Goal: Task Accomplishment & Management: Manage account settings

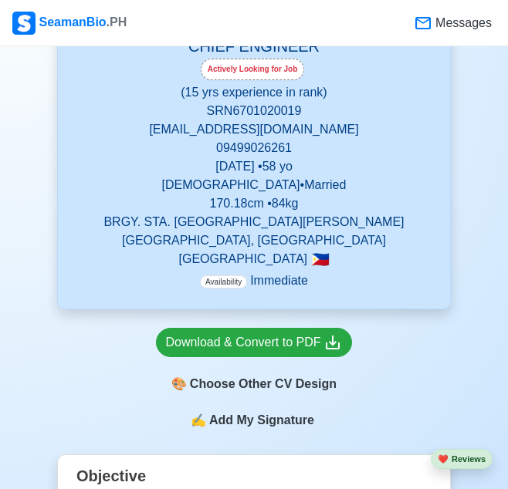
scroll to position [209, 0]
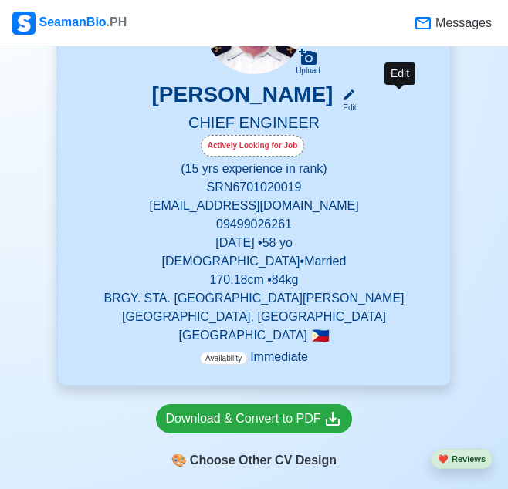
click at [356, 105] on div "Edit" at bounding box center [346, 108] width 20 height 12
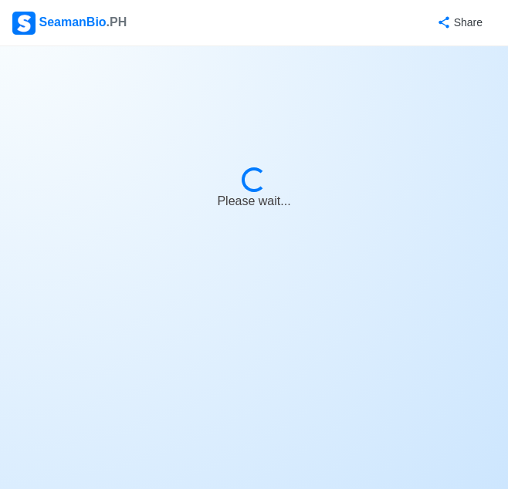
select select "Actively Looking for Job"
select select "Visible for Hiring"
select select "Married"
select select "[DEMOGRAPHIC_DATA]"
select select "PH"
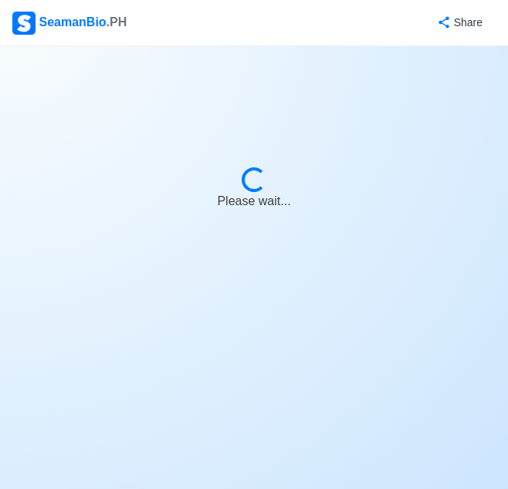
select select "15"
select select "0"
select select "4102416000000"
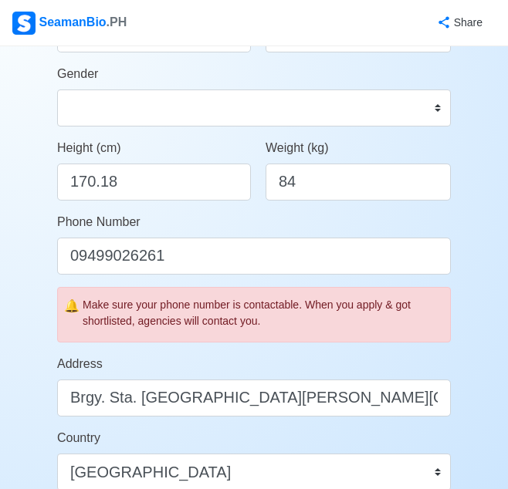
scroll to position [337, 0]
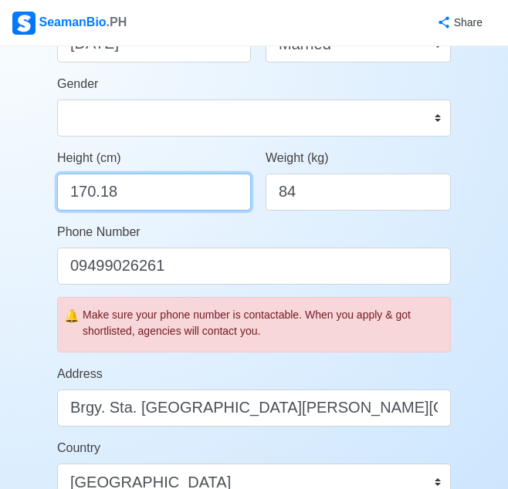
click at [157, 176] on input "170.18" at bounding box center [154, 192] width 194 height 37
type input "170"
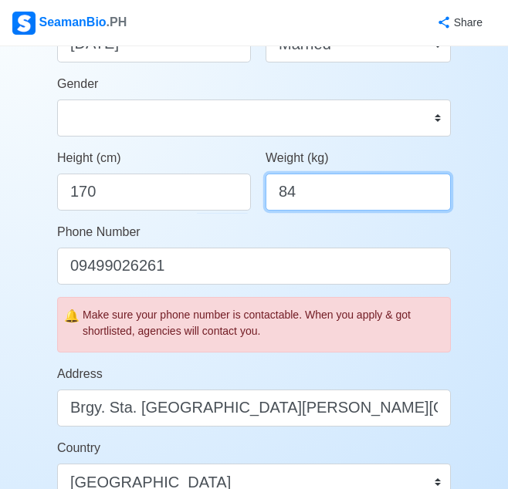
click at [320, 205] on input "84" at bounding box center [358, 192] width 185 height 37
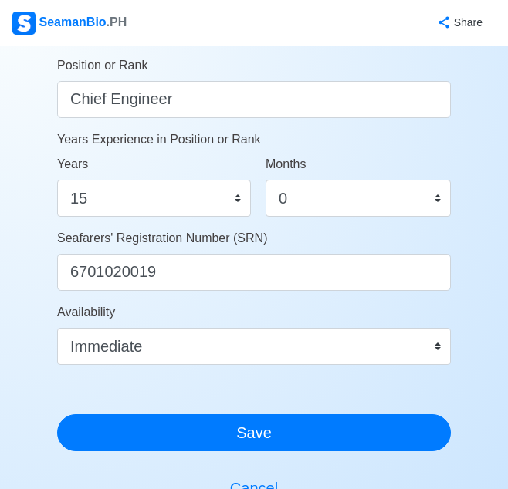
scroll to position [789, 0]
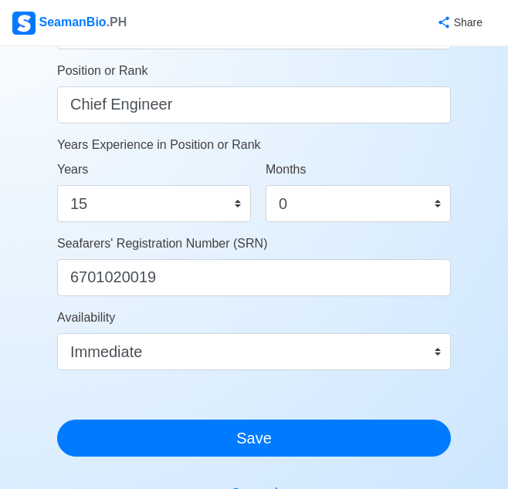
type input "82"
click at [354, 205] on select "0 1 2 3 4 5 6 7 8 9 10 11" at bounding box center [358, 203] width 185 height 37
select select "3"
click at [266, 185] on select "0 1 2 3 4 5 6 7 8 9 10 11" at bounding box center [358, 203] width 185 height 37
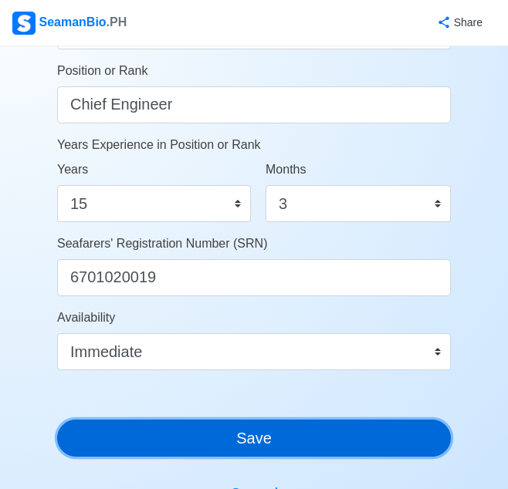
click at [224, 443] on button "Save" at bounding box center [254, 438] width 394 height 37
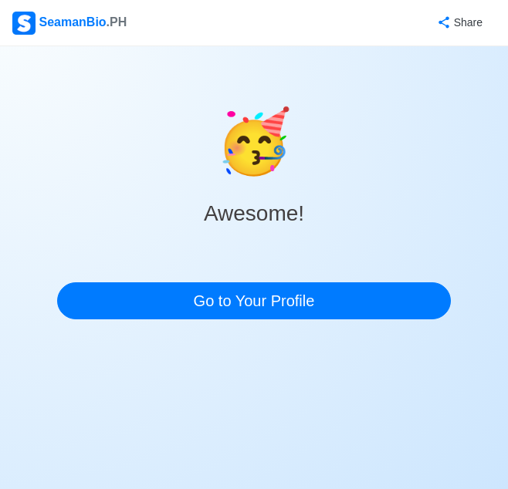
scroll to position [0, 0]
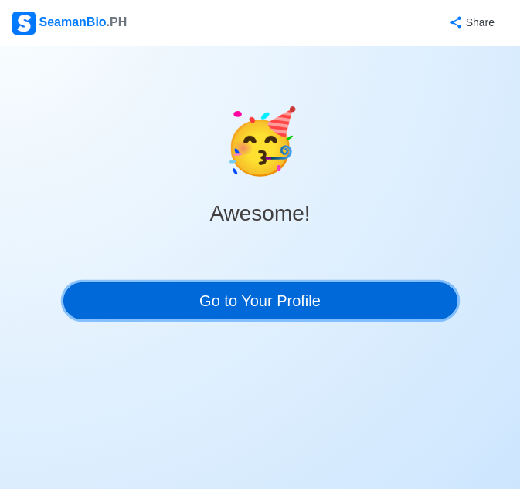
click at [285, 312] on link "Go to Your Profile" at bounding box center [260, 301] width 394 height 37
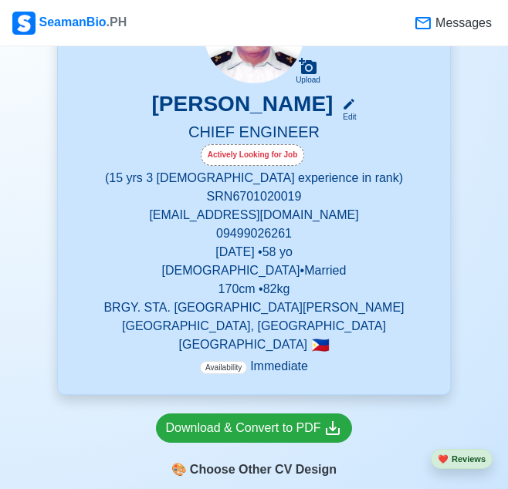
scroll to position [185, 0]
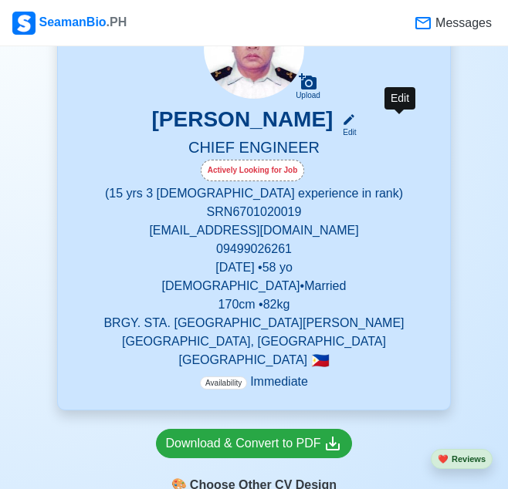
click at [356, 124] on icon at bounding box center [349, 120] width 14 height 14
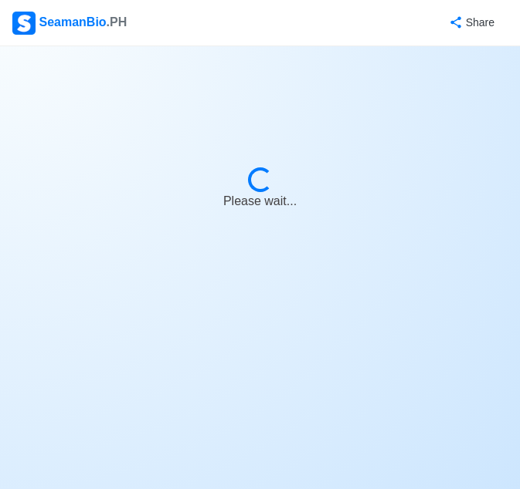
select select "Actively Looking for Job"
select select "Visible for Hiring"
select select "Married"
select select "[DEMOGRAPHIC_DATA]"
select select "PH"
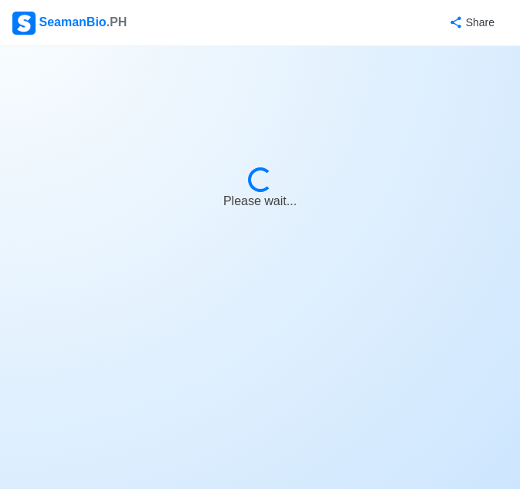
select select "15"
select select "3"
select select "4102416000000"
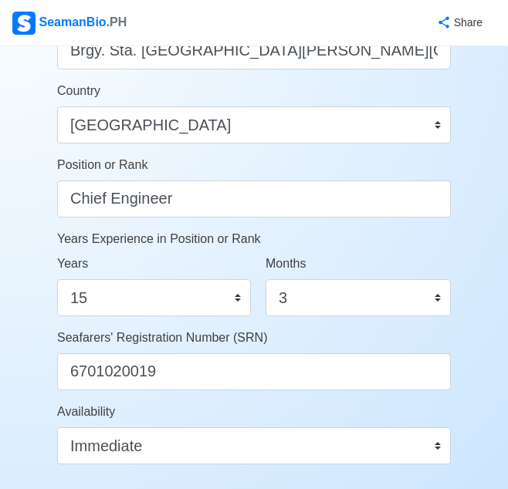
scroll to position [700, 0]
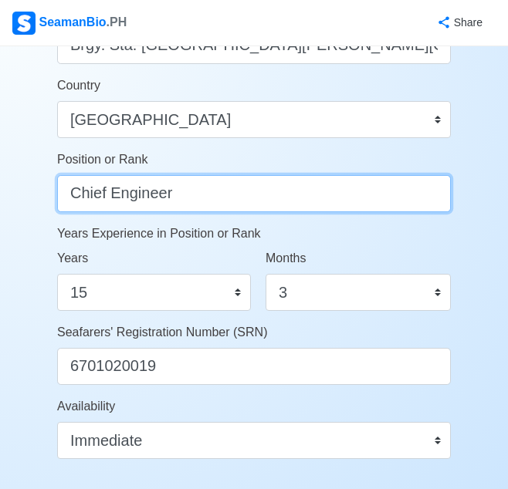
click at [182, 191] on input "Chief Engineer" at bounding box center [254, 193] width 394 height 37
type input "#"
type input "3RD ENGINEER"
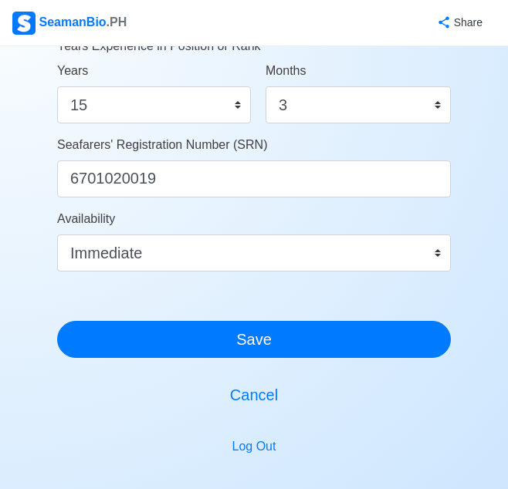
scroll to position [896, 0]
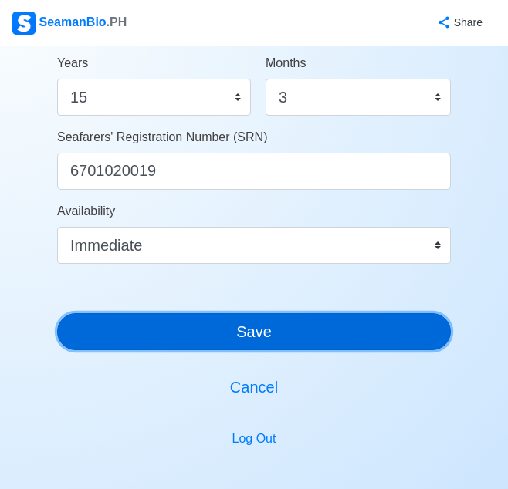
click at [293, 319] on button "Save" at bounding box center [254, 331] width 394 height 37
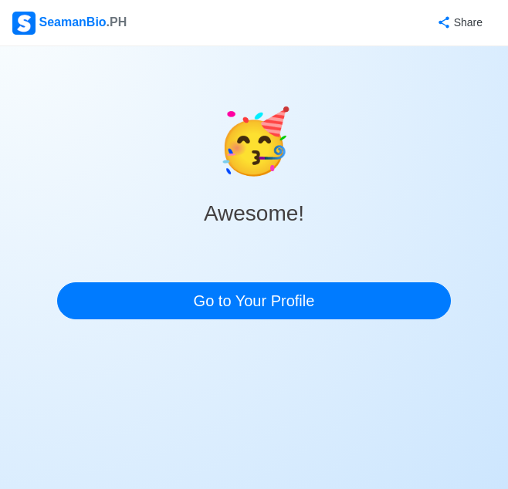
scroll to position [0, 0]
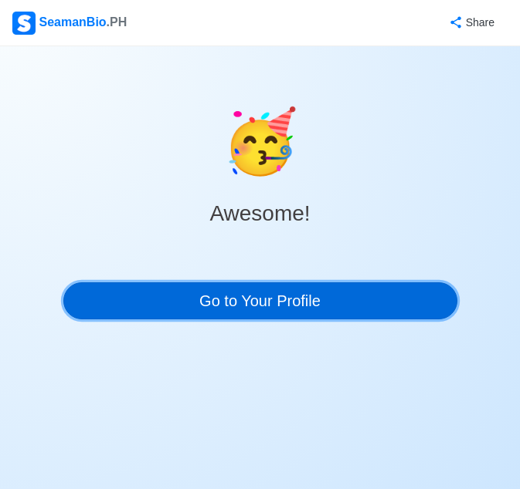
click at [298, 310] on link "Go to Your Profile" at bounding box center [260, 301] width 394 height 37
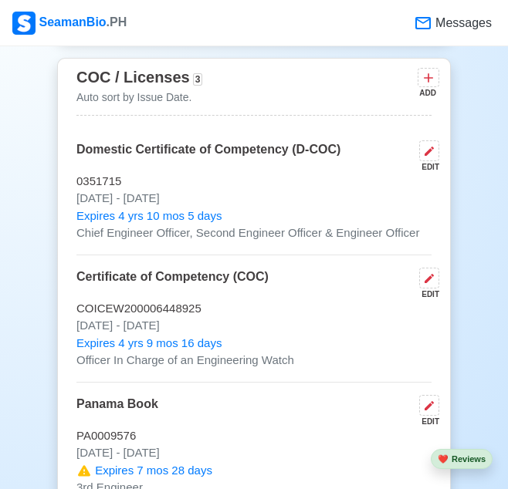
scroll to position [2429, 0]
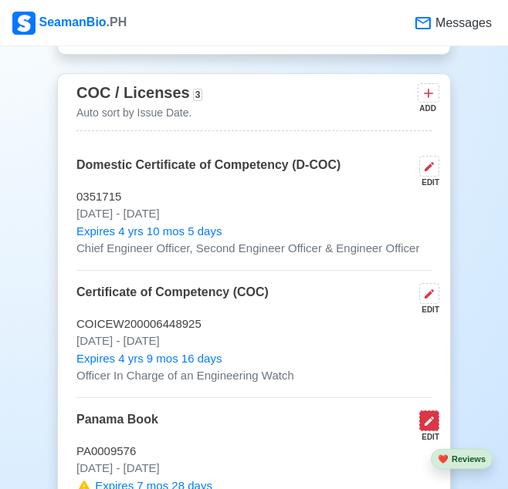
click at [427, 415] on icon at bounding box center [429, 421] width 12 height 12
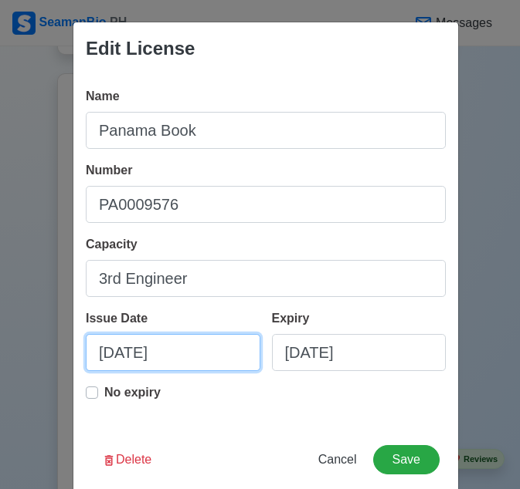
select select "****"
select select "*****"
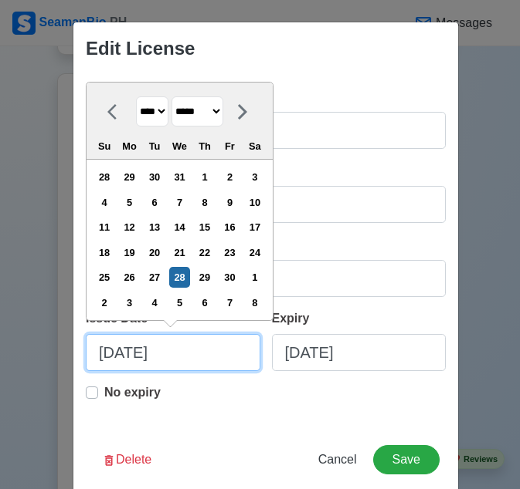
click at [107, 351] on input "[DATE]" at bounding box center [173, 352] width 174 height 37
type input "[DATE]"
select select "******"
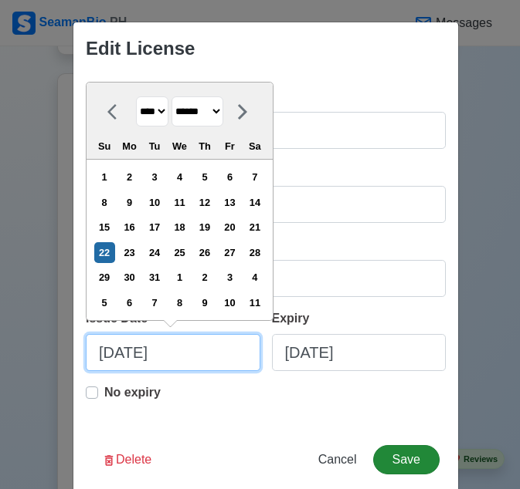
type input "[DATE]"
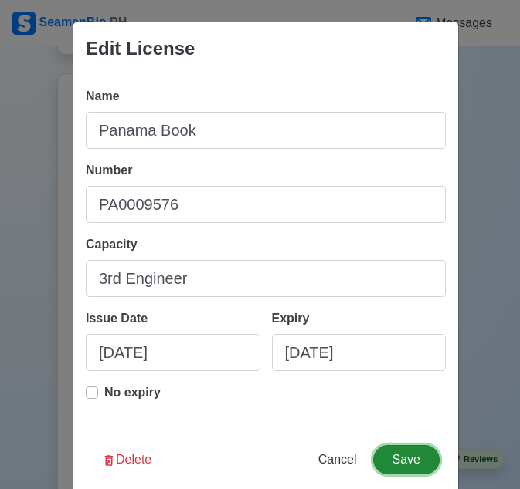
click at [401, 459] on button "Save" at bounding box center [406, 459] width 66 height 29
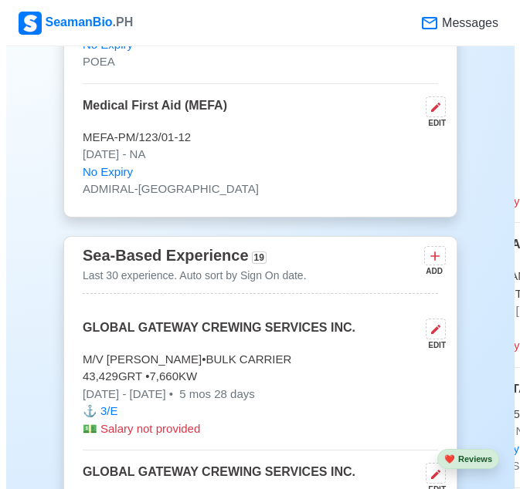
scroll to position [5180, 0]
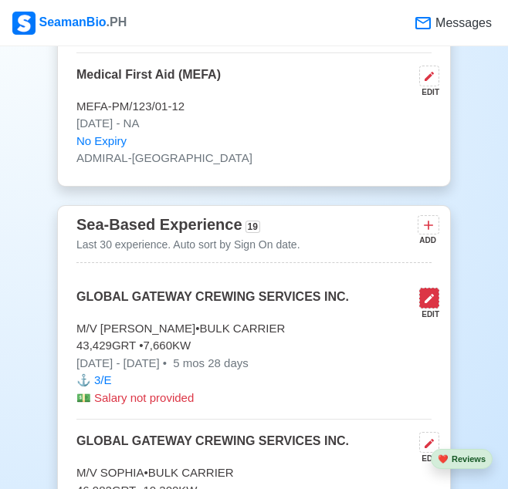
click at [433, 293] on icon at bounding box center [429, 299] width 12 height 12
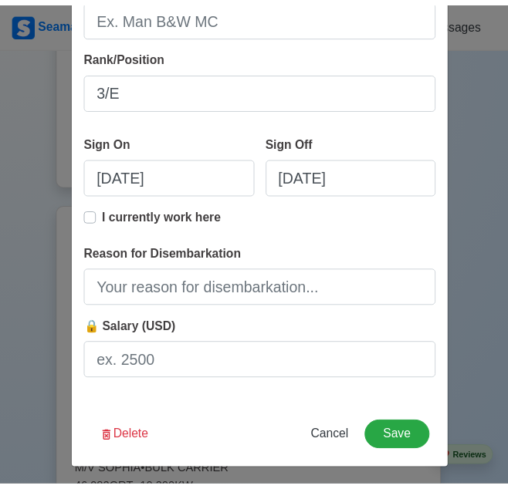
scroll to position [414, 0]
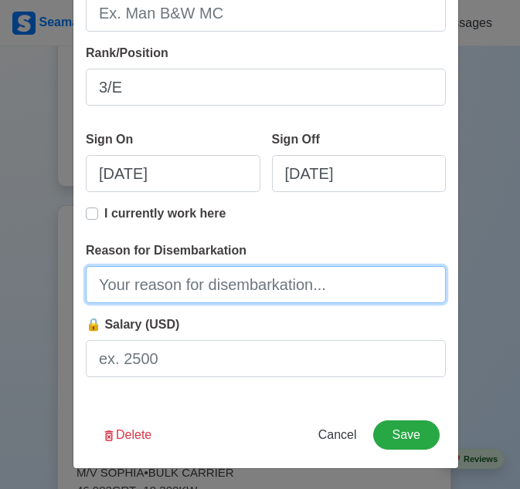
click at [237, 292] on input "Reason for Disembarkation" at bounding box center [266, 284] width 360 height 37
click at [161, 277] on input "Reason for Disembarkation" at bounding box center [266, 284] width 360 height 37
click at [161, 277] on input "Finish Contract" at bounding box center [266, 284] width 360 height 37
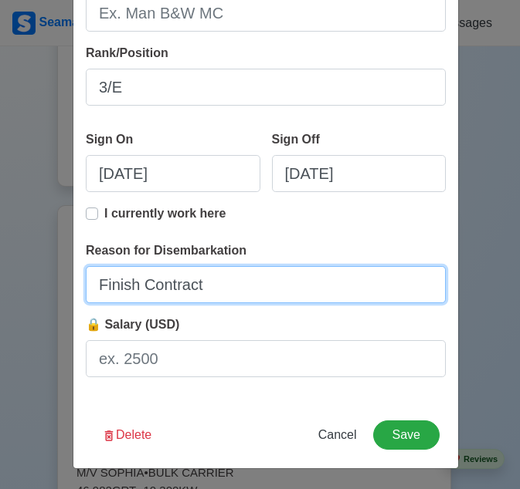
click at [161, 277] on input "Finish Contract" at bounding box center [266, 284] width 360 height 37
type input "Finish Contract"
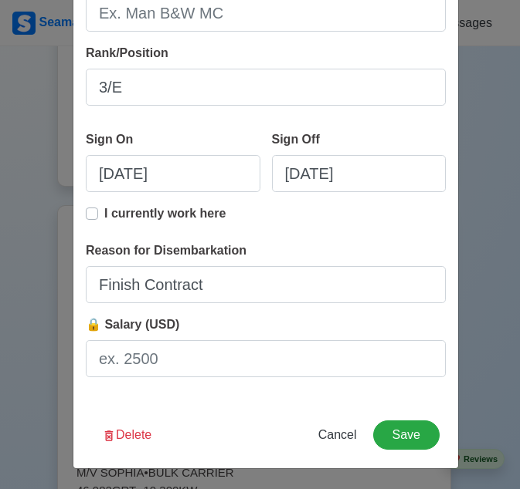
click at [255, 406] on div "Edit Experience Shipping Agency GLOBAL GATEWAY CREWING SERVICES INC. Vessel Nam…" at bounding box center [266, 39] width 386 height 862
click at [420, 432] on button "Save" at bounding box center [406, 435] width 66 height 29
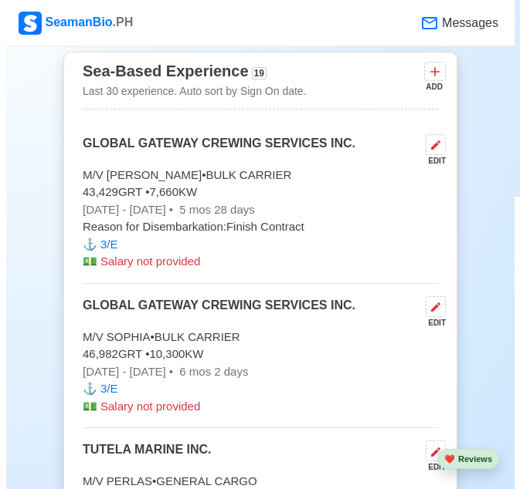
scroll to position [5349, 0]
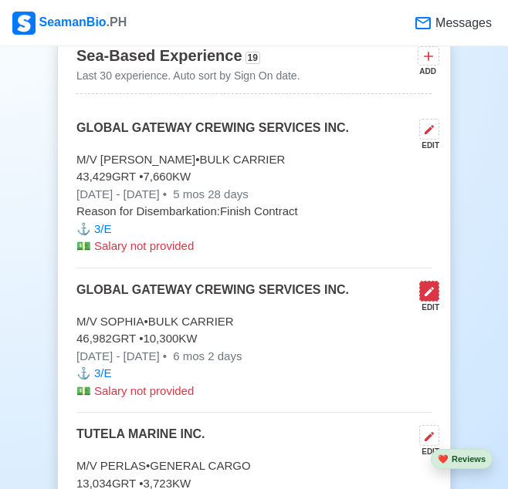
click at [434, 286] on icon at bounding box center [429, 292] width 12 height 12
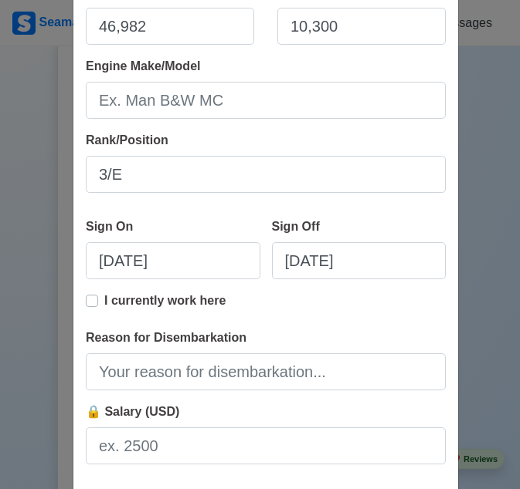
scroll to position [340, 0]
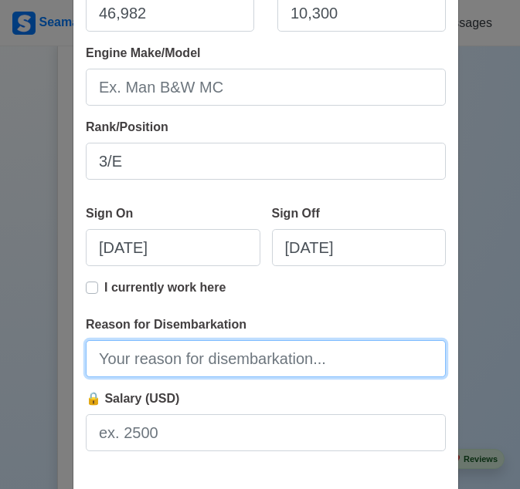
click at [154, 361] on input "Reason for Disembarkation" at bounding box center [266, 358] width 360 height 37
paste input "Finish Contract"
type input "Finish Contract"
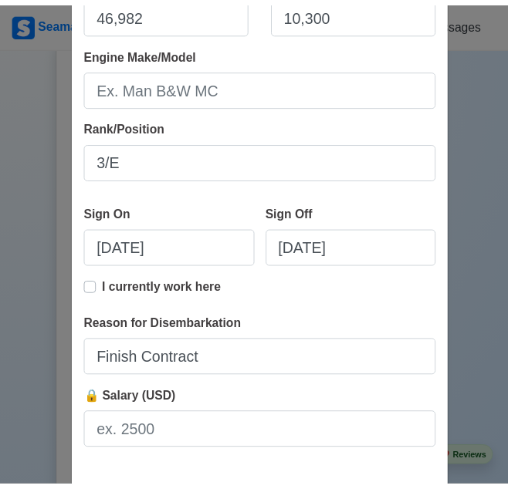
scroll to position [415, 0]
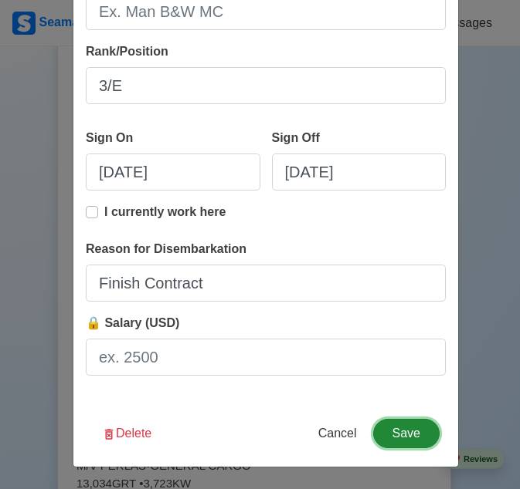
click at [397, 428] on button "Save" at bounding box center [406, 433] width 66 height 29
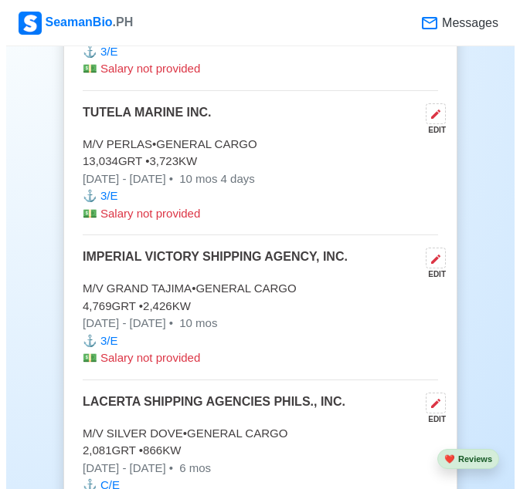
scroll to position [5673, 0]
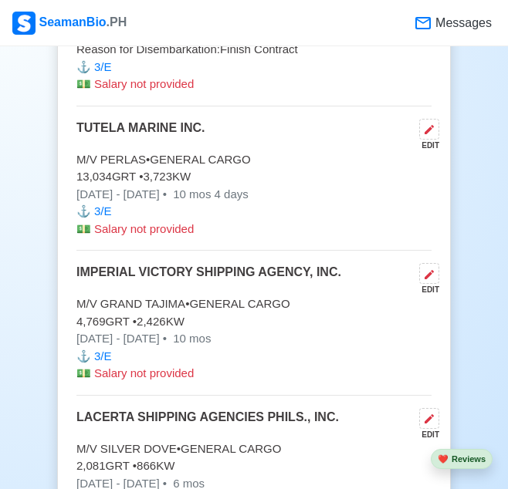
click at [431, 119] on button at bounding box center [429, 129] width 20 height 21
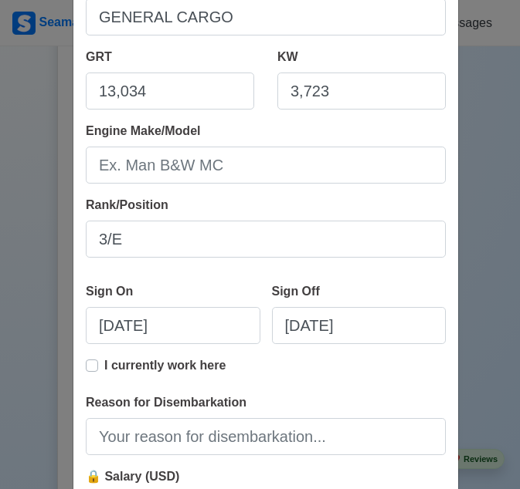
scroll to position [279, 0]
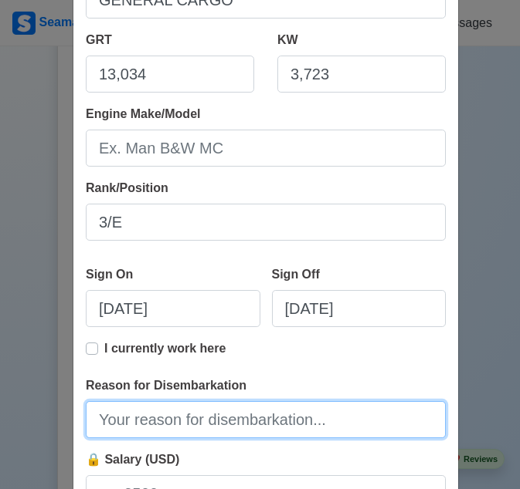
click at [211, 418] on input "Reason for Disembarkation" at bounding box center [266, 419] width 360 height 37
paste input "Finish Contract"
type input "Finish Contract"
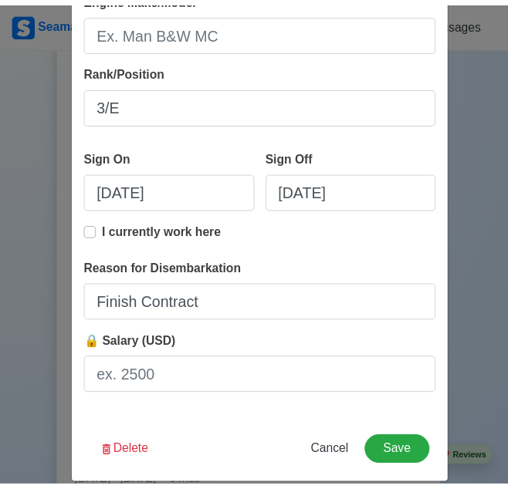
scroll to position [415, 0]
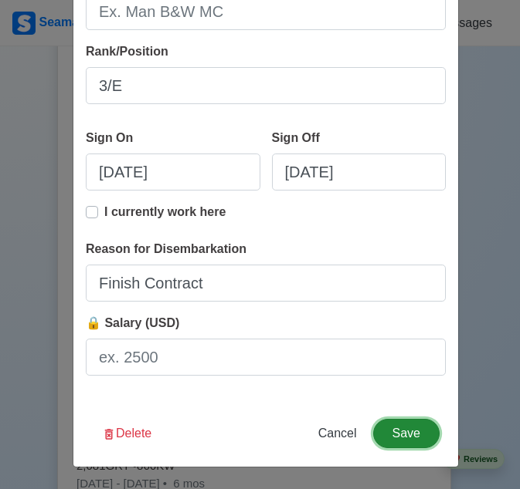
click at [401, 430] on button "Save" at bounding box center [406, 433] width 66 height 29
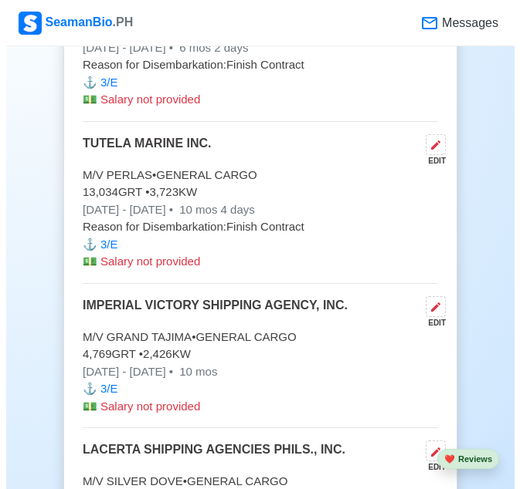
scroll to position [5720, 0]
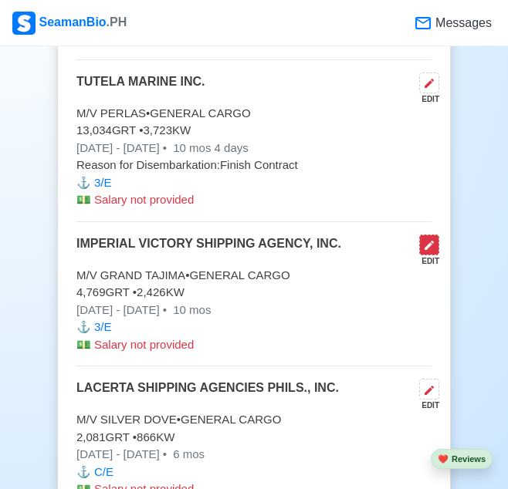
click at [432, 235] on button at bounding box center [429, 245] width 20 height 21
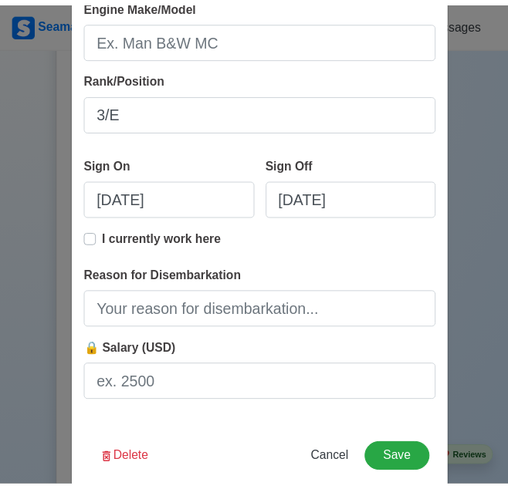
scroll to position [415, 0]
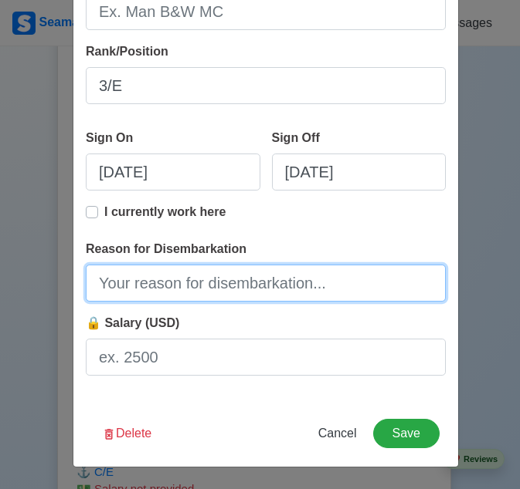
click at [259, 290] on input "Reason for Disembarkation" at bounding box center [266, 283] width 360 height 37
type input "Finish Contract"
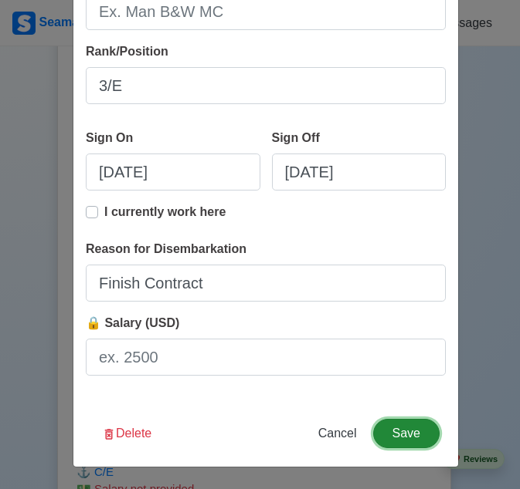
click at [403, 421] on button "Save" at bounding box center [406, 433] width 66 height 29
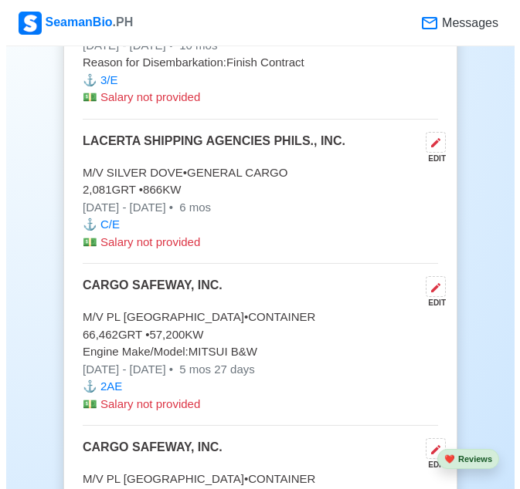
scroll to position [5996, 0]
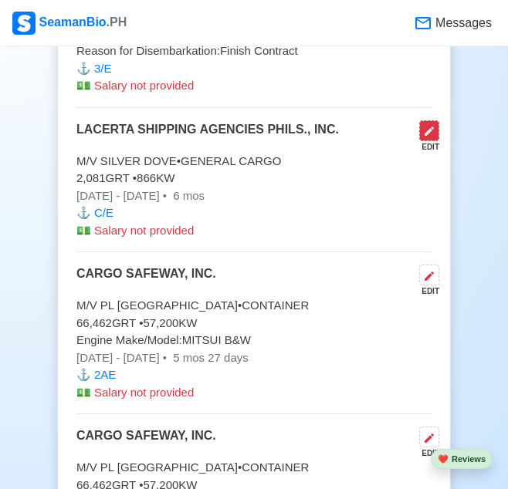
click at [428, 125] on icon at bounding box center [429, 131] width 12 height 12
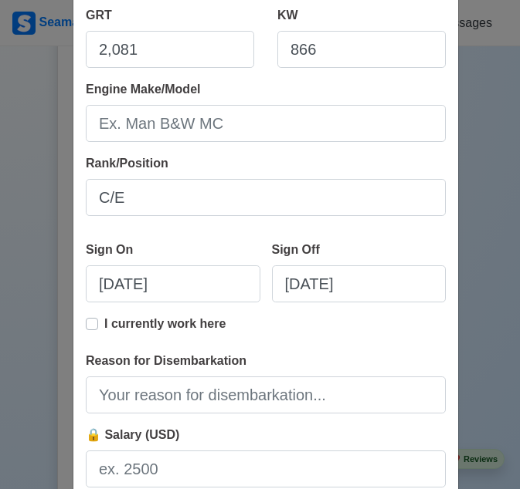
scroll to position [347, 0]
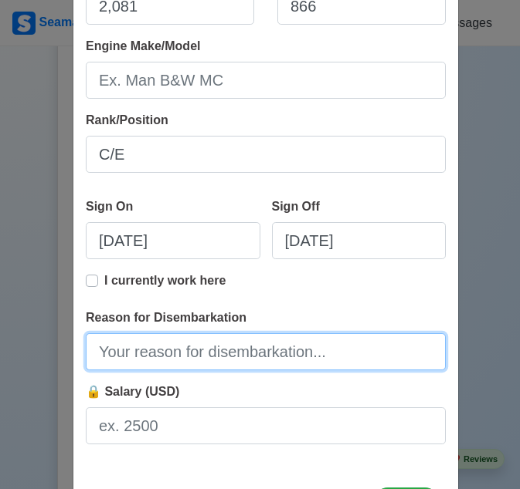
click at [190, 357] on input "Reason for Disembarkation" at bounding box center [266, 352] width 360 height 37
type input "Finish Contract"
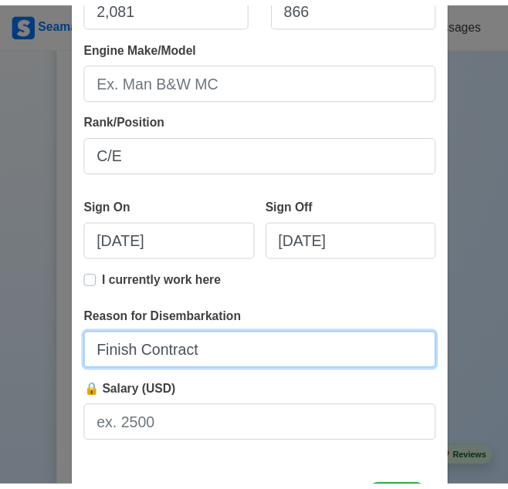
scroll to position [415, 0]
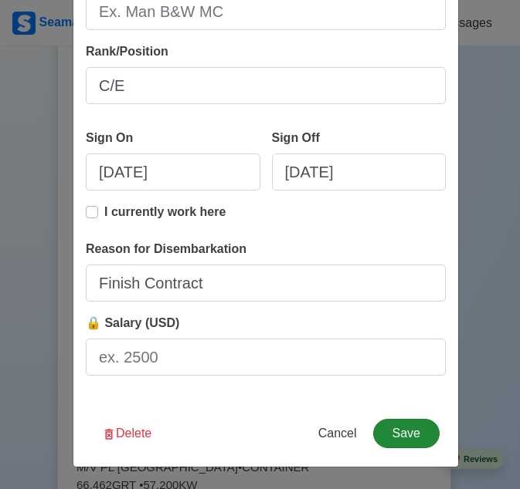
click at [412, 442] on button "Save" at bounding box center [406, 433] width 66 height 29
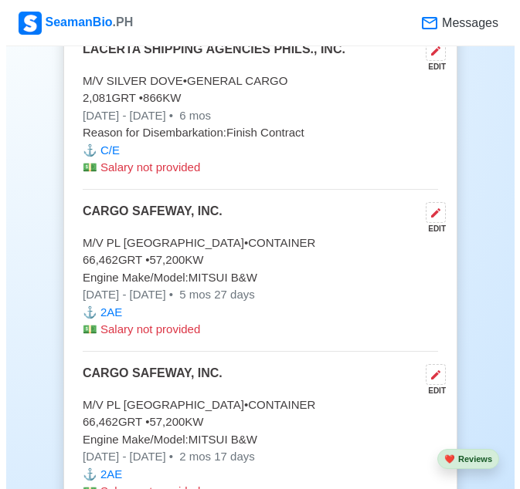
scroll to position [6079, 0]
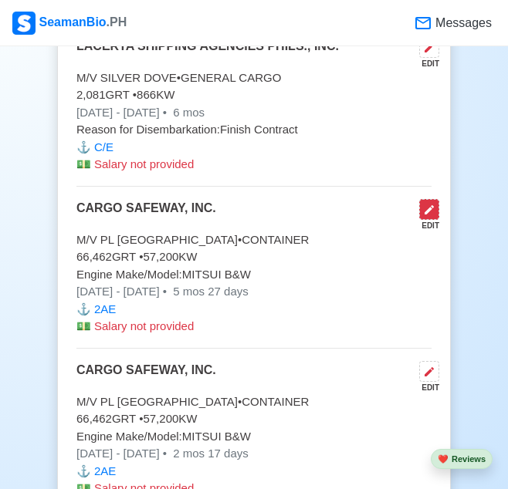
click at [423, 204] on icon at bounding box center [429, 210] width 12 height 12
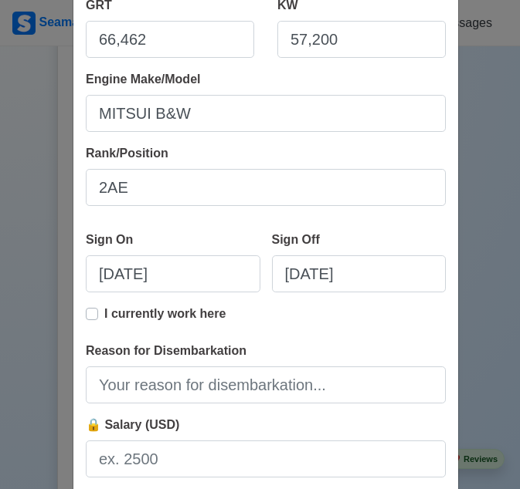
scroll to position [331, 0]
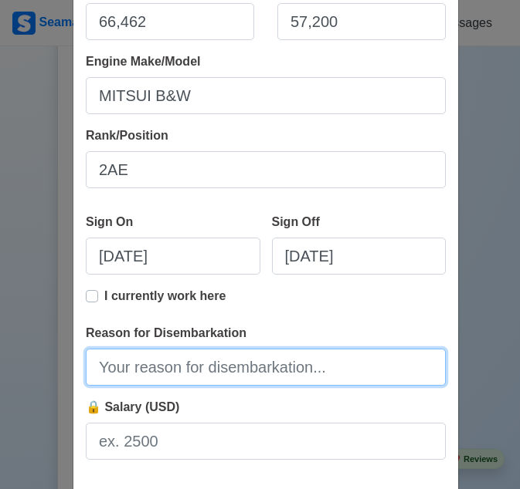
click at [203, 364] on input "Reason for Disembarkation" at bounding box center [266, 367] width 360 height 37
type input "Finish Contract"
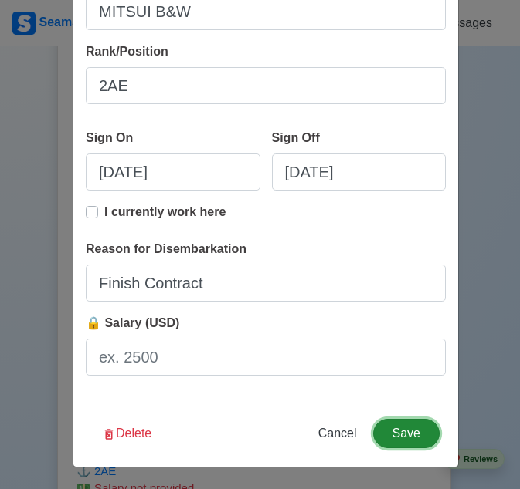
click at [398, 438] on button "Save" at bounding box center [406, 433] width 66 height 29
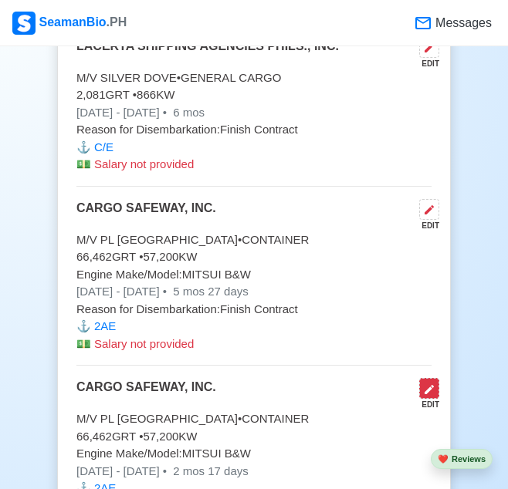
click at [425, 384] on icon at bounding box center [429, 390] width 12 height 12
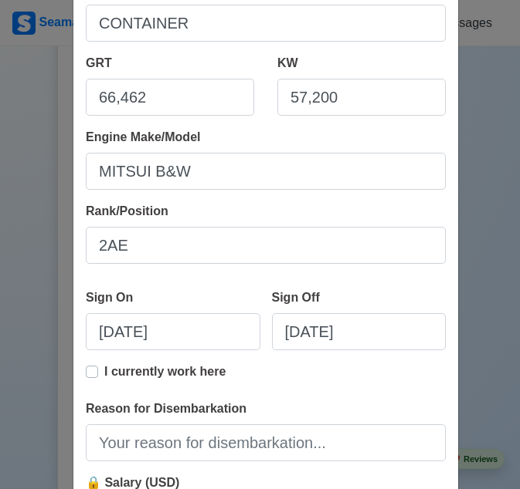
scroll to position [273, 0]
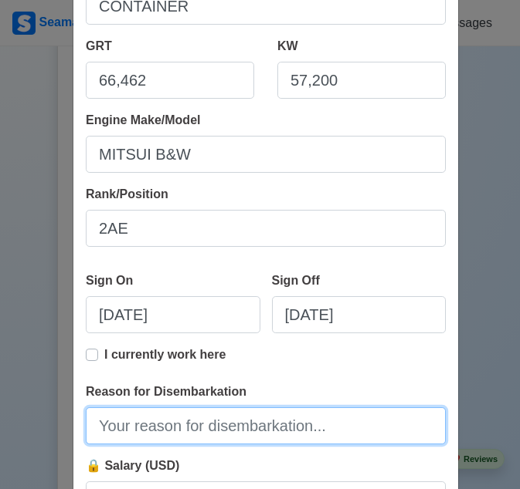
click at [171, 425] on input "Reason for Disembarkation" at bounding box center [266, 426] width 360 height 37
type input "Finish Contract"
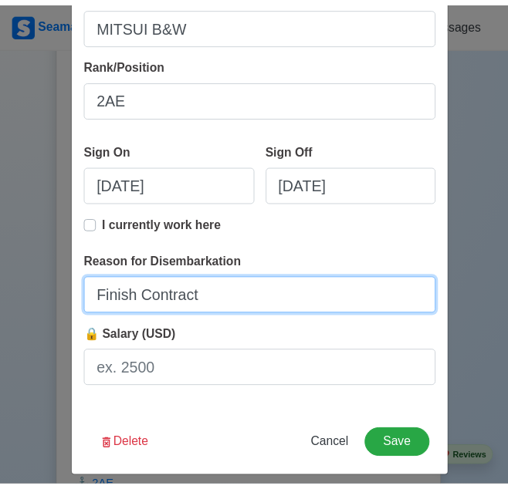
scroll to position [415, 0]
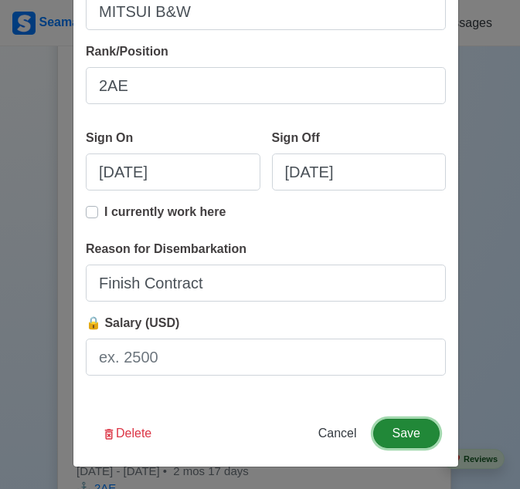
click at [397, 444] on button "Save" at bounding box center [406, 433] width 66 height 29
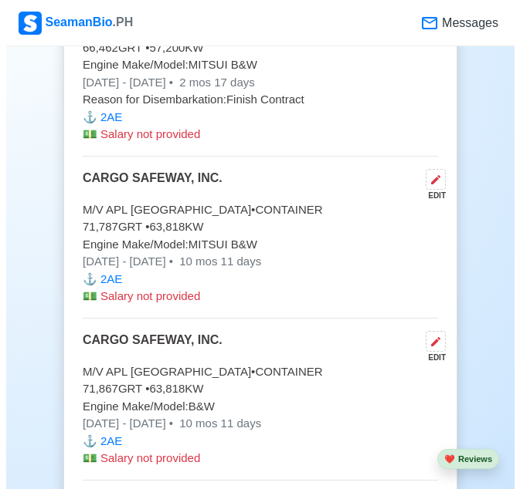
scroll to position [6484, 0]
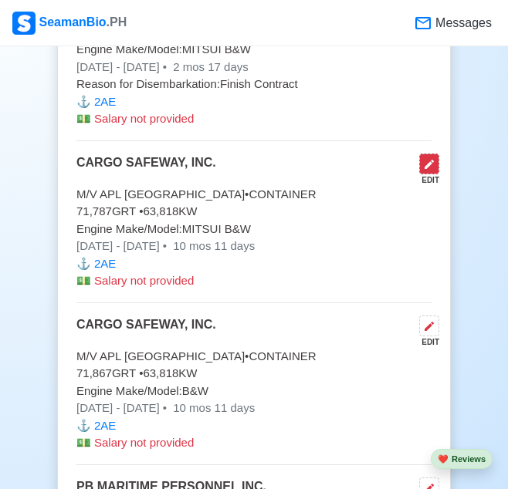
click at [426, 158] on icon at bounding box center [429, 164] width 12 height 12
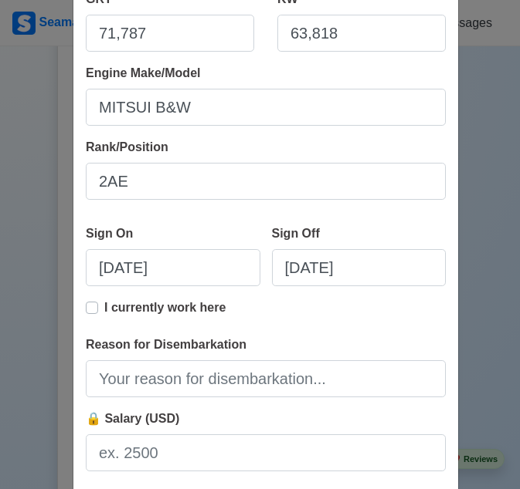
scroll to position [321, 0]
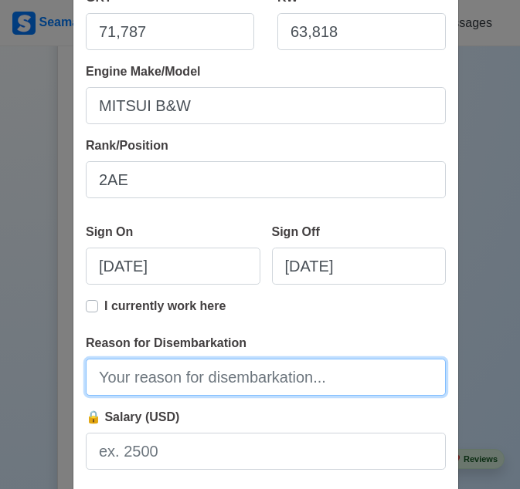
click at [177, 371] on input "Reason for Disembarkation" at bounding box center [266, 377] width 360 height 37
type input "Finish Contract"
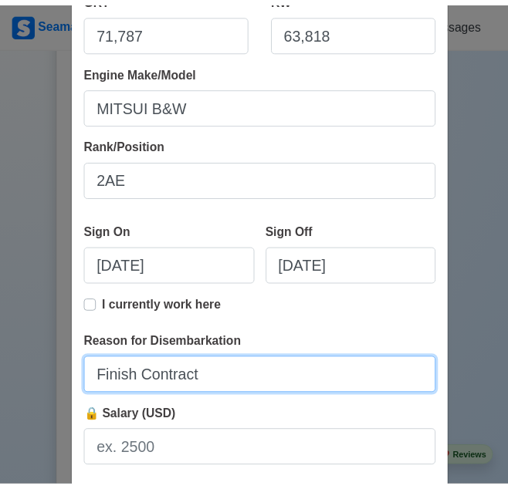
scroll to position [415, 0]
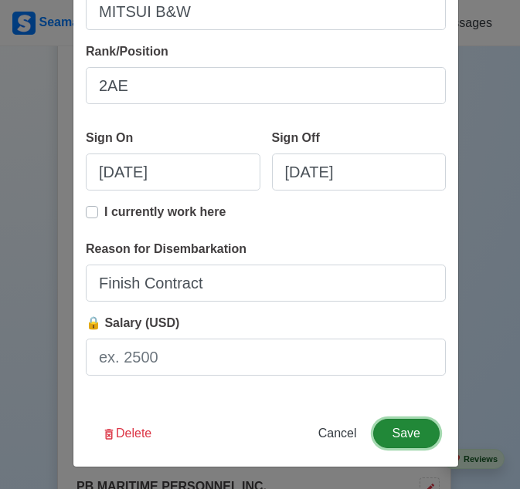
click at [384, 434] on button "Save" at bounding box center [406, 433] width 66 height 29
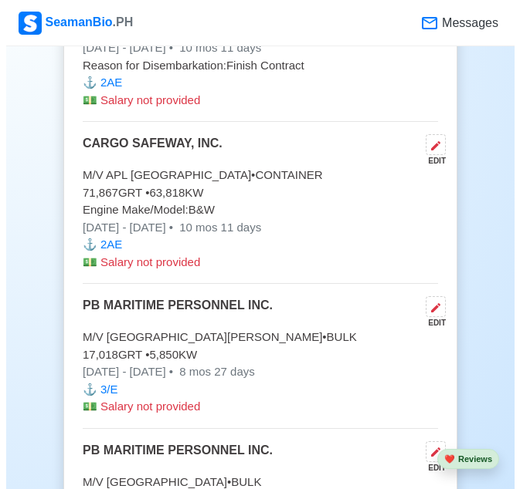
scroll to position [6688, 0]
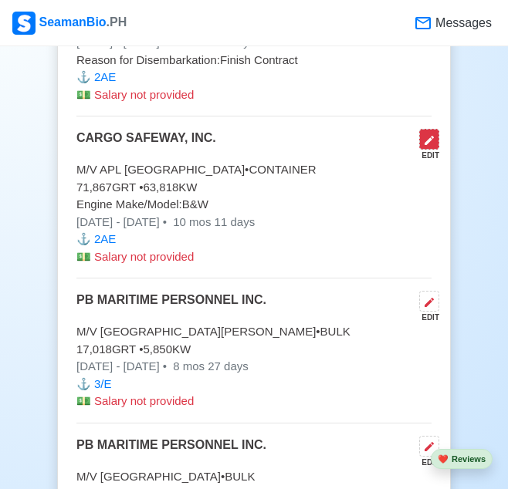
click at [428, 136] on icon at bounding box center [429, 140] width 9 height 9
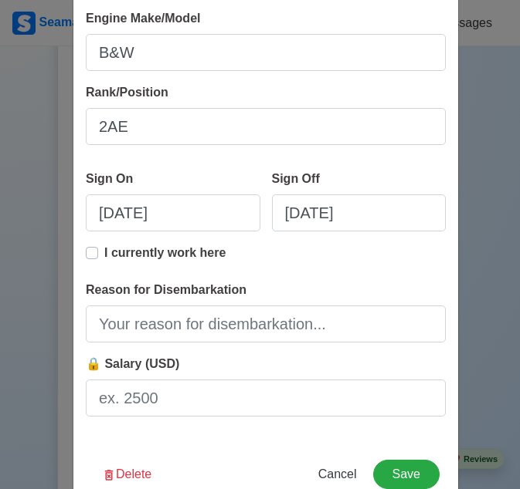
scroll to position [415, 0]
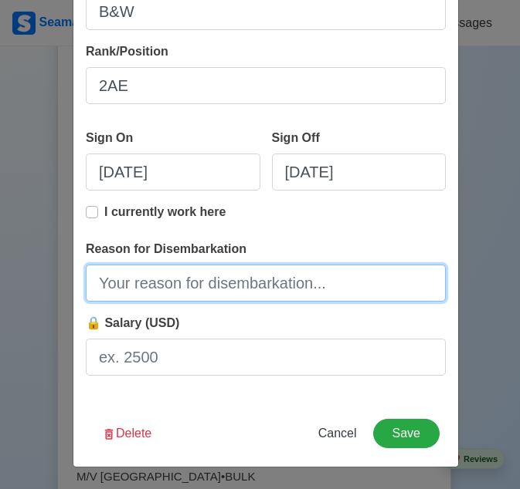
click at [227, 283] on input "Reason for Disembarkation" at bounding box center [266, 283] width 360 height 37
type input "Finish Contract"
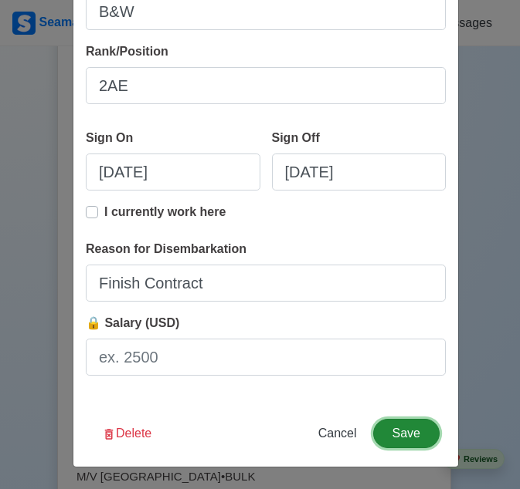
click at [405, 428] on button "Save" at bounding box center [406, 433] width 66 height 29
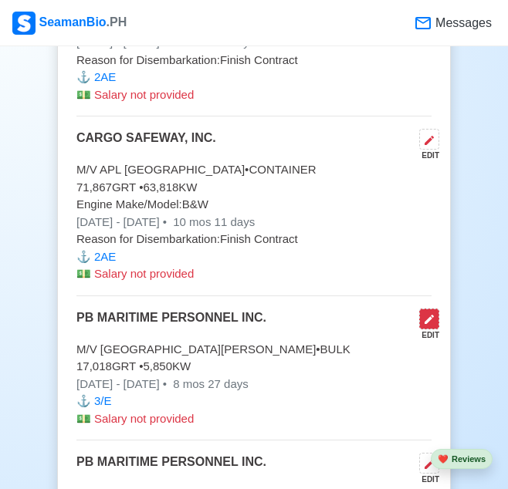
click at [425, 313] on icon at bounding box center [429, 319] width 12 height 12
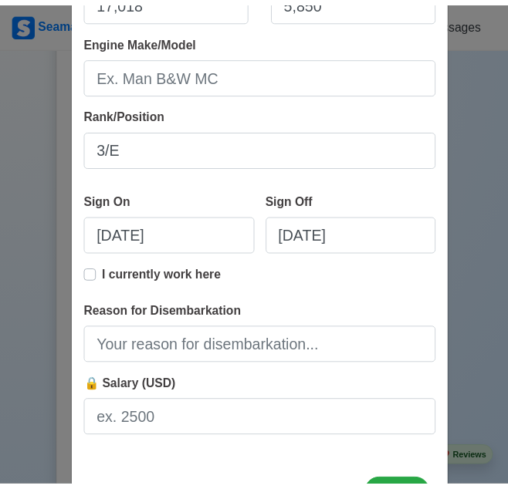
scroll to position [391, 0]
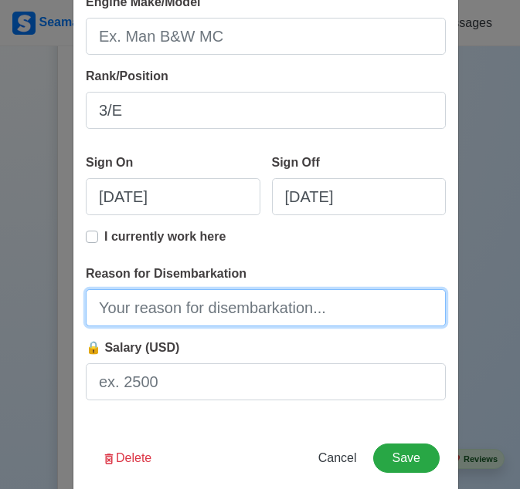
click at [330, 304] on input "Reason for Disembarkation" at bounding box center [266, 307] width 360 height 37
type input "Finish Contract"
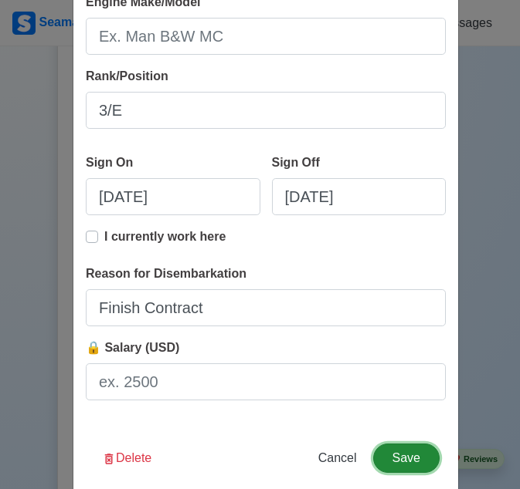
click at [400, 452] on button "Save" at bounding box center [406, 458] width 66 height 29
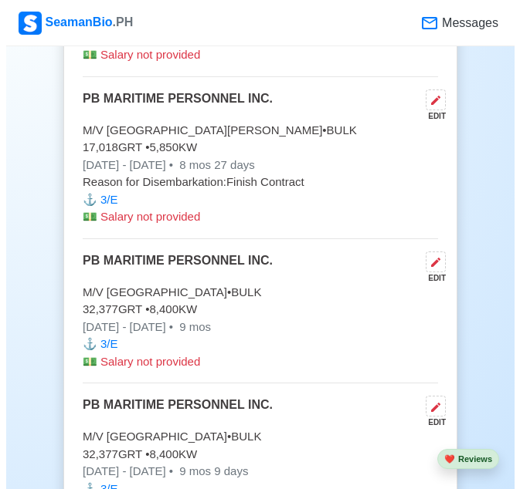
scroll to position [7017, 0]
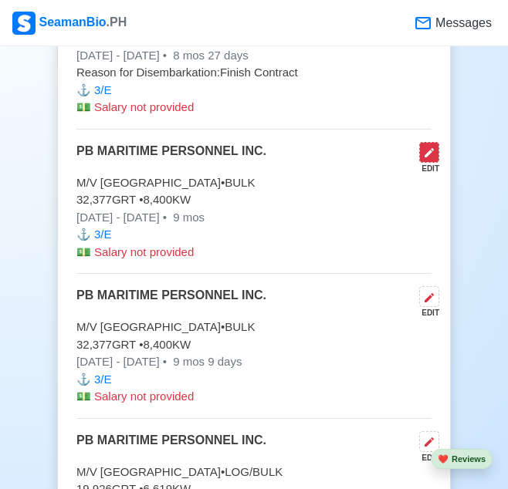
click at [428, 142] on button at bounding box center [429, 152] width 20 height 21
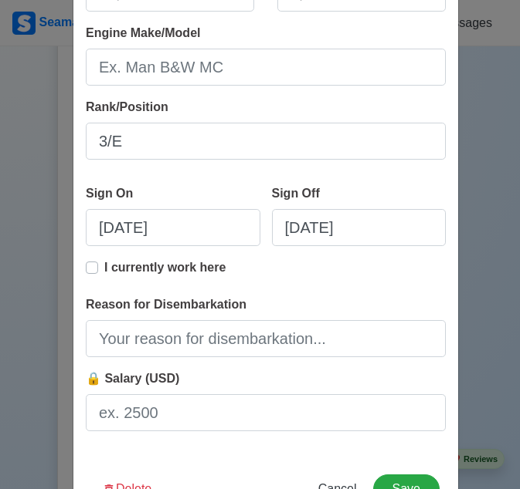
scroll to position [415, 0]
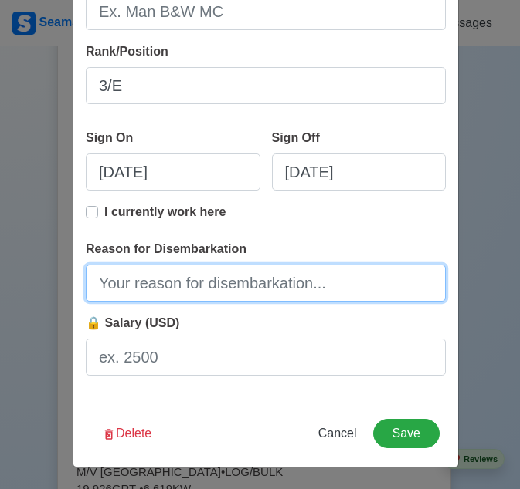
click at [317, 265] on input "Reason for Disembarkation" at bounding box center [266, 283] width 360 height 37
type input "Finish Contract"
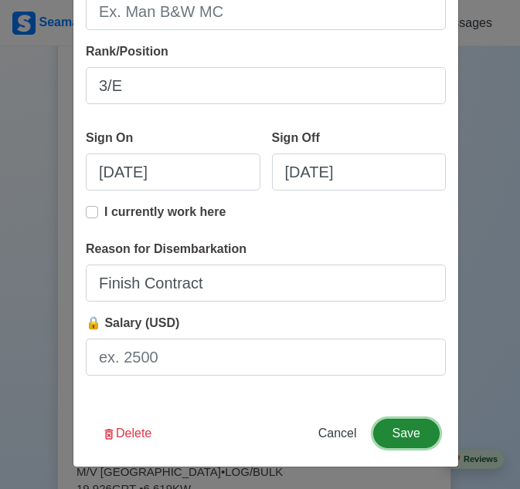
click at [398, 427] on button "Save" at bounding box center [406, 433] width 66 height 29
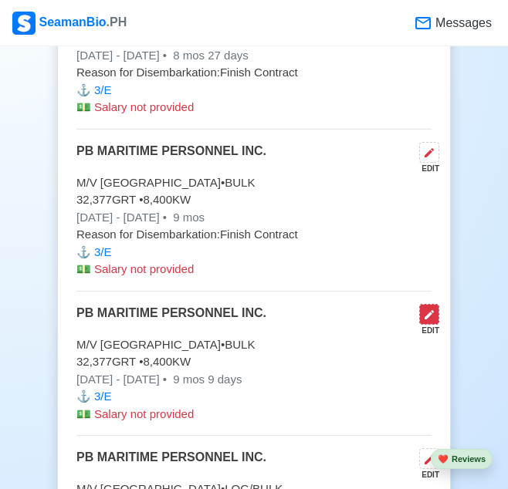
click at [428, 304] on button at bounding box center [429, 314] width 20 height 21
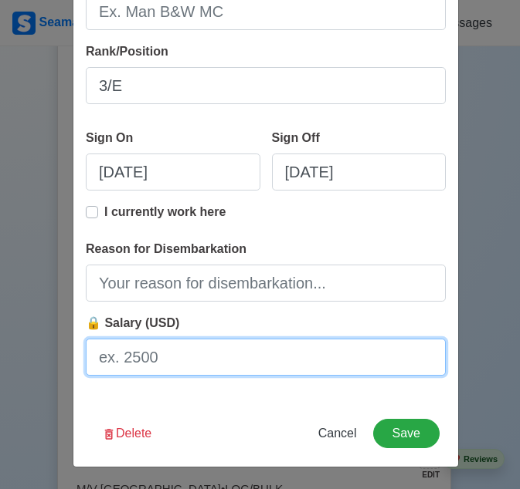
click at [256, 344] on input "🔒 Salary (USD)" at bounding box center [266, 357] width 360 height 37
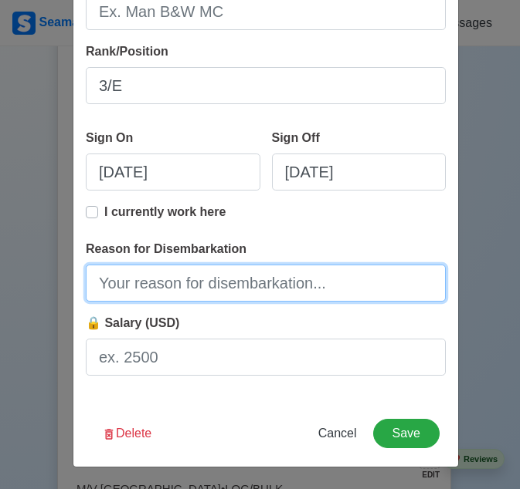
click at [251, 290] on input "Reason for Disembarkation" at bounding box center [266, 283] width 360 height 37
type input "Finish Contract"
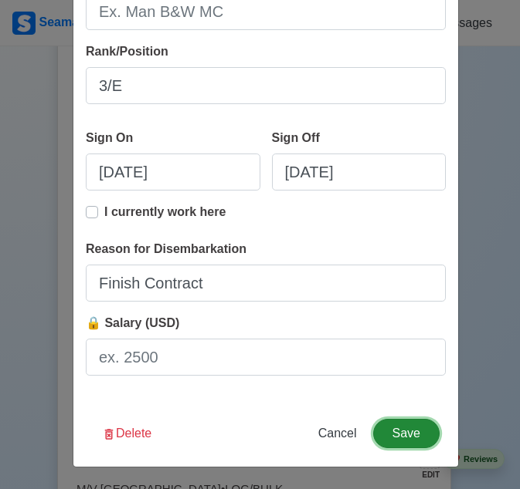
click at [416, 429] on button "Save" at bounding box center [406, 433] width 66 height 29
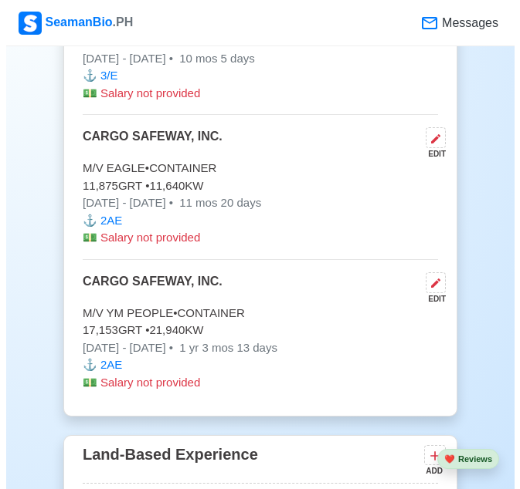
scroll to position [7984, 0]
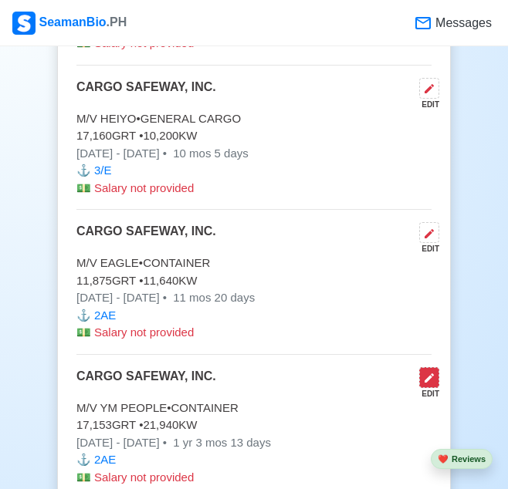
click at [433, 367] on button at bounding box center [429, 377] width 20 height 21
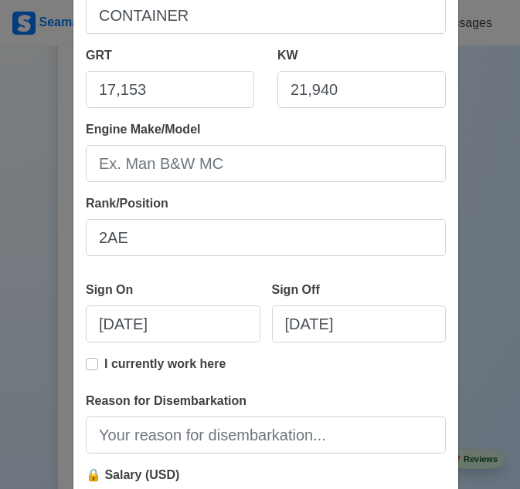
scroll to position [415, 0]
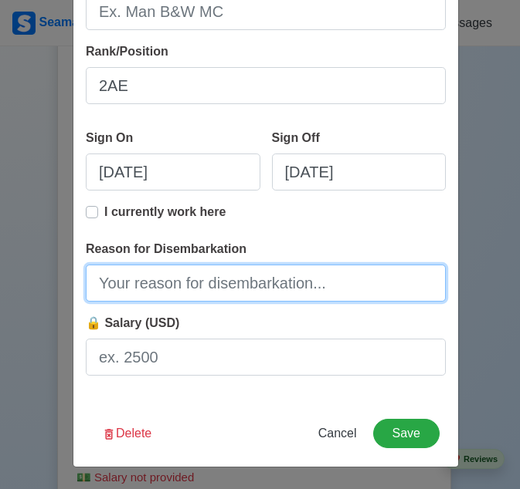
click at [344, 288] on input "Reason for Disembarkation" at bounding box center [266, 283] width 360 height 37
type input "Finish Contract"
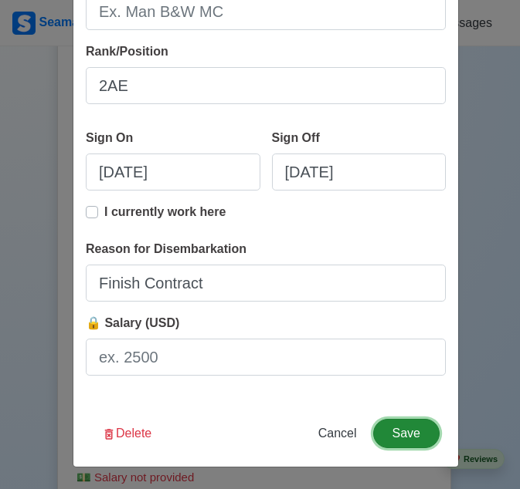
click at [409, 440] on button "Save" at bounding box center [406, 433] width 66 height 29
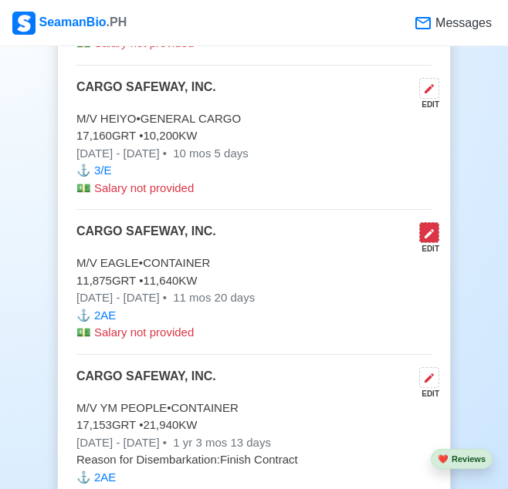
drag, startPoint x: 440, startPoint y: 185, endPoint x: 428, endPoint y: 195, distance: 15.3
click at [428, 222] on button at bounding box center [429, 232] width 20 height 21
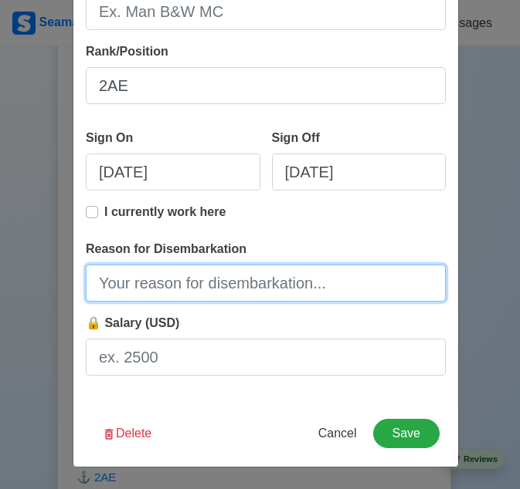
click at [303, 280] on input "Reason for Disembarkation" at bounding box center [266, 283] width 360 height 37
type input "Finish Contract"
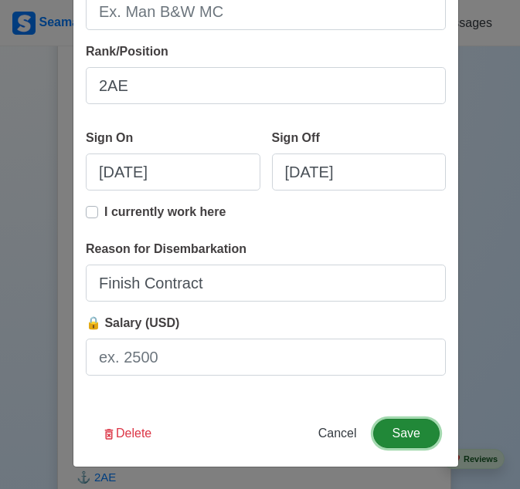
click at [402, 437] on button "Save" at bounding box center [406, 433] width 66 height 29
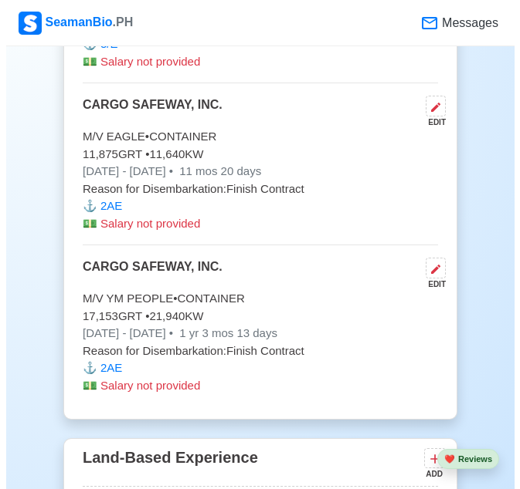
scroll to position [8094, 0]
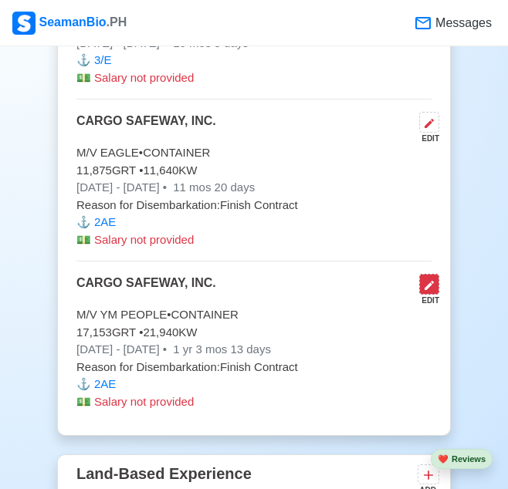
click at [423, 279] on icon at bounding box center [429, 285] width 12 height 12
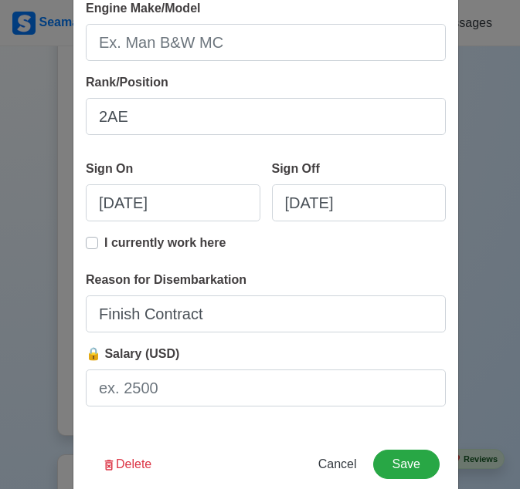
scroll to position [415, 0]
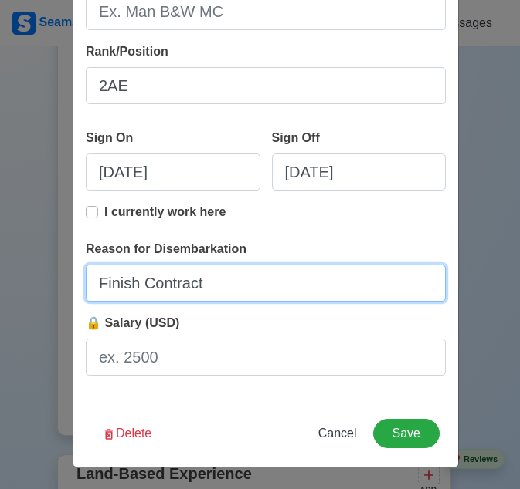
click at [209, 281] on input "Finish Contract" at bounding box center [266, 283] width 360 height 37
type input "Promoted"
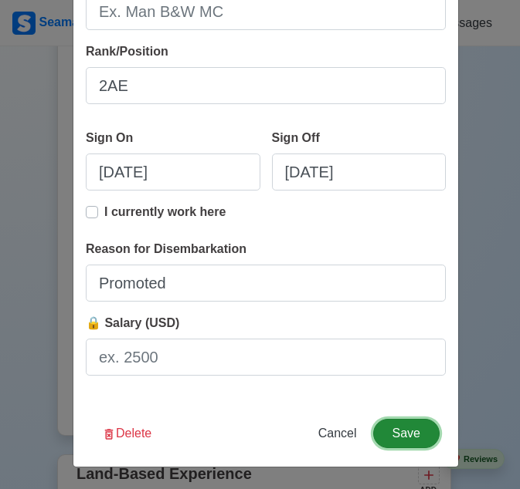
click at [398, 430] on button "Save" at bounding box center [406, 433] width 66 height 29
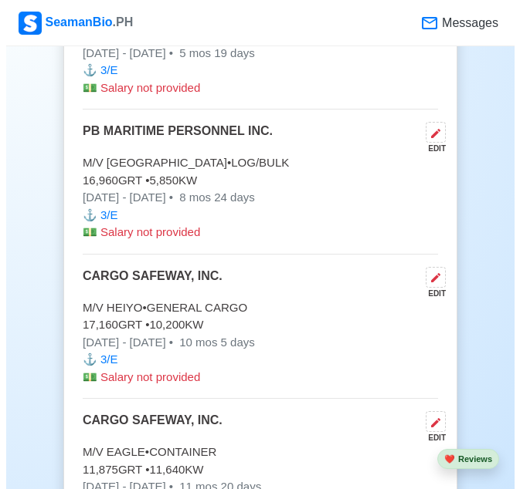
scroll to position [7811, 0]
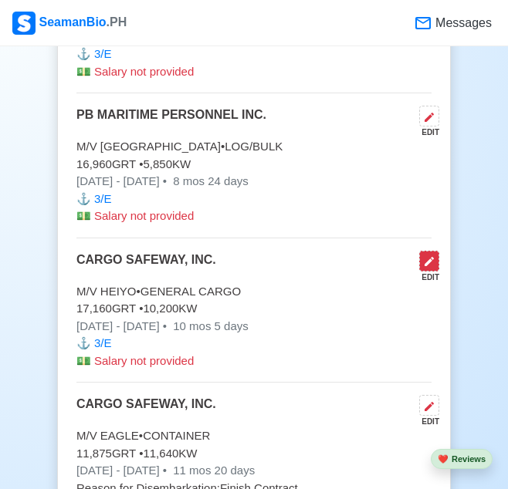
click at [428, 256] on icon at bounding box center [429, 262] width 12 height 12
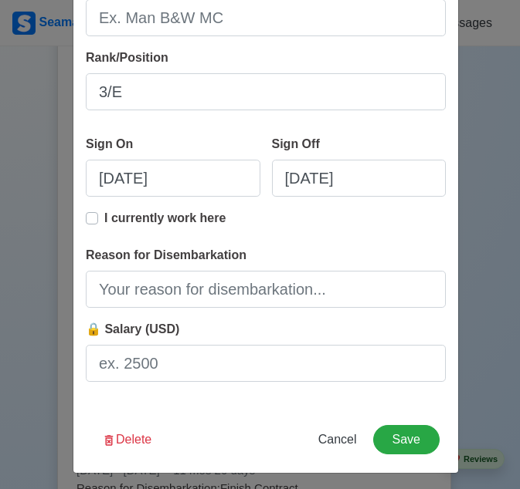
scroll to position [412, 0]
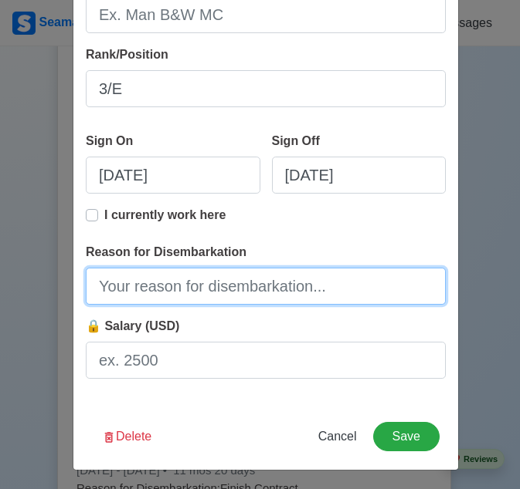
click at [345, 286] on input "Reason for Disembarkation" at bounding box center [266, 286] width 360 height 37
type input "Finish Contract"
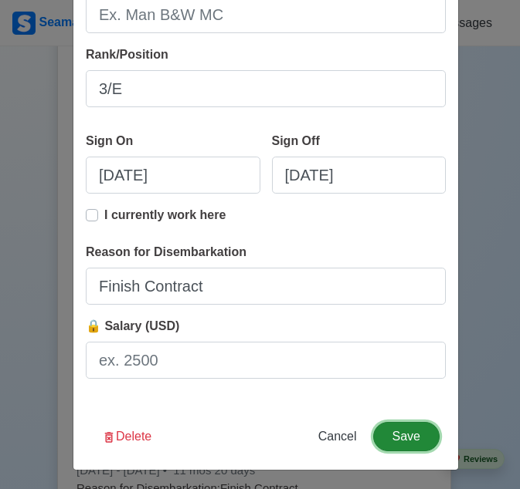
click at [389, 431] on button "Save" at bounding box center [406, 436] width 66 height 29
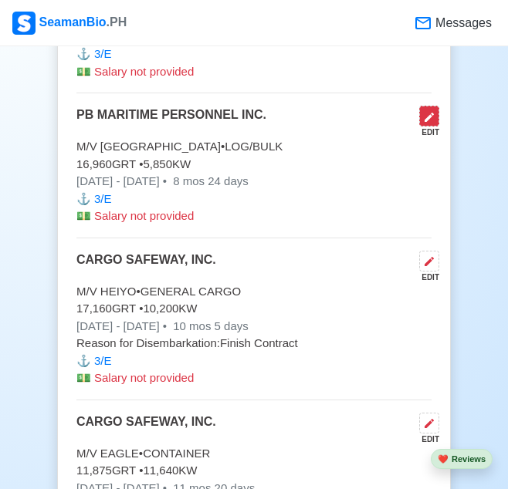
click at [431, 111] on icon at bounding box center [429, 117] width 12 height 12
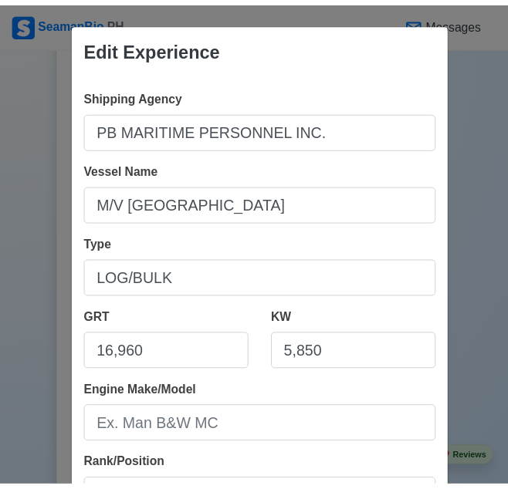
scroll to position [369, 0]
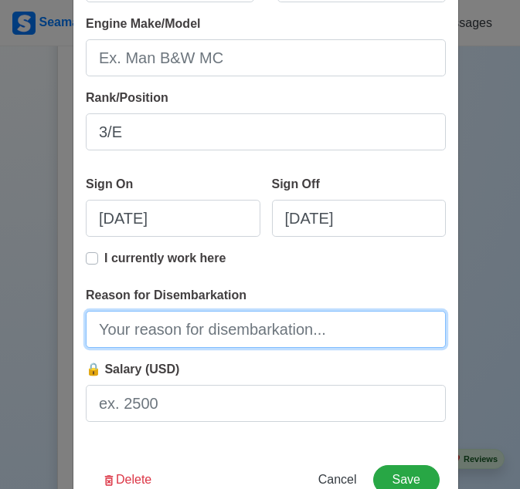
click at [318, 329] on input "Reason for Disembarkation" at bounding box center [266, 329] width 360 height 37
type input "Finish Contract"
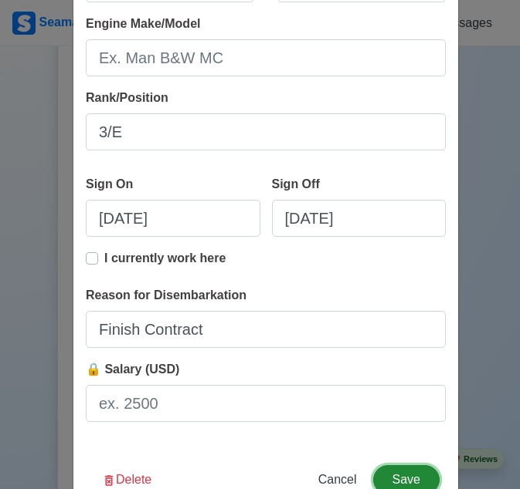
click at [403, 478] on button "Save" at bounding box center [406, 480] width 66 height 29
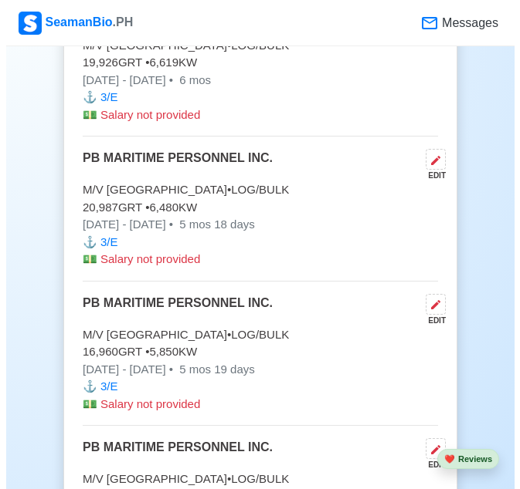
scroll to position [7447, 0]
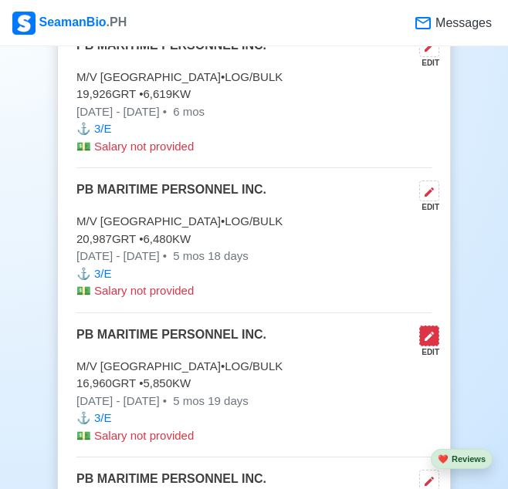
click at [433, 330] on icon at bounding box center [429, 336] width 12 height 12
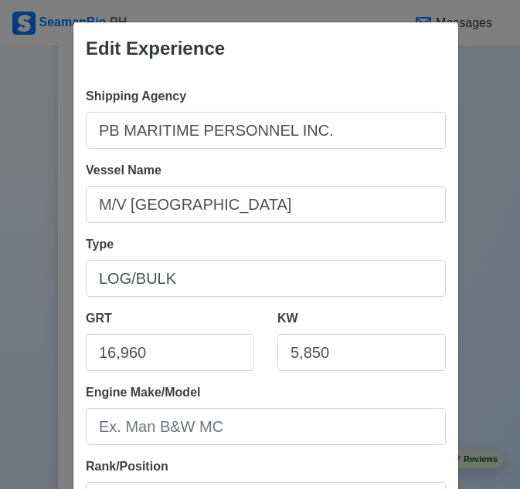
scroll to position [415, 0]
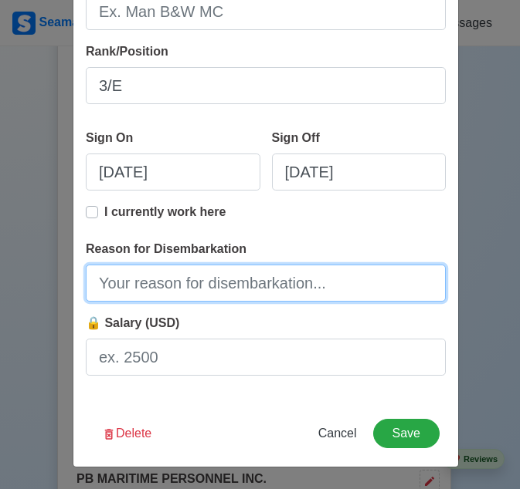
click at [293, 278] on input "Reason for Disembarkation" at bounding box center [266, 283] width 360 height 37
type input "Finish Contract"
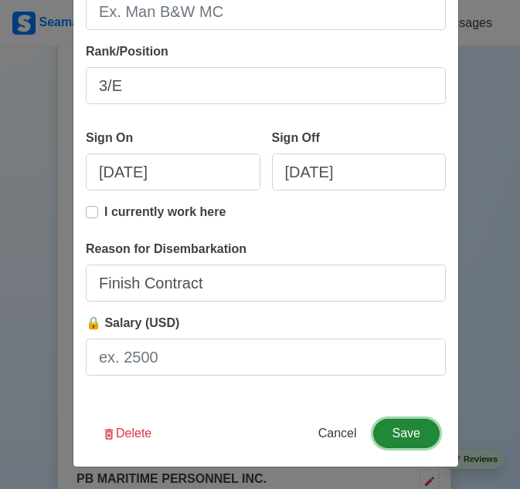
click at [404, 438] on button "Save" at bounding box center [406, 433] width 66 height 29
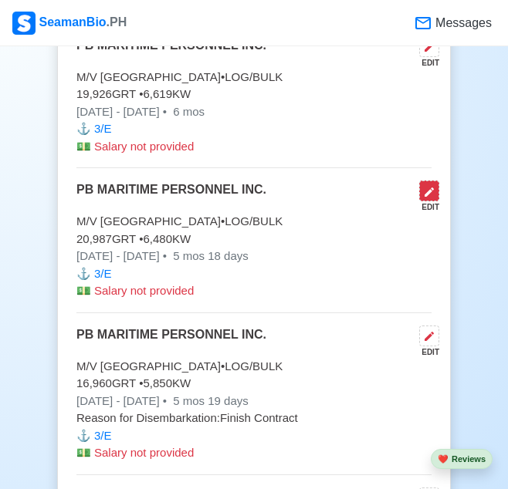
click at [437, 181] on button at bounding box center [429, 191] width 20 height 21
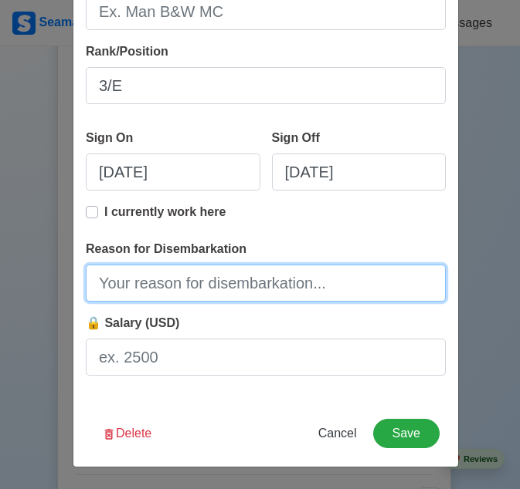
click at [320, 282] on input "Reason for Disembarkation" at bounding box center [266, 283] width 360 height 37
type input "Finish Contract"
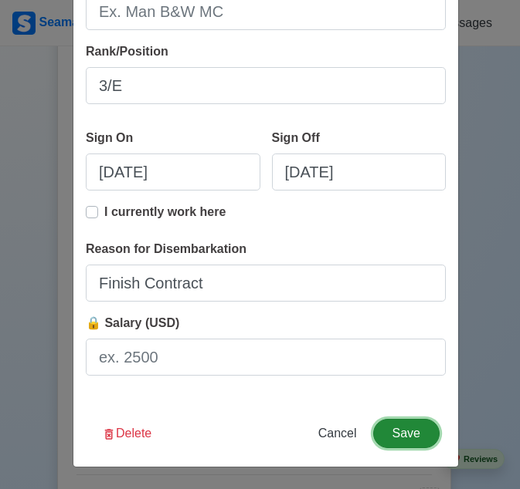
click at [418, 433] on button "Save" at bounding box center [406, 433] width 66 height 29
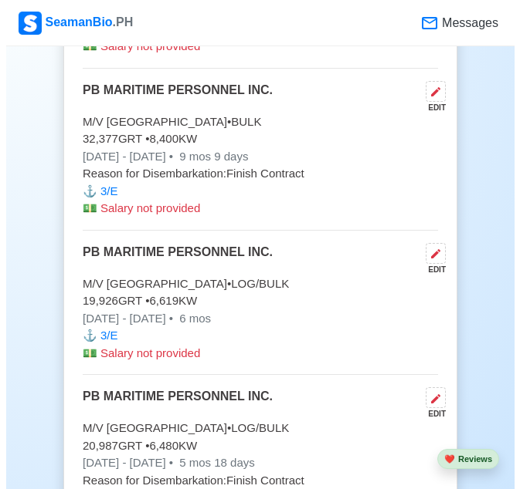
scroll to position [7192, 0]
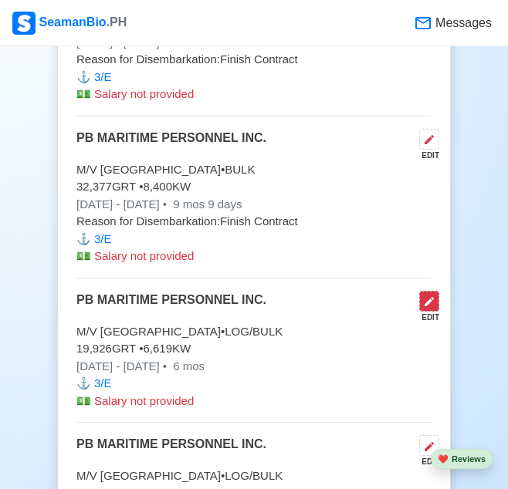
click at [424, 296] on icon at bounding box center [429, 302] width 12 height 12
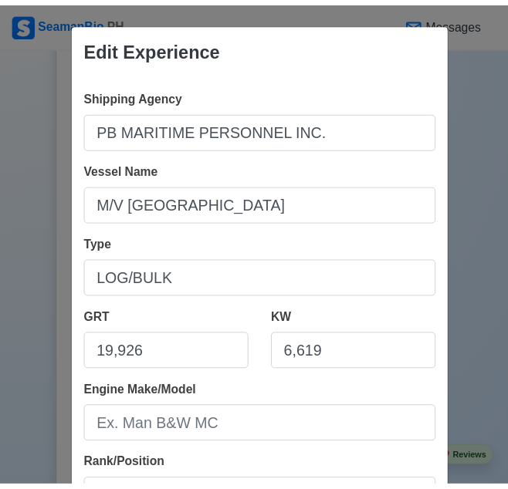
scroll to position [415, 0]
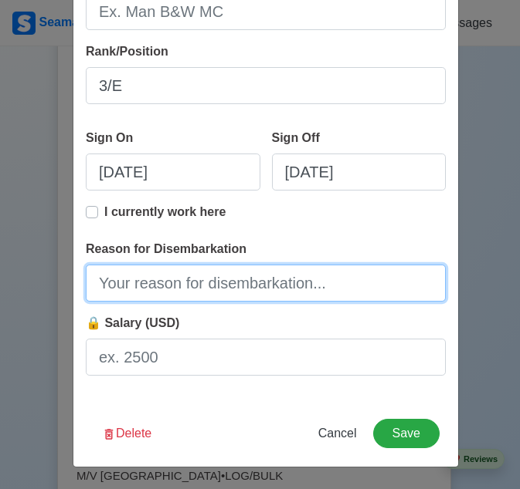
click at [313, 292] on input "Reason for Disembarkation" at bounding box center [266, 283] width 360 height 37
type input "Finish Contract"
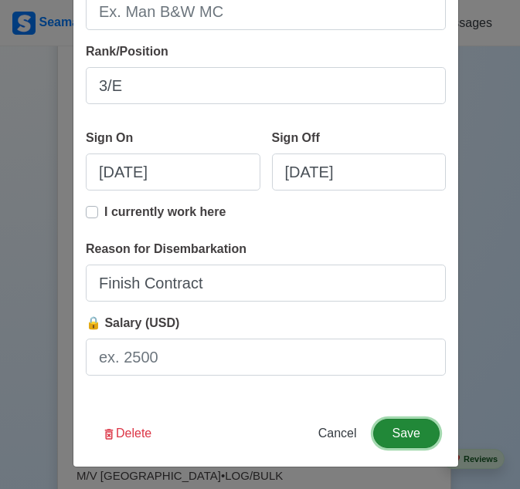
click at [406, 436] on button "Save" at bounding box center [406, 433] width 66 height 29
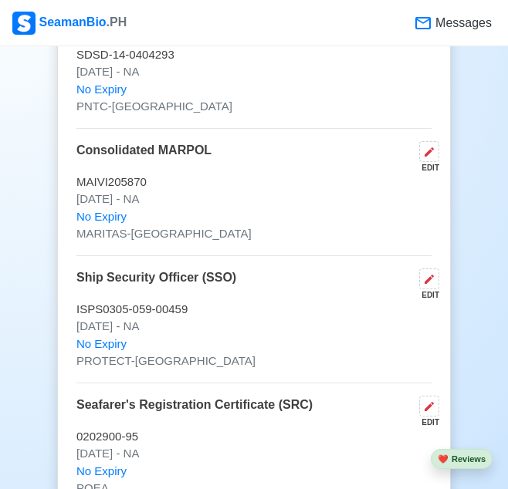
scroll to position [4706, 0]
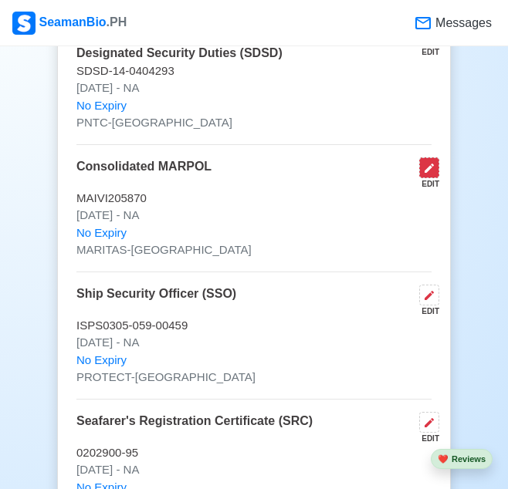
click at [432, 162] on icon at bounding box center [429, 168] width 12 height 12
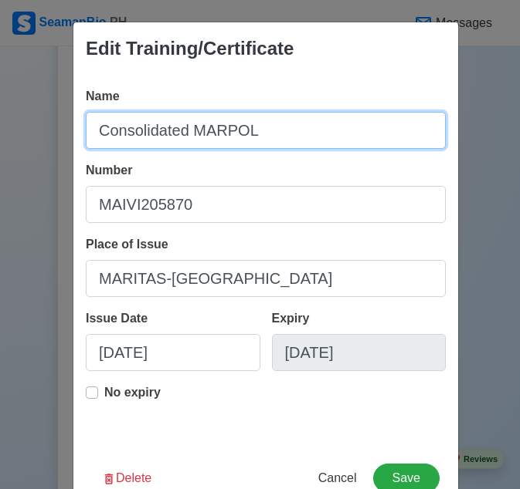
click at [289, 127] on input "Consolidated MARPOL" at bounding box center [266, 130] width 360 height 37
type input "Consolidated MARPOL 73/78"
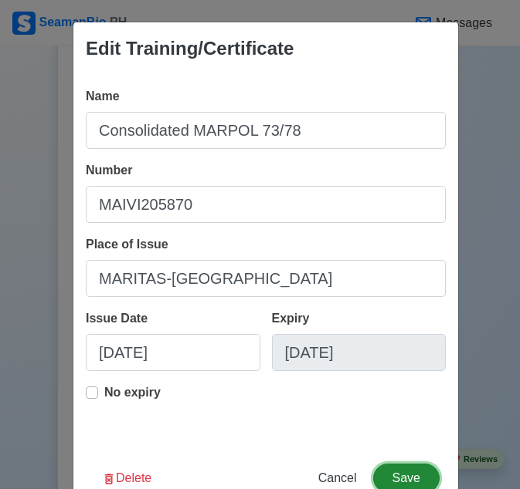
click at [419, 476] on button "Save" at bounding box center [406, 478] width 66 height 29
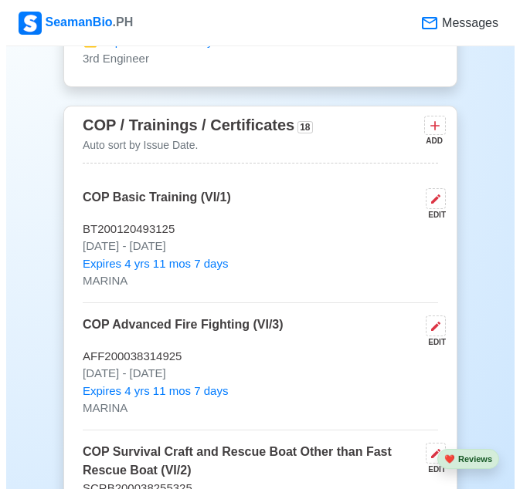
scroll to position [2810, 0]
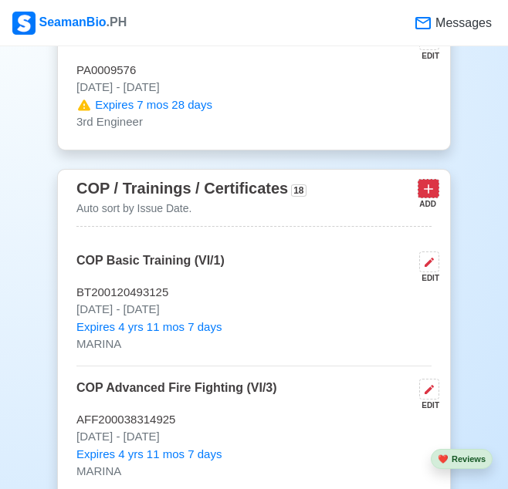
click at [432, 185] on icon at bounding box center [428, 189] width 9 height 9
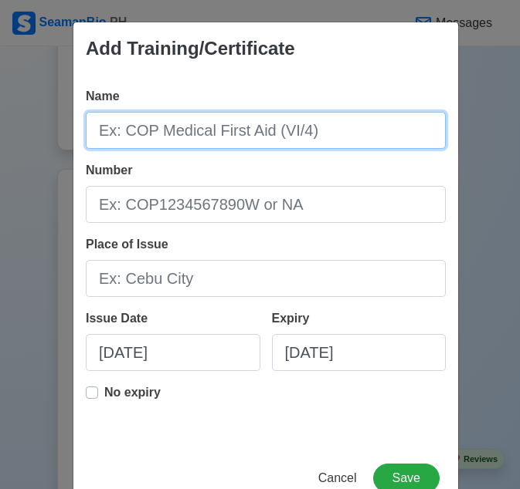
click at [292, 121] on input "Name" at bounding box center [266, 130] width 360 height 37
type input "Advance Fire Fighting (AFF)"
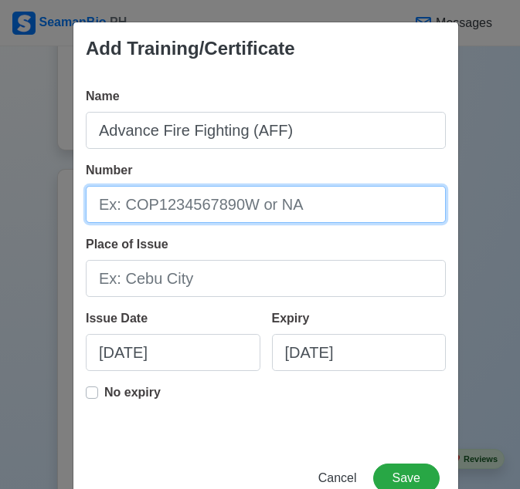
click at [164, 210] on input "Number" at bounding box center [266, 204] width 360 height 37
type input "AFF-PM/146/01-24"
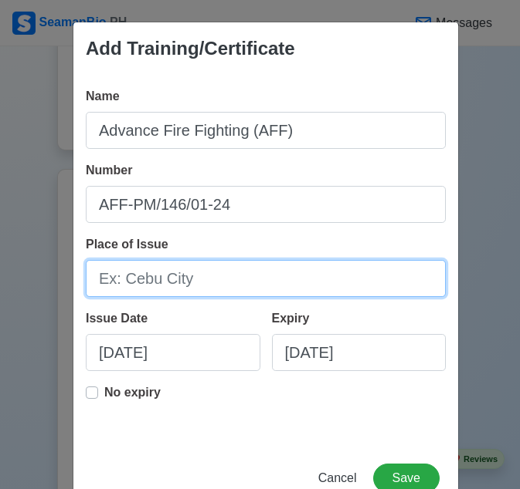
click at [225, 279] on input "Place of Issue" at bounding box center [266, 278] width 360 height 37
type input "ADMIRAL-[GEOGRAPHIC_DATA]"
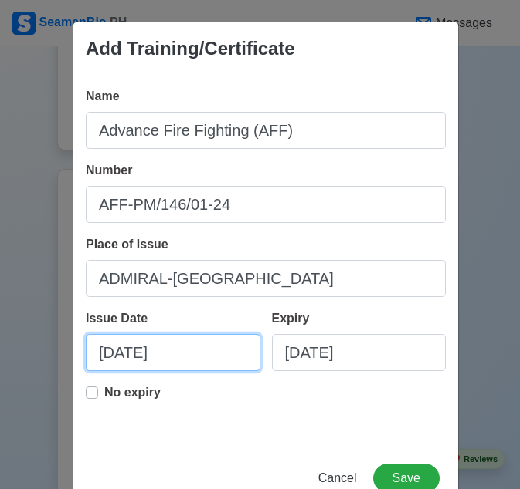
select select "****"
select select "******"
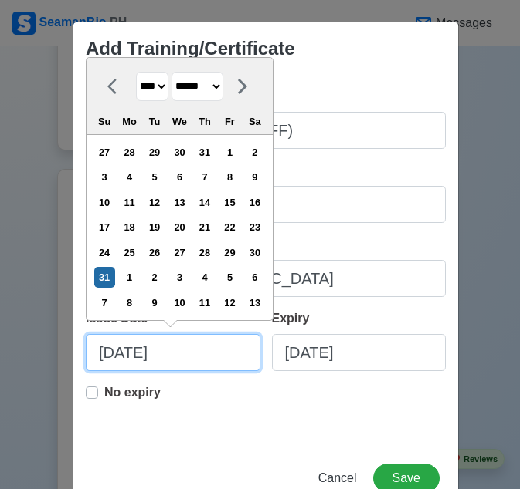
click at [100, 355] on input "[DATE]" at bounding box center [173, 352] width 174 height 37
type input "[DATE]"
select select "***"
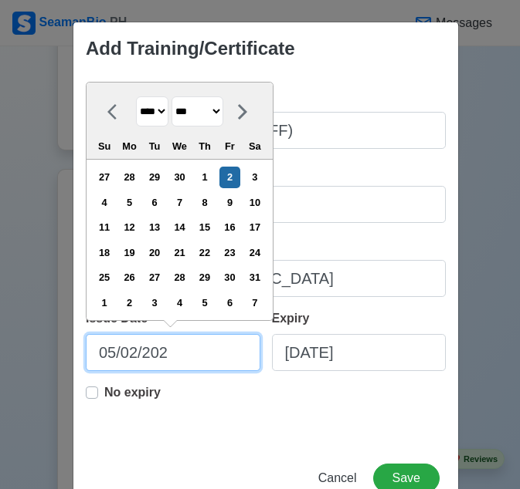
type input "[DATE]"
select select "****"
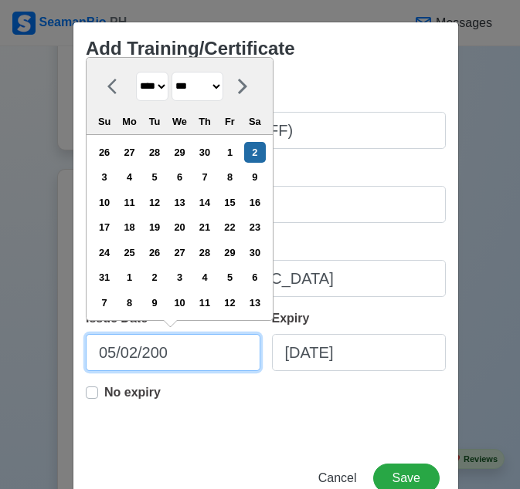
type input "[DATE]"
select select "****"
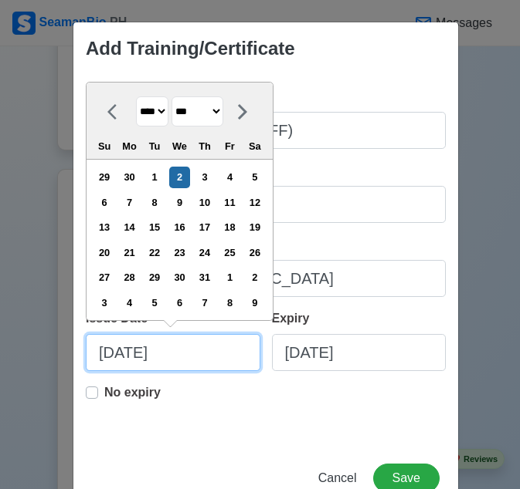
type input "[DATE]"
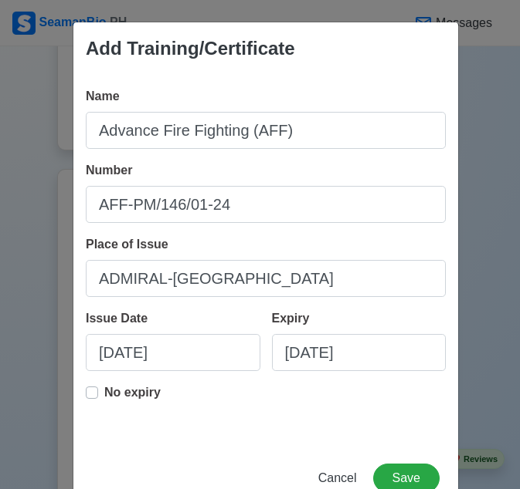
click at [104, 391] on label "No expiry" at bounding box center [132, 399] width 56 height 31
type input "[DATE]"
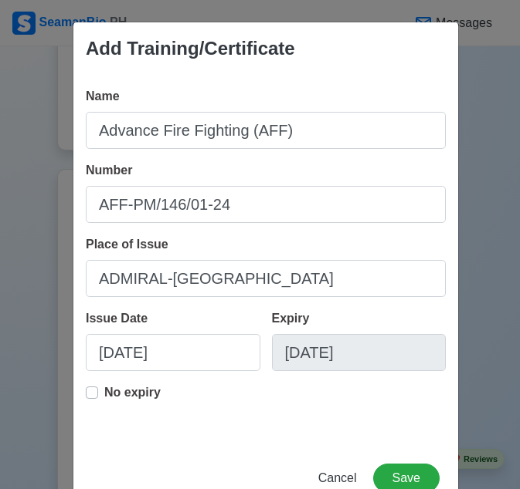
click at [104, 391] on label "No expiry" at bounding box center [132, 399] width 56 height 31
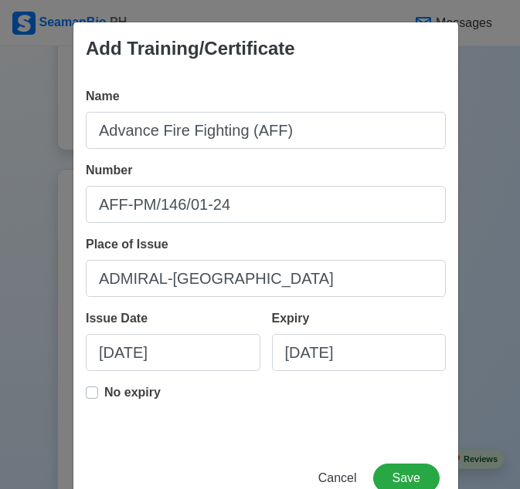
click at [104, 391] on label "No expiry" at bounding box center [132, 399] width 56 height 31
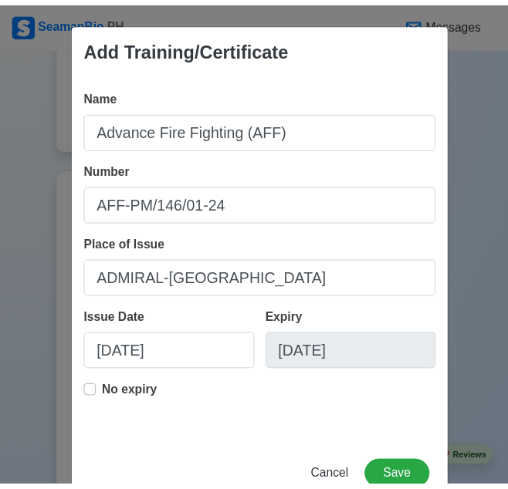
scroll to position [45, 0]
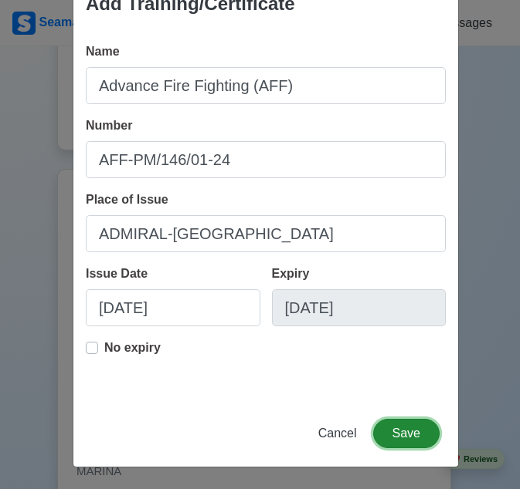
click at [405, 443] on button "Save" at bounding box center [406, 433] width 66 height 29
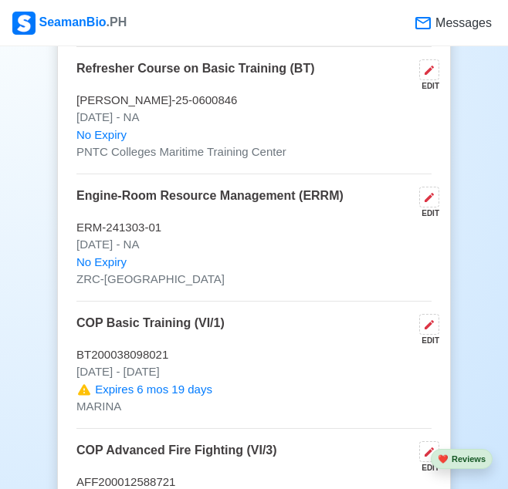
scroll to position [3826, 0]
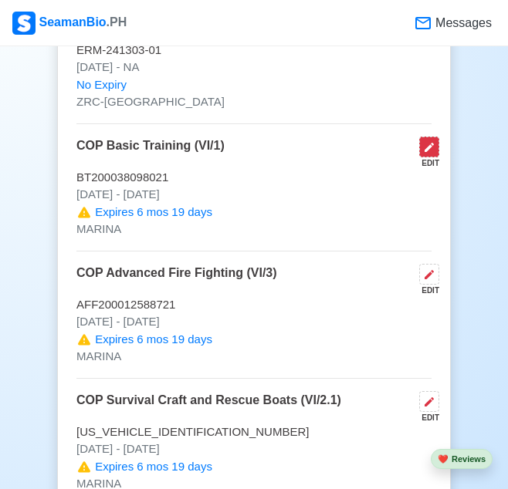
click at [433, 141] on icon at bounding box center [429, 147] width 12 height 12
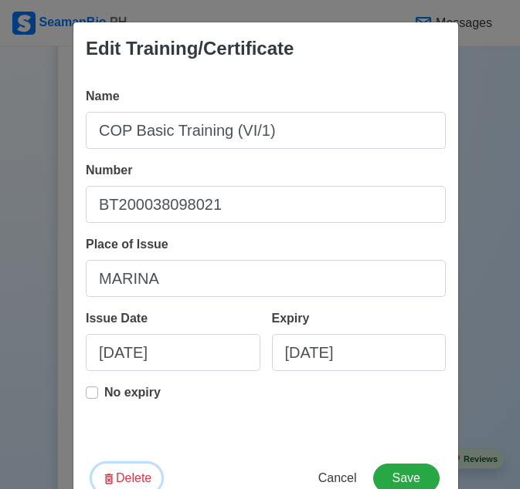
click at [122, 469] on button "Delete" at bounding box center [126, 478] width 69 height 29
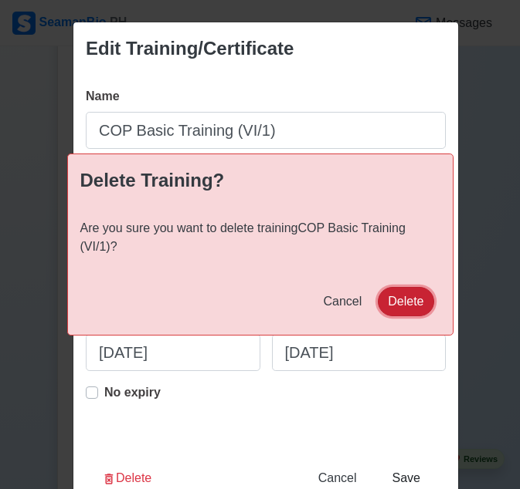
click at [405, 303] on button "Delete" at bounding box center [406, 301] width 56 height 29
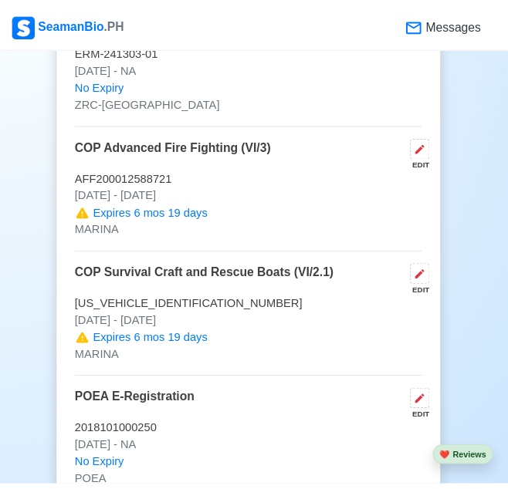
scroll to position [0, 0]
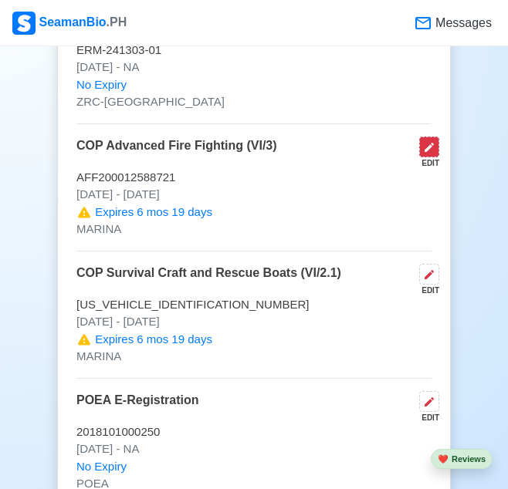
click at [433, 141] on icon at bounding box center [429, 147] width 12 height 12
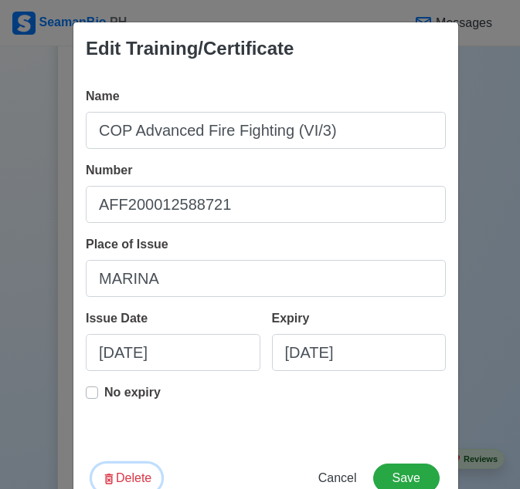
click at [123, 479] on button "Delete" at bounding box center [126, 478] width 69 height 29
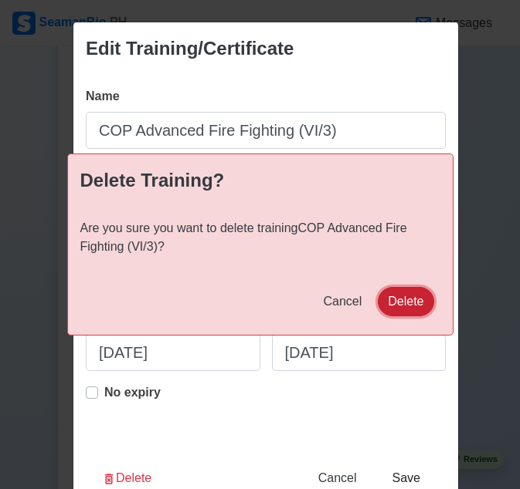
click at [422, 304] on button "Delete" at bounding box center [406, 301] width 56 height 29
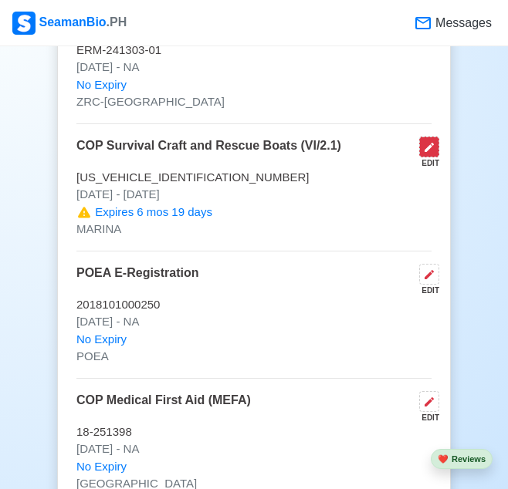
click at [426, 141] on icon at bounding box center [429, 147] width 12 height 12
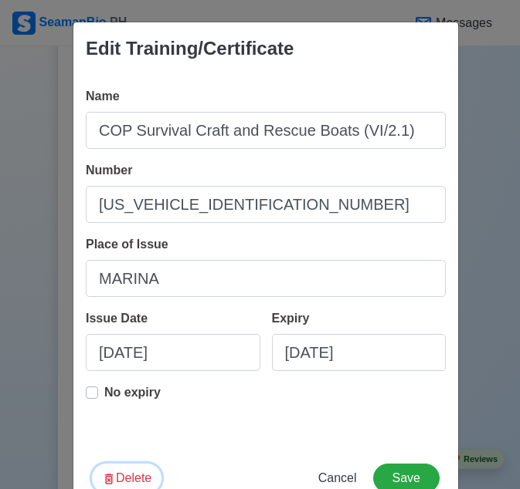
click at [127, 476] on button "Delete" at bounding box center [126, 478] width 69 height 29
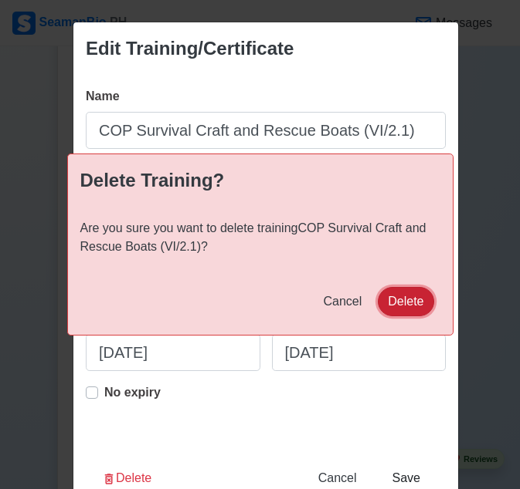
click at [408, 291] on button "Delete" at bounding box center [406, 301] width 56 height 29
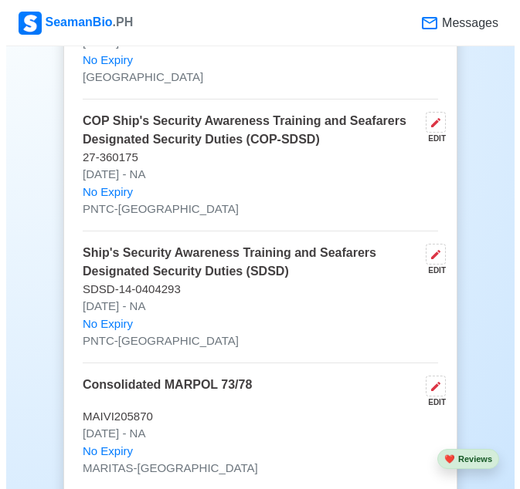
scroll to position [4090, 0]
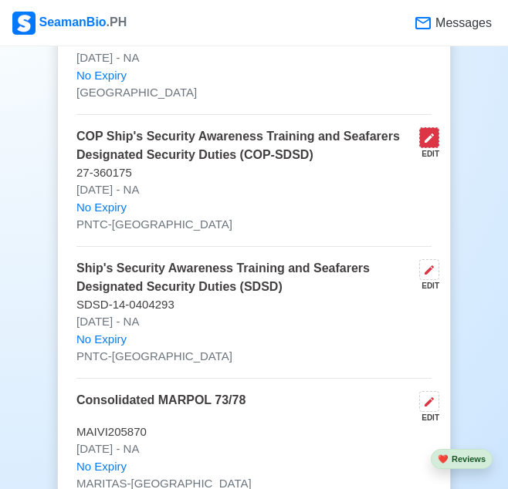
click at [428, 132] on icon at bounding box center [429, 138] width 12 height 12
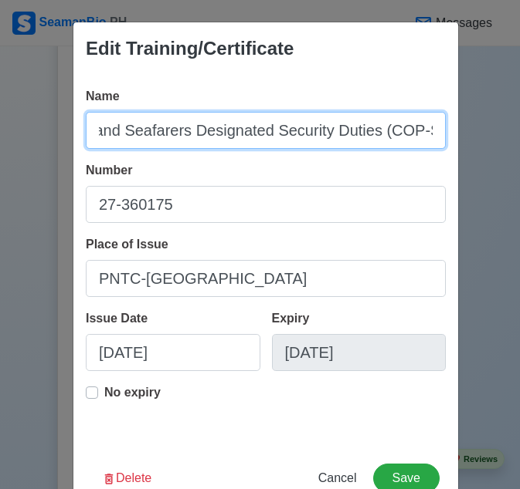
scroll to position [0, 303]
drag, startPoint x: 411, startPoint y: 137, endPoint x: 460, endPoint y: 137, distance: 49.4
click at [460, 137] on div "Edit Training/Certificate Name COP Ship's Security Awareness Training and Seafa…" at bounding box center [260, 244] width 520 height 489
click at [382, 130] on input "COP Ship's Security Awareness Training and Seafarers Designated Security Duties…" at bounding box center [266, 130] width 360 height 37
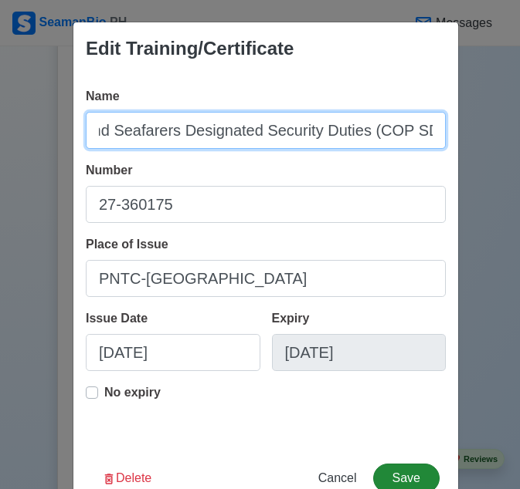
type input "COP Ship's Security Awareness Training and Seafarers Designated Security Duties…"
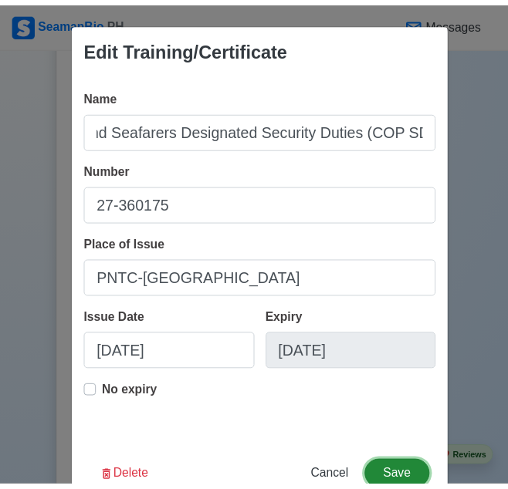
scroll to position [0, 0]
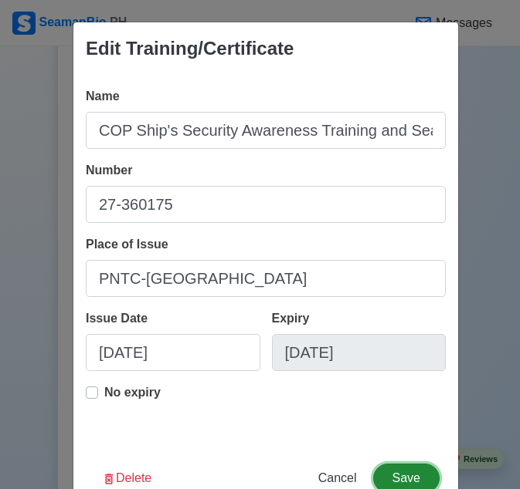
click at [405, 465] on button "Save" at bounding box center [406, 478] width 66 height 29
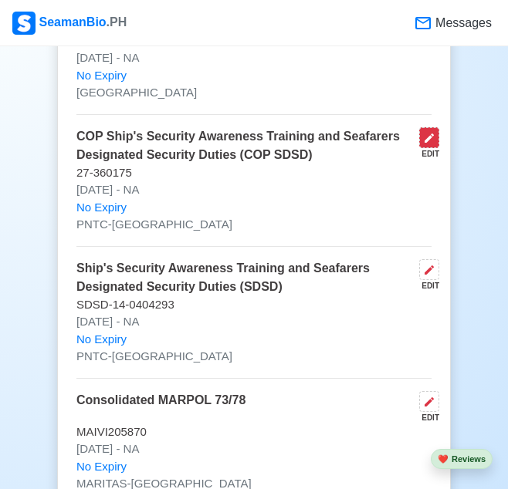
click at [425, 132] on icon at bounding box center [429, 138] width 12 height 12
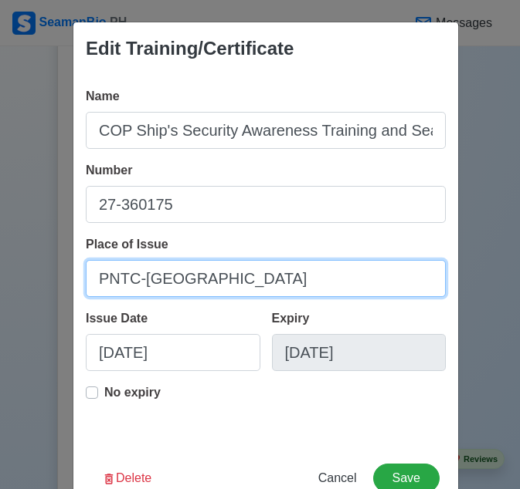
click at [146, 283] on input "PNTC-[GEOGRAPHIC_DATA]" at bounding box center [266, 278] width 360 height 37
type input "MARINA"
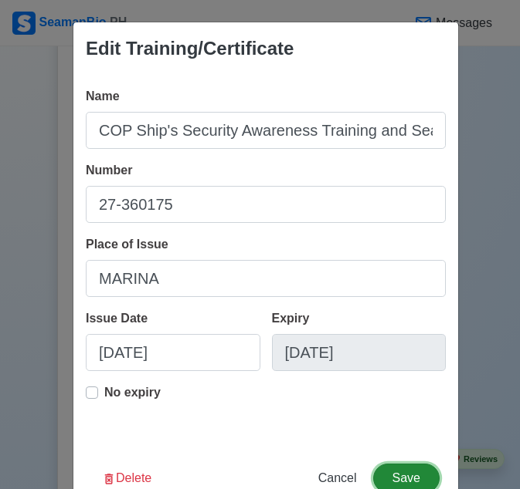
click at [416, 469] on button "Save" at bounding box center [406, 478] width 66 height 29
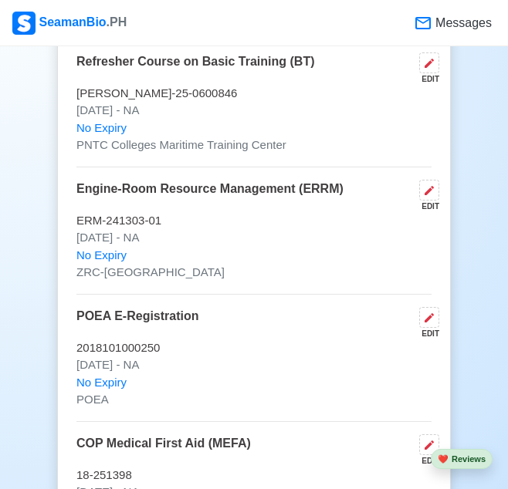
scroll to position [3594, 0]
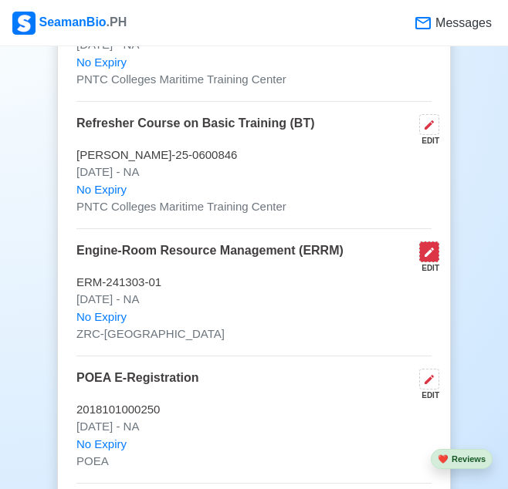
click at [431, 248] on icon at bounding box center [429, 252] width 9 height 9
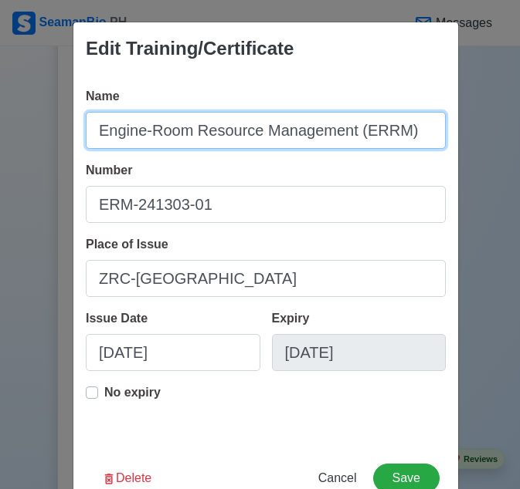
click at [381, 129] on input "Engine-Room Resource Management (ERRM)" at bounding box center [266, 130] width 360 height 37
type input "Engine-Room Resource Management (ERM)"
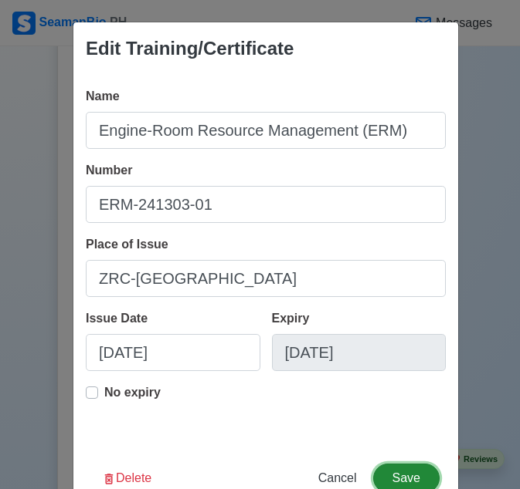
click at [400, 473] on button "Save" at bounding box center [406, 478] width 66 height 29
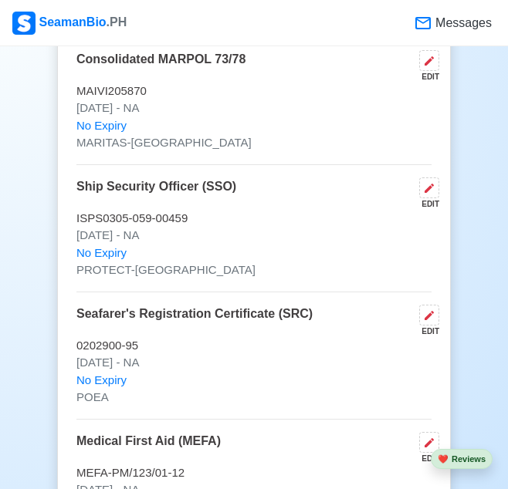
scroll to position [4447, 0]
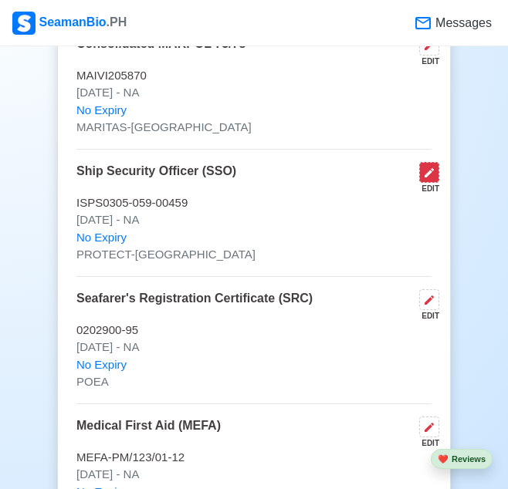
click at [425, 168] on icon at bounding box center [429, 172] width 9 height 9
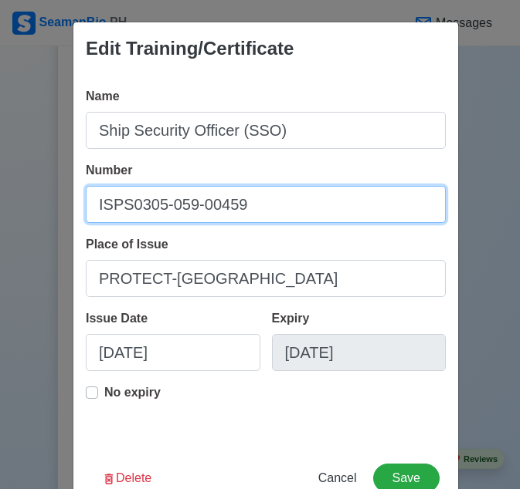
click at [127, 203] on input "ISPS0305-059-00459" at bounding box center [266, 204] width 360 height 37
type input "ISPS [PHONE_NUMBER]"
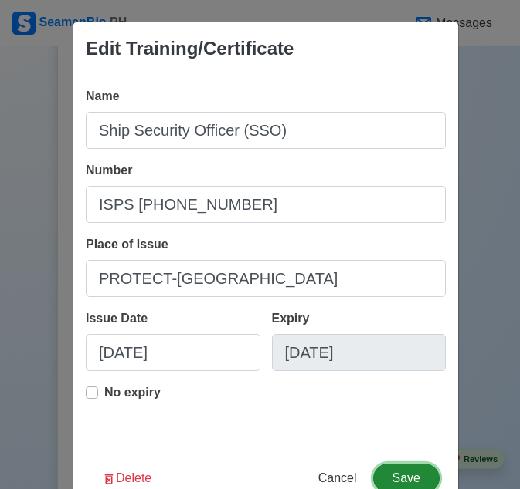
click at [418, 475] on button "Save" at bounding box center [406, 478] width 66 height 29
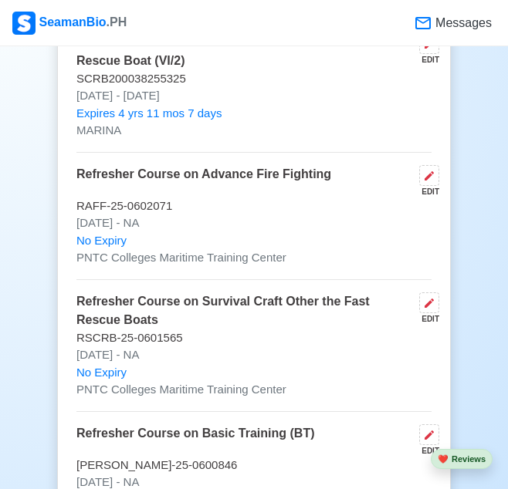
scroll to position [3268, 0]
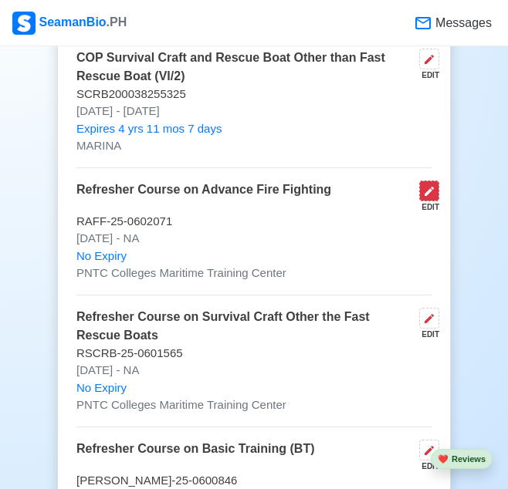
click at [422, 181] on button at bounding box center [429, 191] width 20 height 21
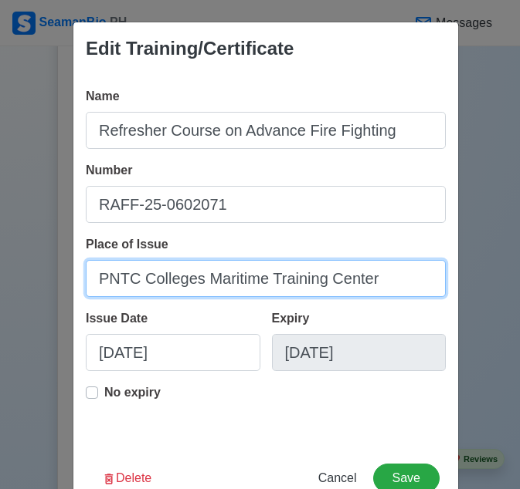
click at [229, 277] on input "PNTC Colleges Maritime Training Center" at bounding box center [266, 278] width 360 height 37
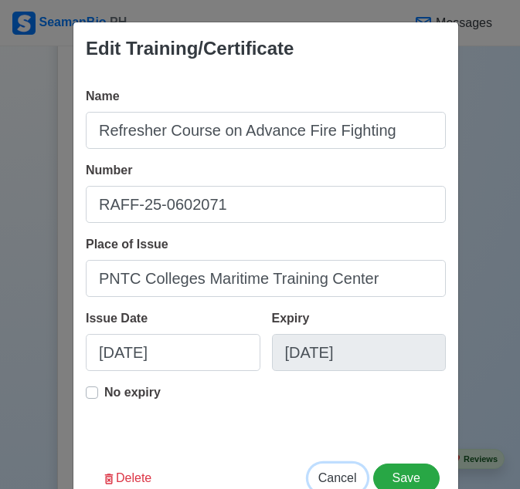
click at [330, 472] on span "Cancel" at bounding box center [337, 478] width 39 height 13
type input "[DATE]"
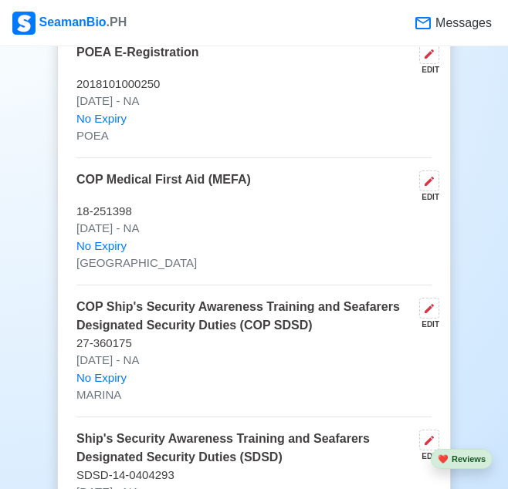
scroll to position [3935, 0]
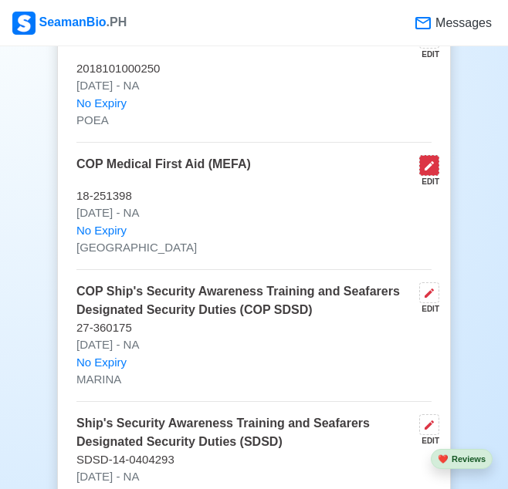
click at [428, 160] on icon at bounding box center [429, 166] width 12 height 12
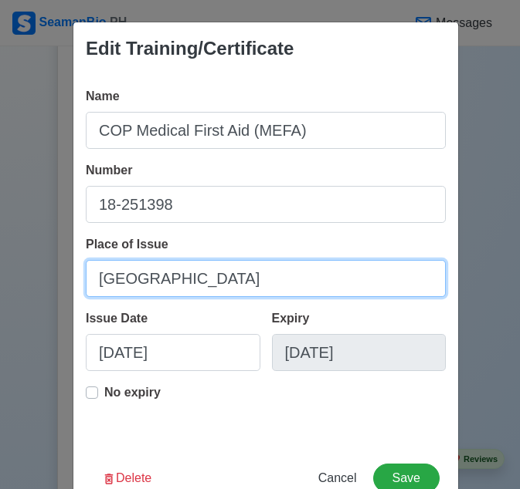
click at [134, 287] on input "[GEOGRAPHIC_DATA]" at bounding box center [266, 278] width 360 height 37
type input "MARINA"
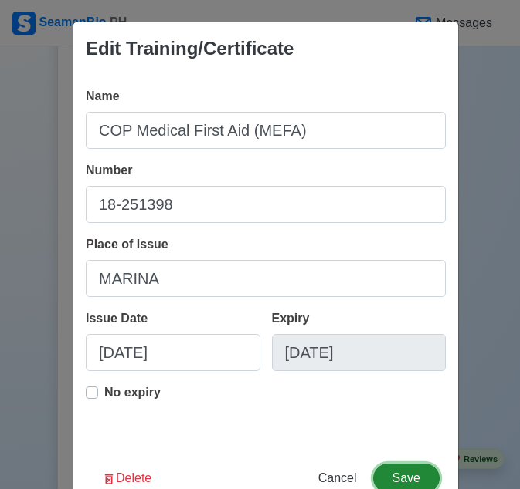
click at [409, 476] on button "Save" at bounding box center [406, 478] width 66 height 29
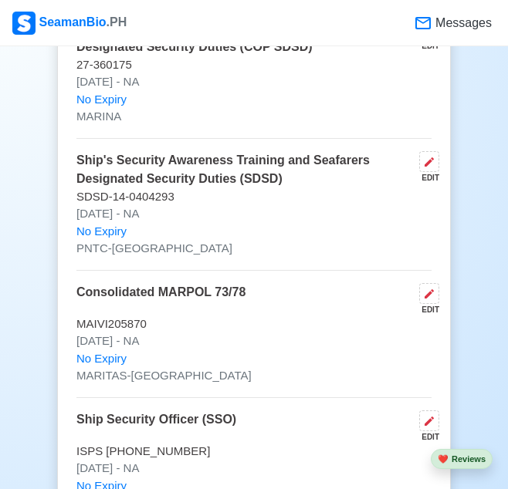
scroll to position [4183, 0]
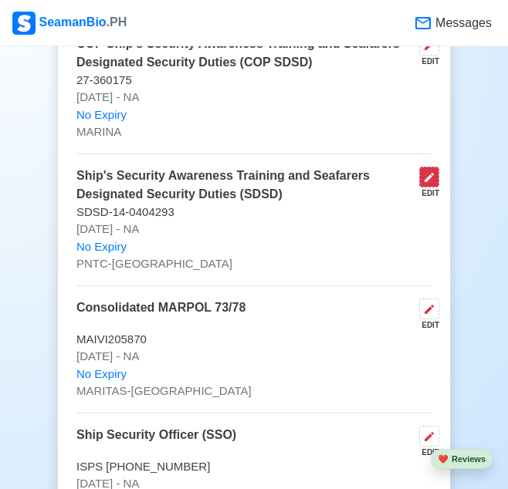
click at [435, 171] on icon at bounding box center [429, 177] width 12 height 12
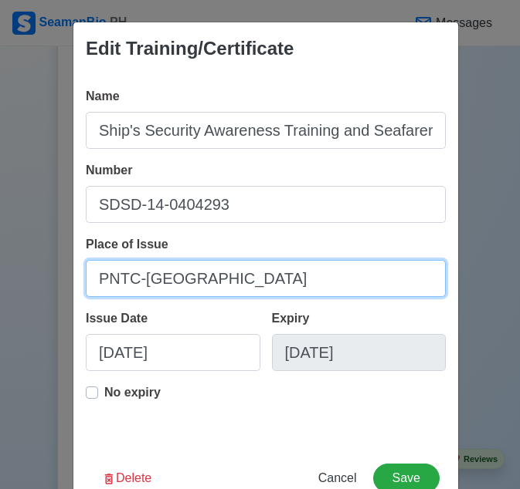
click at [138, 284] on input "PNTC-[GEOGRAPHIC_DATA]" at bounding box center [266, 278] width 360 height 37
paste input "Colleges Maritime Training Center"
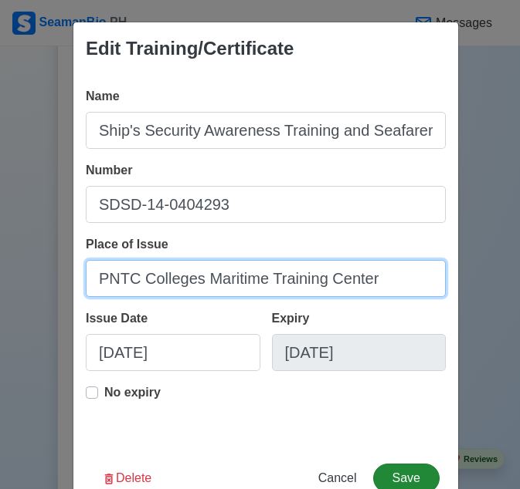
type input "PNTC Colleges Maritime Training Center"
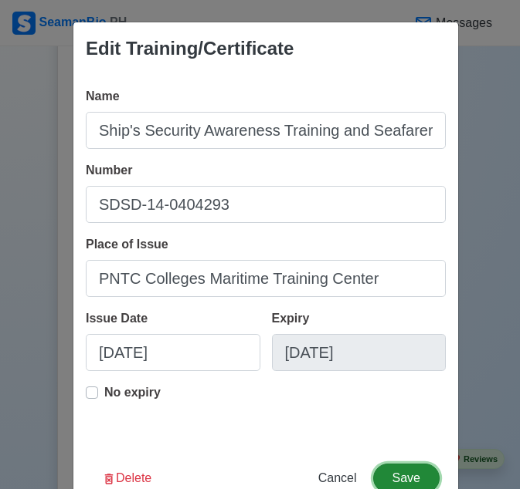
click at [405, 473] on button "Save" at bounding box center [406, 478] width 66 height 29
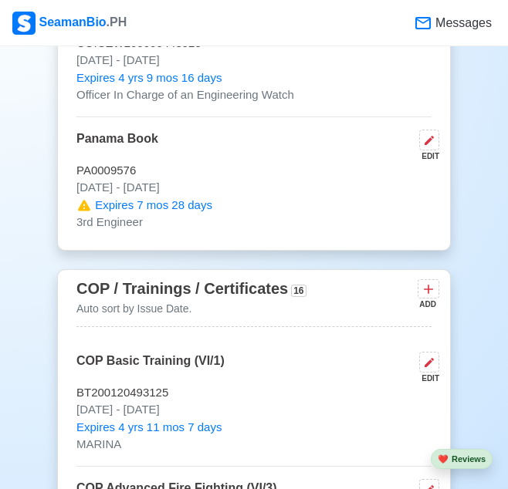
scroll to position [2741, 0]
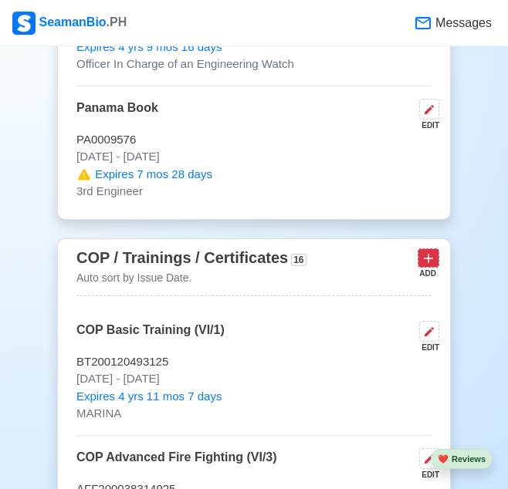
click at [435, 251] on icon at bounding box center [428, 258] width 15 height 15
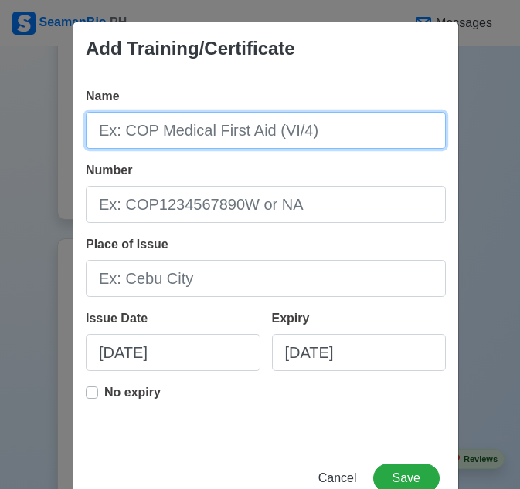
click at [128, 126] on input "Name" at bounding box center [266, 130] width 360 height 37
type input "OLC F1"
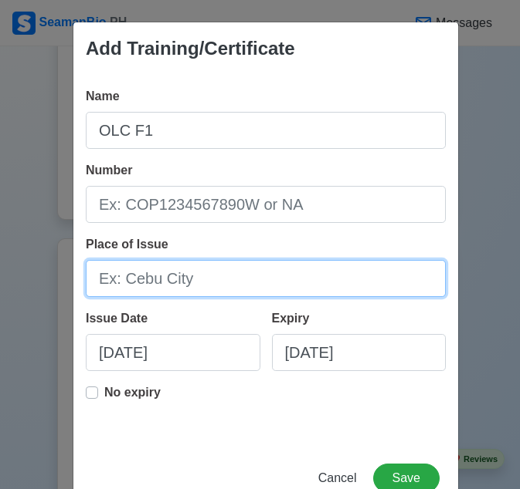
click at [155, 282] on input "Place of Issue" at bounding box center [266, 278] width 360 height 37
drag, startPoint x: 155, startPoint y: 282, endPoint x: 123, endPoint y: 283, distance: 32.5
click at [123, 283] on input "Place of Issue" at bounding box center [266, 278] width 360 height 37
type input "PNTC Colleges Maritime Training Center"
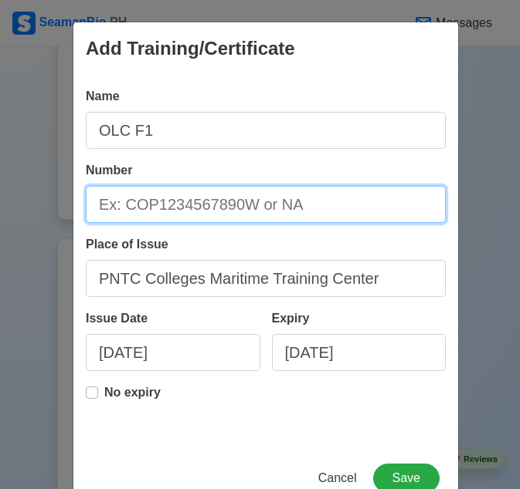
click at [149, 210] on input "Number" at bounding box center [266, 204] width 360 height 37
type input "U-OICEW-AF1-21-0301961"
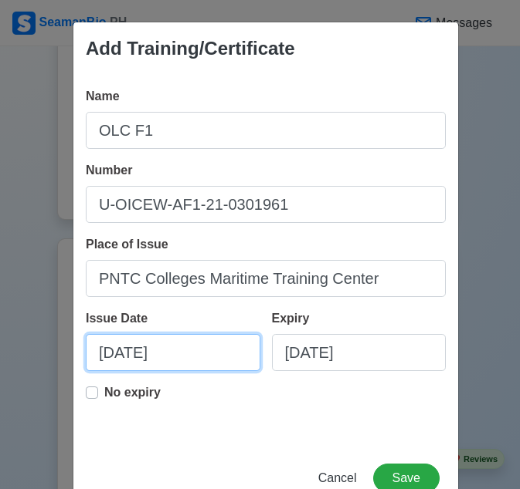
select select "****"
select select "******"
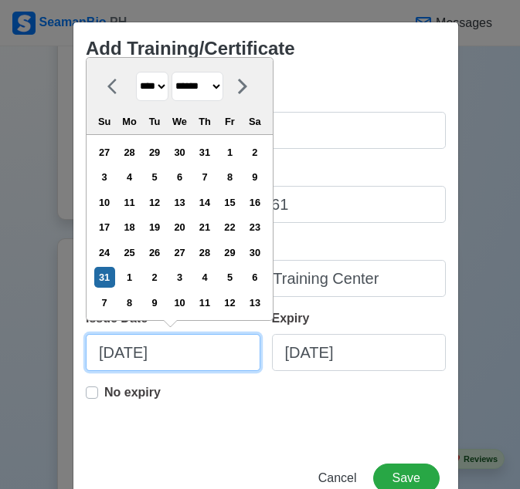
click at [108, 357] on input "[DATE]" at bounding box center [173, 352] width 174 height 37
type input "[DATE]"
select select "*****"
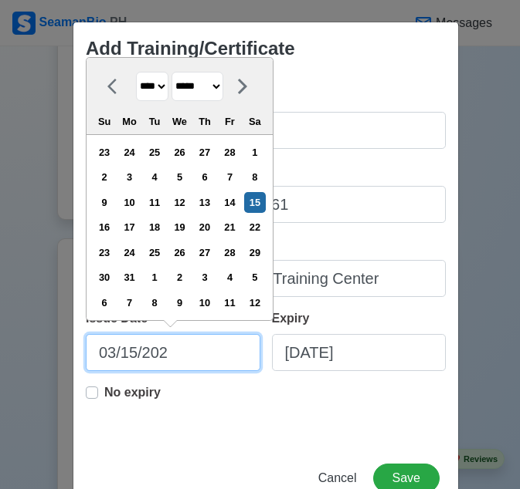
type input "[DATE]"
select select "****"
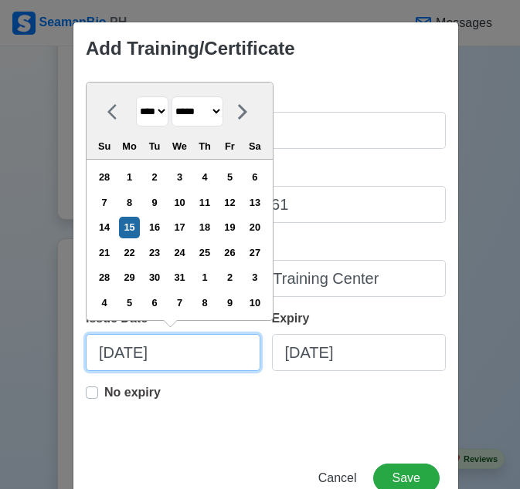
type input "[DATE]"
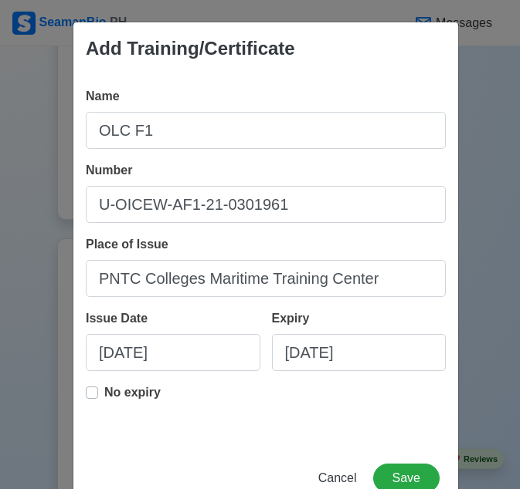
click at [104, 393] on label "No expiry" at bounding box center [132, 399] width 56 height 31
type input "[DATE]"
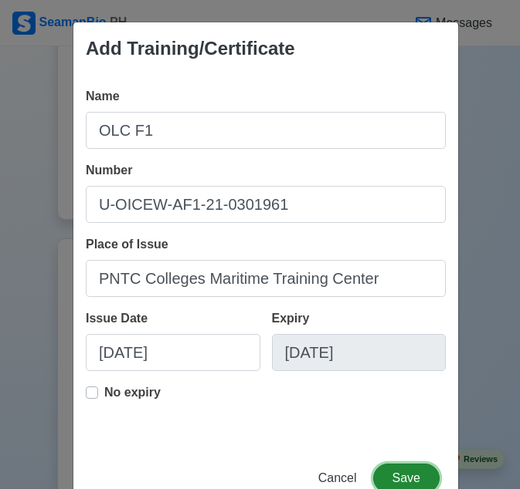
click at [401, 478] on button "Save" at bounding box center [406, 478] width 66 height 29
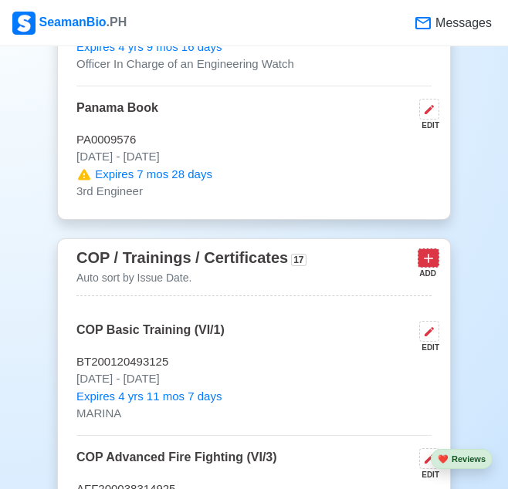
click at [429, 251] on icon at bounding box center [428, 258] width 15 height 15
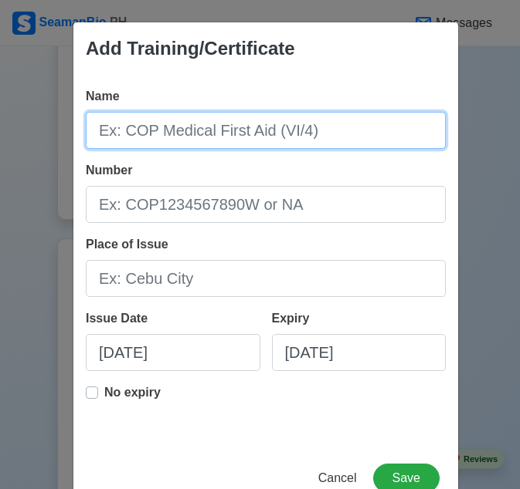
click at [205, 126] on input "Name" at bounding box center [266, 130] width 360 height 37
type input "OLC F2"
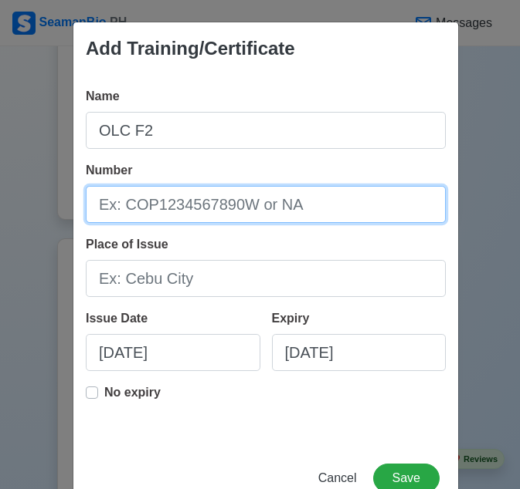
click at [149, 201] on input "Number" at bounding box center [266, 204] width 360 height 37
type input "U-OICEW-AF2-21-0300315"
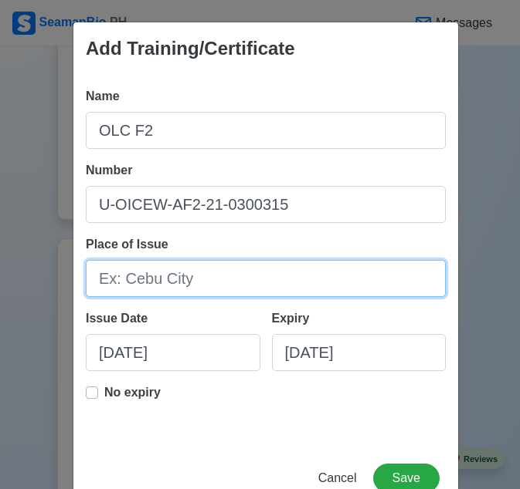
click at [150, 280] on input "Place of Issue" at bounding box center [266, 278] width 360 height 37
type input "PNTC Colleges Maritime Training Center"
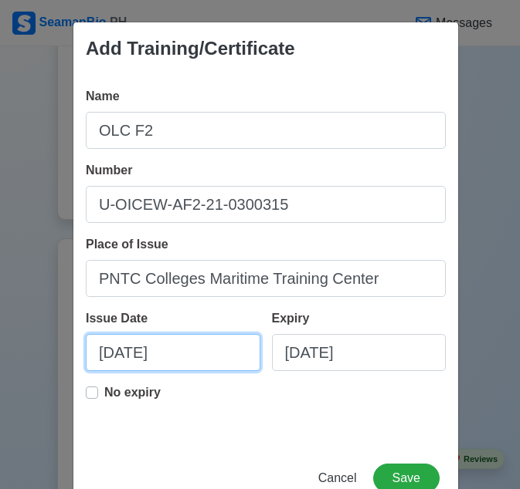
select select "****"
select select "******"
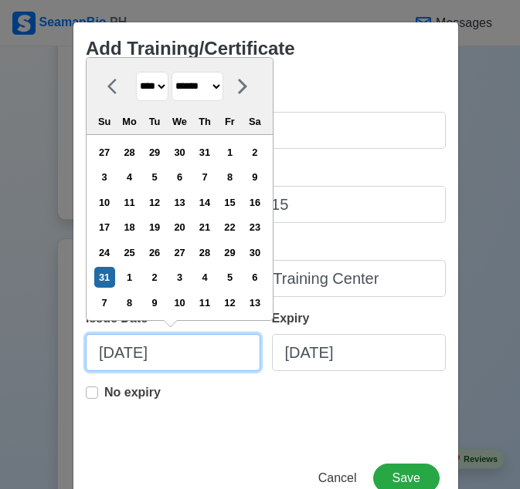
click at [174, 350] on input "[DATE]" at bounding box center [173, 352] width 174 height 37
click at [105, 360] on input "[DATE]" at bounding box center [173, 352] width 174 height 37
type input "[DATE]"
select select "*****"
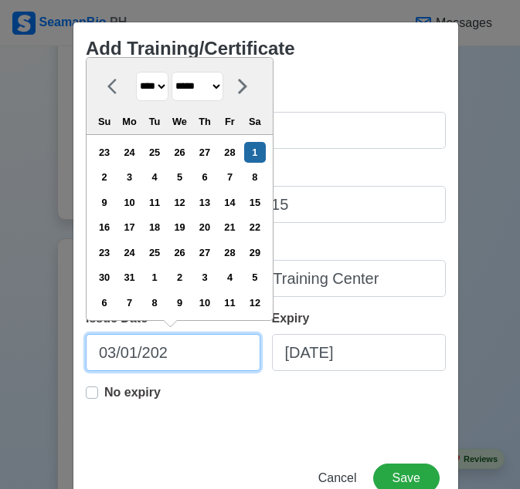
type input "[DATE]"
select select "****"
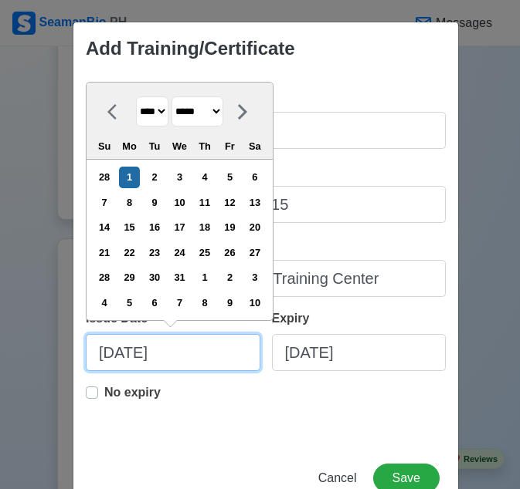
type input "[DATE]"
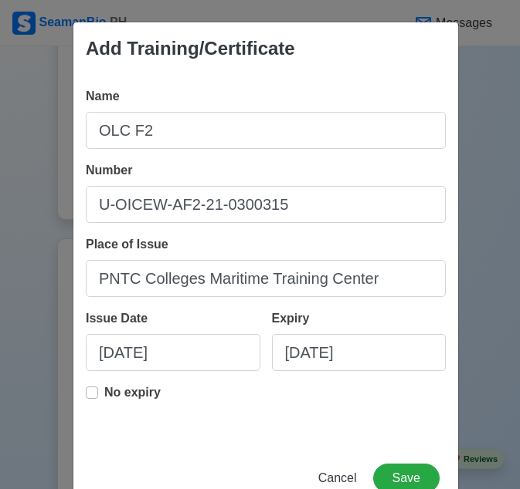
click at [104, 390] on label "No expiry" at bounding box center [132, 399] width 56 height 31
type input "[DATE]"
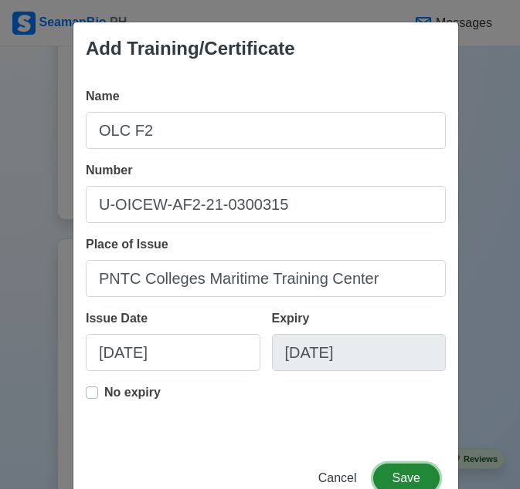
click at [405, 475] on button "Save" at bounding box center [406, 478] width 66 height 29
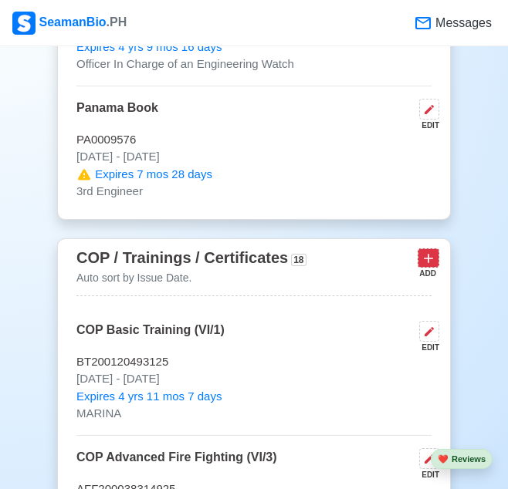
click at [429, 245] on div "COP / Trainings / Certificates 18 Auto sort by Issue Date. ADD" at bounding box center [253, 270] width 355 height 51
click at [429, 249] on button at bounding box center [429, 258] width 22 height 19
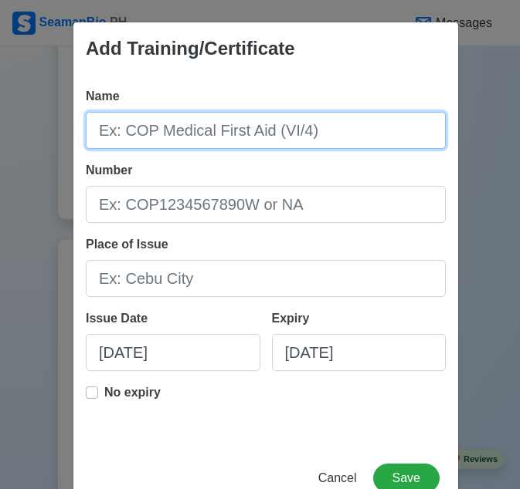
click at [235, 141] on input "Name" at bounding box center [266, 130] width 360 height 37
type input "OLC F4"
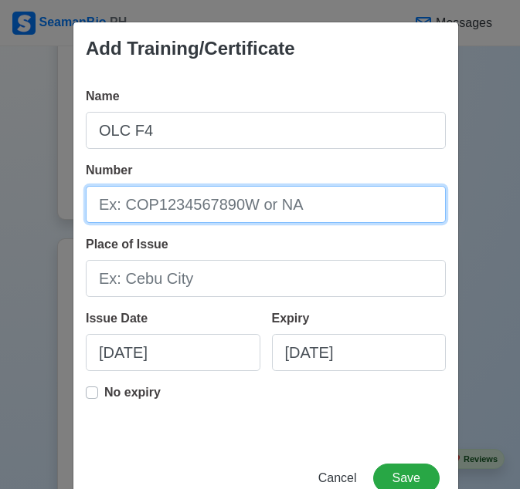
click at [164, 205] on input "Number" at bounding box center [266, 204] width 360 height 37
type input "U-OICEW-AF4-21-0300743"
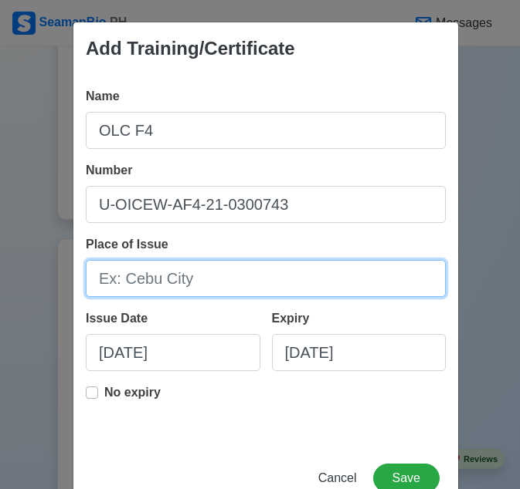
click at [193, 286] on input "Place of Issue" at bounding box center [266, 278] width 360 height 37
type input "PNTC Colleges Maritime Training Center"
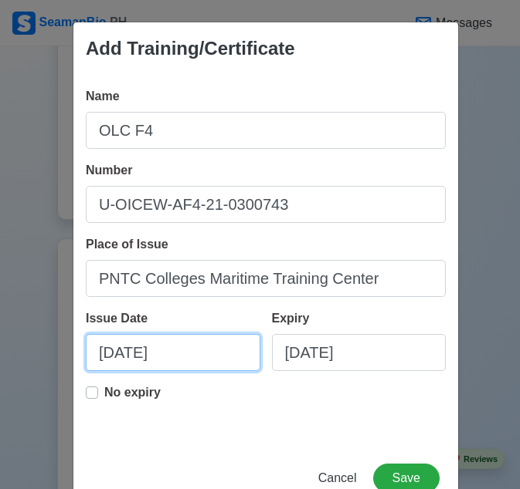
click at [108, 353] on input "[DATE]" at bounding box center [173, 352] width 174 height 37
select select "****"
select select "******"
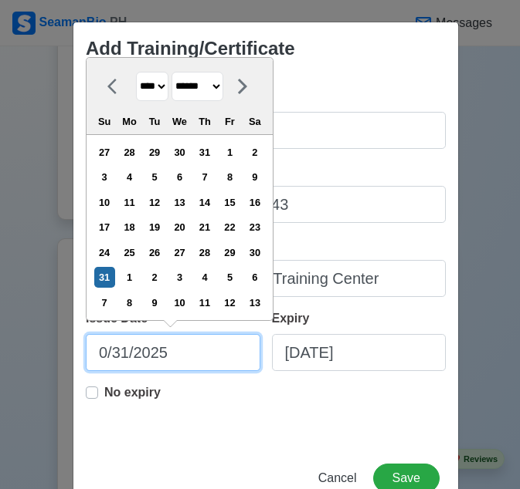
type input "[DATE]"
select select "*****"
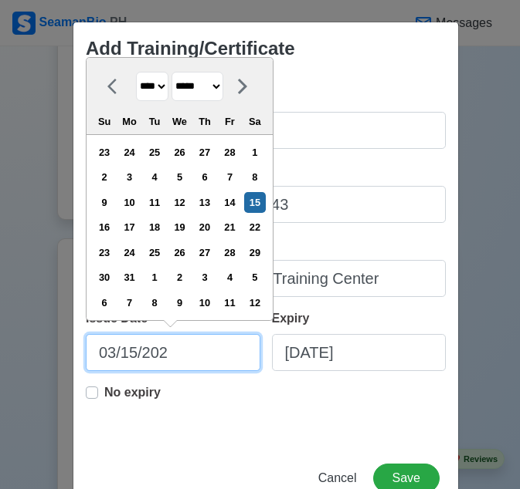
type input "[DATE]"
select select "****"
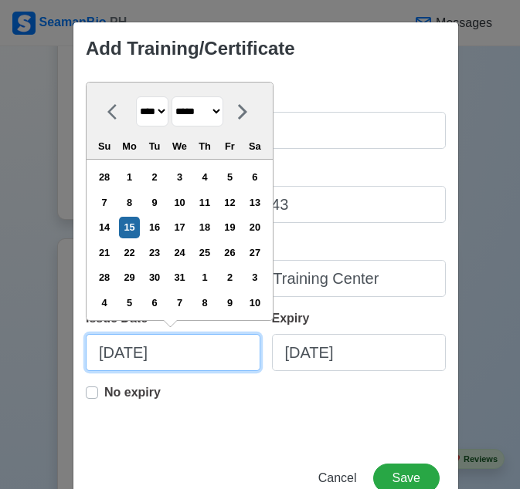
click at [202, 354] on input "[DATE]" at bounding box center [173, 352] width 174 height 37
type input "[DATE]"
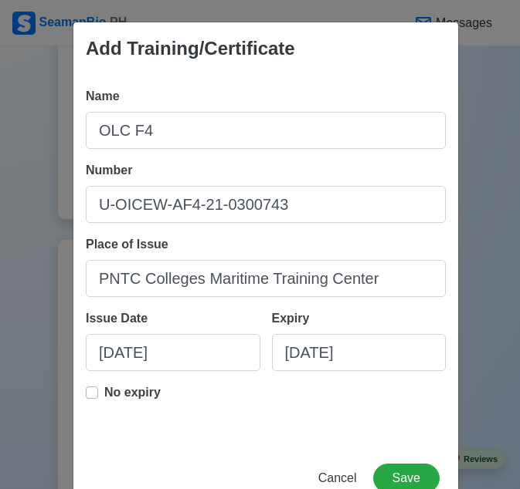
click at [104, 392] on label "No expiry" at bounding box center [132, 399] width 56 height 31
type input "[DATE]"
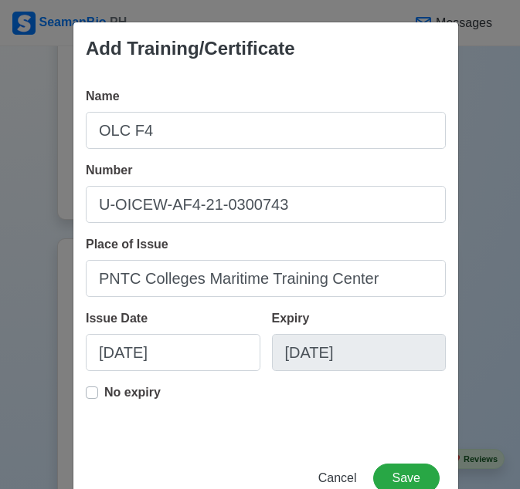
click at [256, 424] on div "No expiry" at bounding box center [266, 408] width 360 height 49
select select "****"
select select "*****"
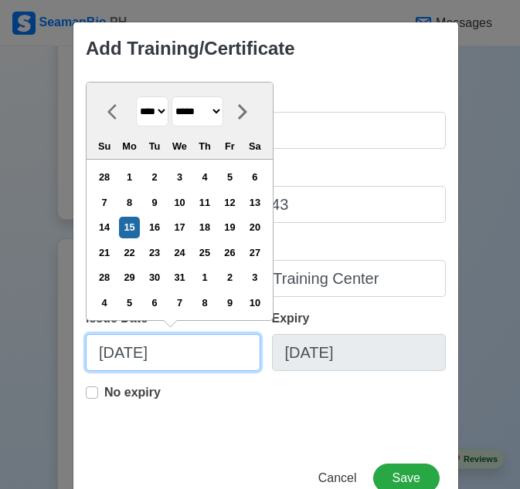
click at [129, 352] on input "[DATE]" at bounding box center [173, 352] width 174 height 37
type input "[DATE]"
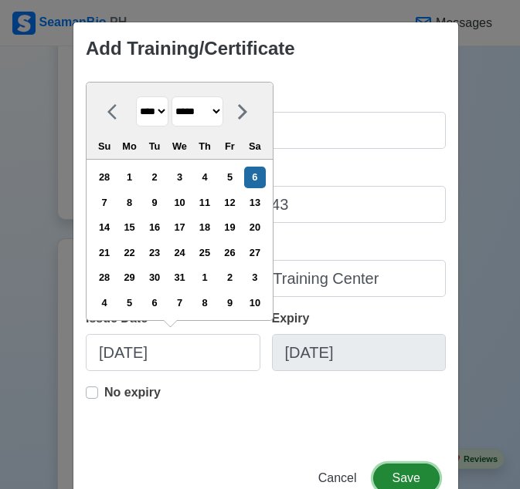
click at [394, 471] on button "Save" at bounding box center [406, 478] width 66 height 29
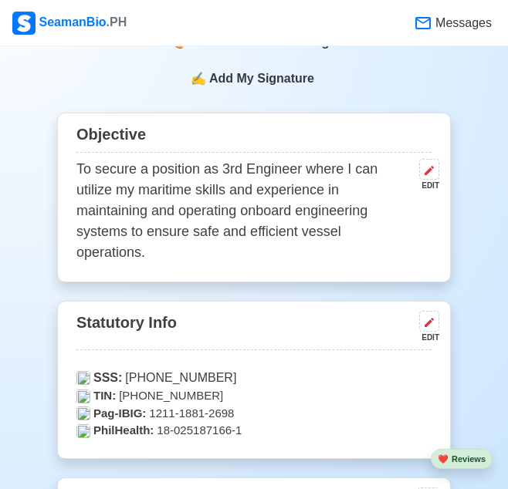
scroll to position [547, 0]
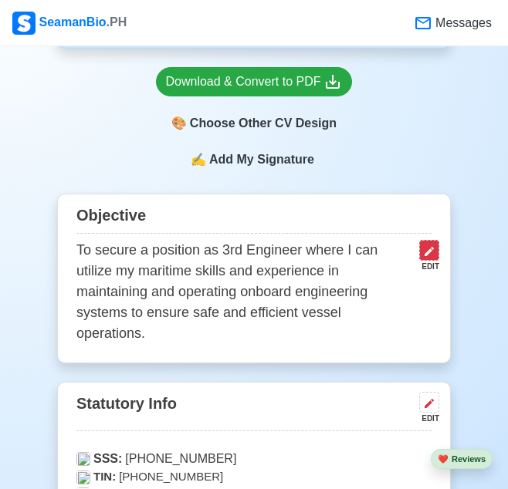
click at [423, 245] on icon at bounding box center [429, 251] width 12 height 12
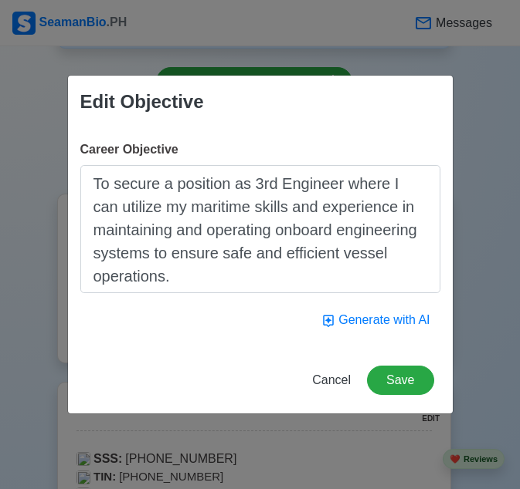
drag, startPoint x: 114, startPoint y: 184, endPoint x: 425, endPoint y: 180, distance: 310.4
click at [425, 180] on textarea "To secure a position as 3rd Engineer where I can utilize my maritime skills and…" at bounding box center [260, 229] width 360 height 128
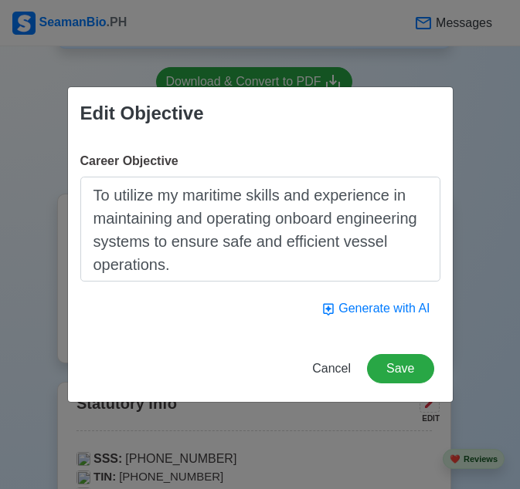
click at [134, 200] on textarea "To utilize my maritime skills and experience in maintaining and operating onboa…" at bounding box center [260, 229] width 360 height 105
click at [313, 240] on textarea "To use my maritime skills and experience in maintaining and operating onboard e…" at bounding box center [260, 229] width 360 height 105
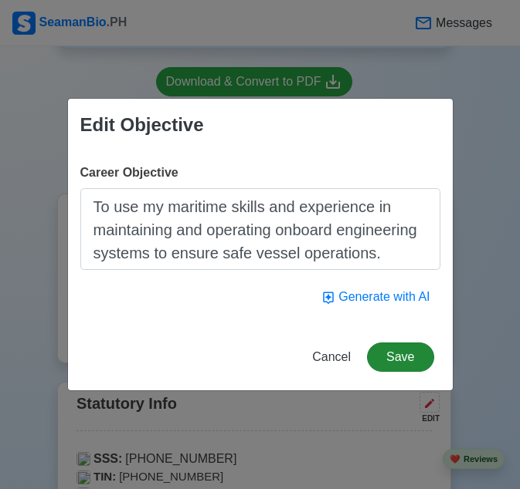
type textarea "To use my maritime skills and experience in maintaining and operating onboard e…"
click at [420, 362] on button "Save" at bounding box center [400, 357] width 66 height 29
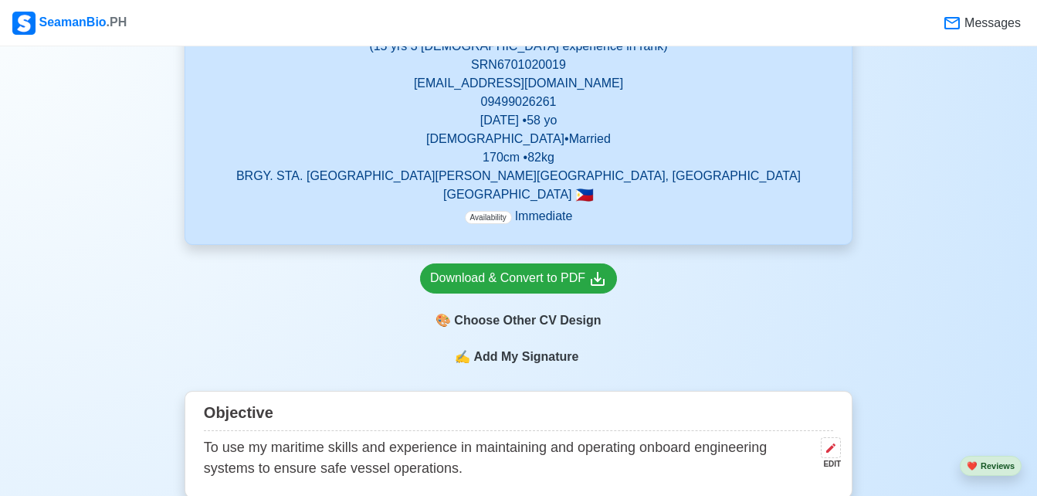
scroll to position [347, 0]
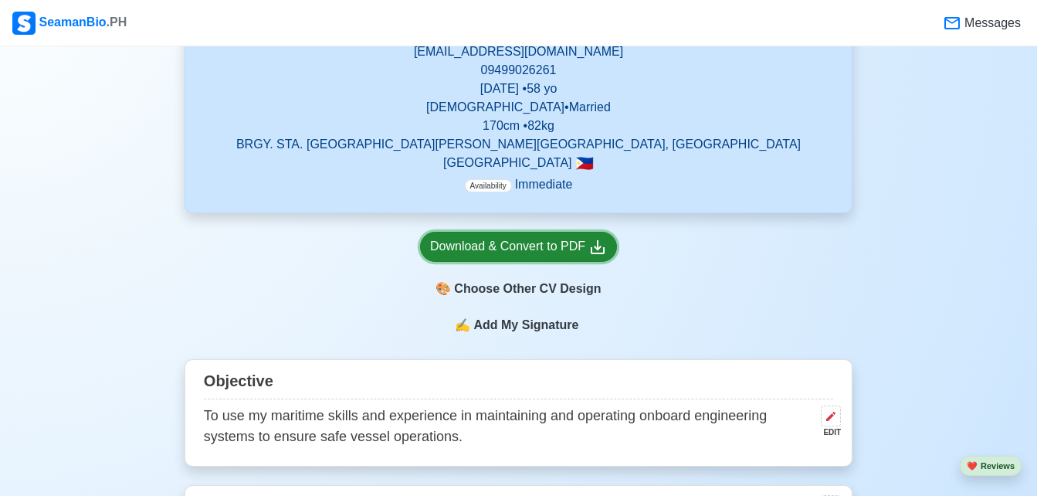
click at [567, 256] on div "Download & Convert to PDF" at bounding box center [518, 246] width 177 height 19
click at [578, 245] on div "Download & Convert to PDF" at bounding box center [518, 246] width 177 height 19
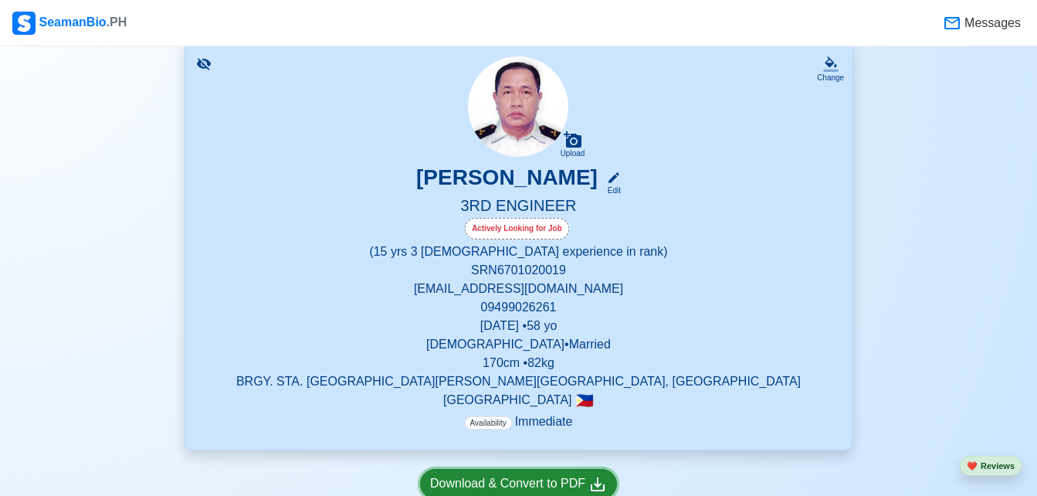
scroll to position [95, 0]
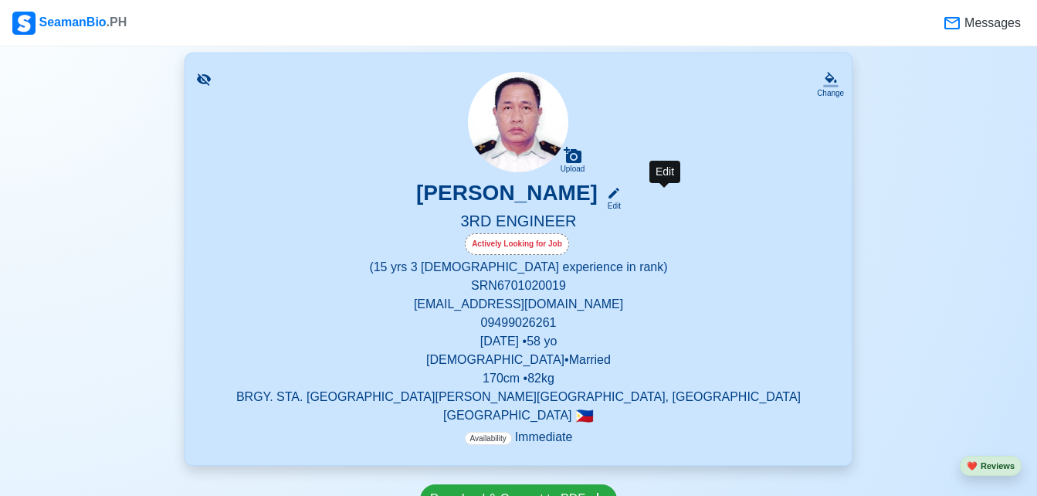
click at [621, 198] on div "Edit" at bounding box center [611, 198] width 20 height 25
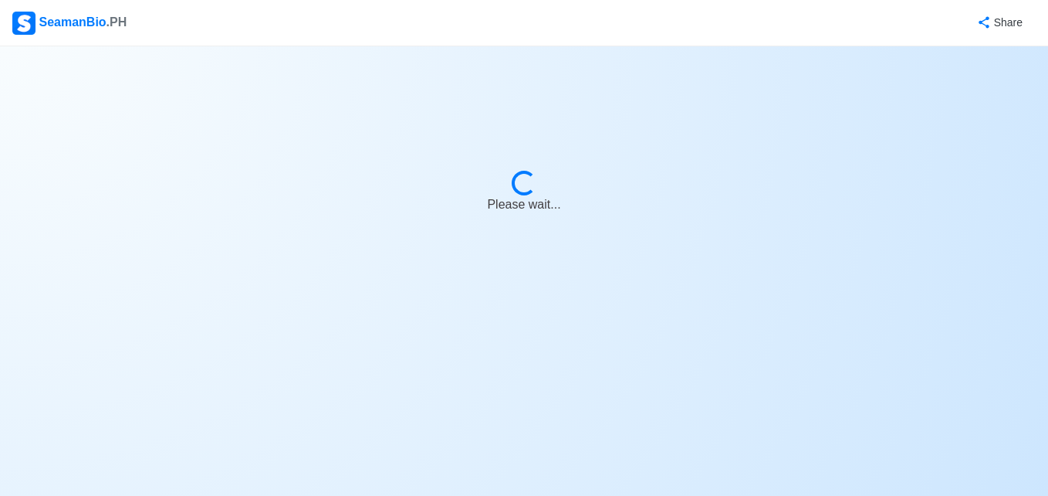
select select "Actively Looking for Job"
select select "Visible for Hiring"
select select "Married"
select select "[DEMOGRAPHIC_DATA]"
select select "PH"
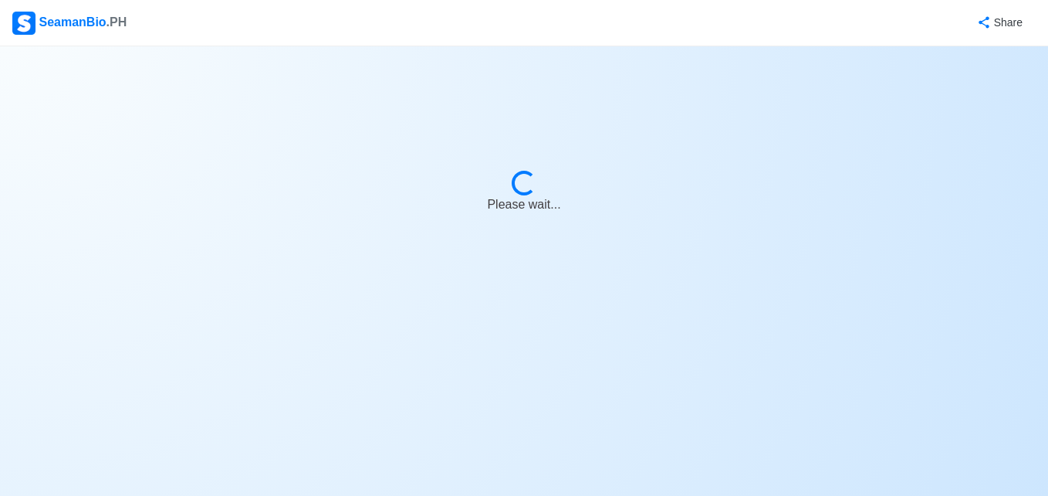
select select "15"
select select "3"
select select "4102416000000"
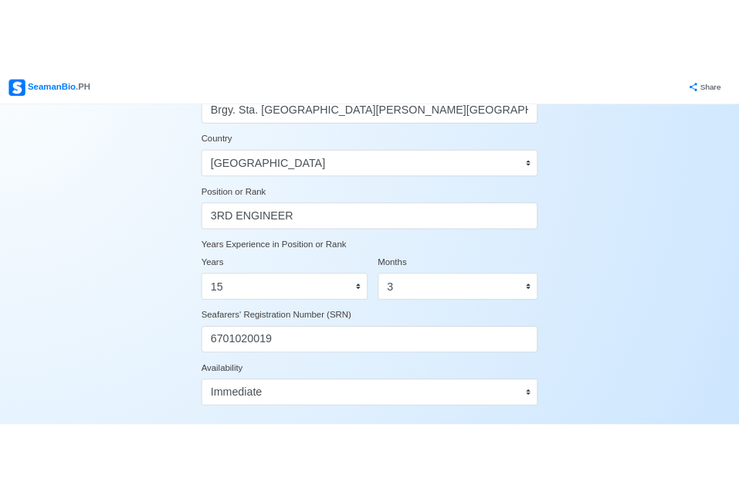
scroll to position [718, 0]
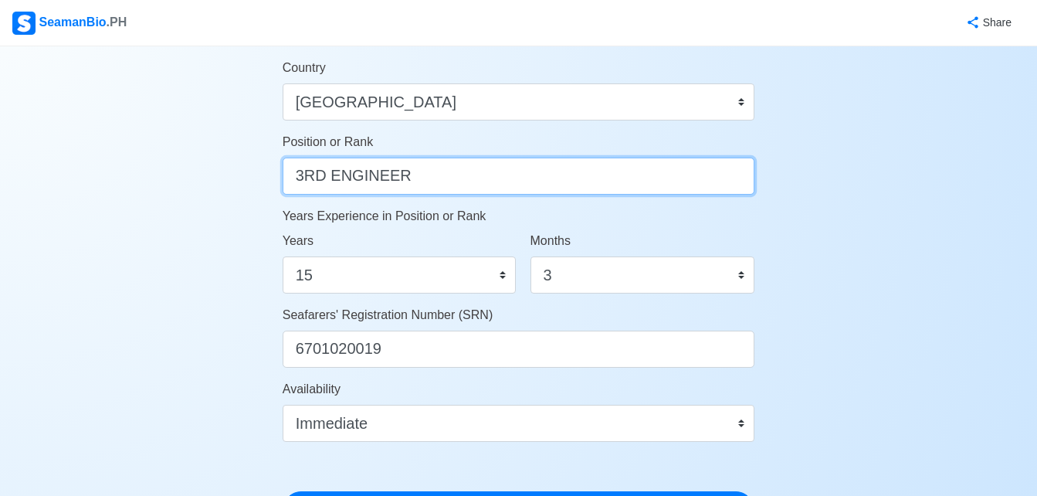
click at [537, 178] on input "3RD ENGINEER" at bounding box center [519, 175] width 472 height 37
type input "R"
type input "CHIEF ENGINEER"
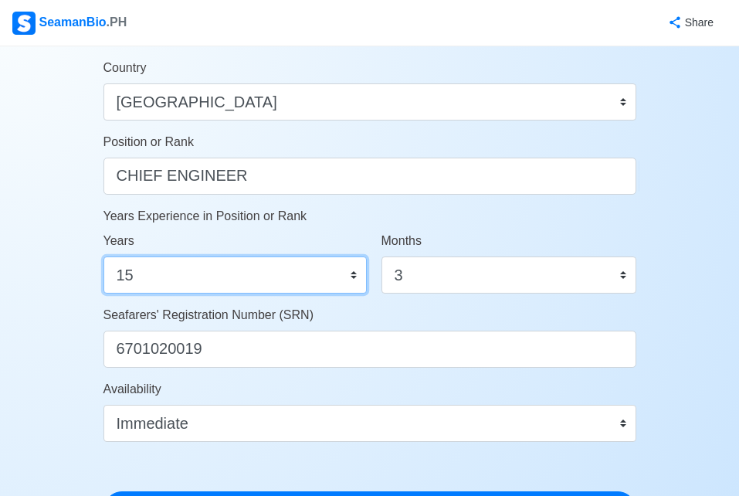
click at [349, 272] on select "0 1 2 3 4 5 6 7 8 9 10 11 12 13 14 15 16 17 18 19 20 21 22 23 24 25 26 27 28 29…" at bounding box center [234, 274] width 263 height 37
select select "5"
click at [103, 256] on select "0 1 2 3 4 5 6 7 8 9 10 11 12 13 14 15 16 17 18 19 20 21 22 23 24 25 26 27 28 29…" at bounding box center [234, 274] width 263 height 37
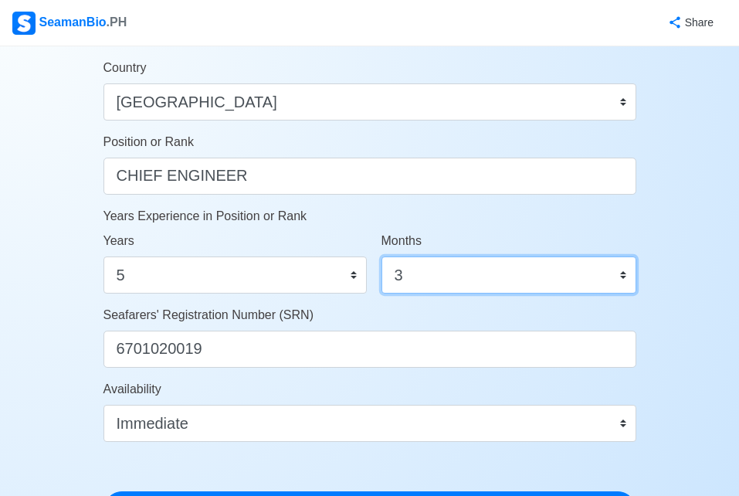
click at [451, 290] on select "0 1 2 3 4 5 6 7 8 9 10 11" at bounding box center [508, 274] width 255 height 37
select select "1"
click at [381, 256] on select "0 1 2 3 4 5 6 7 8 9 10 11" at bounding box center [508, 274] width 255 height 37
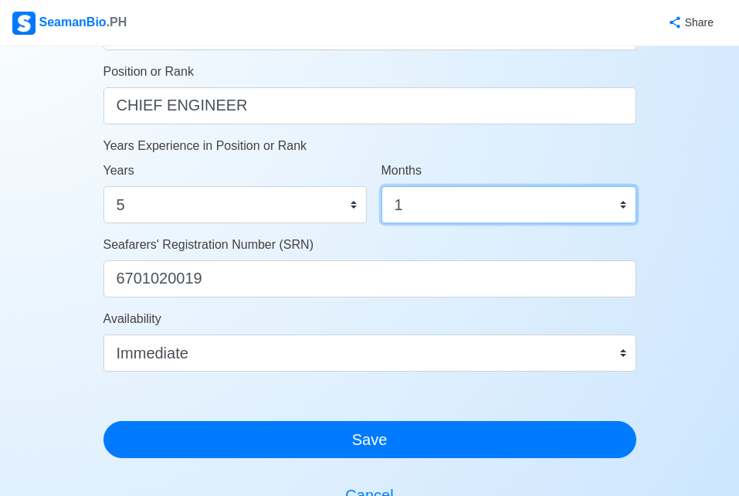
scroll to position [853, 0]
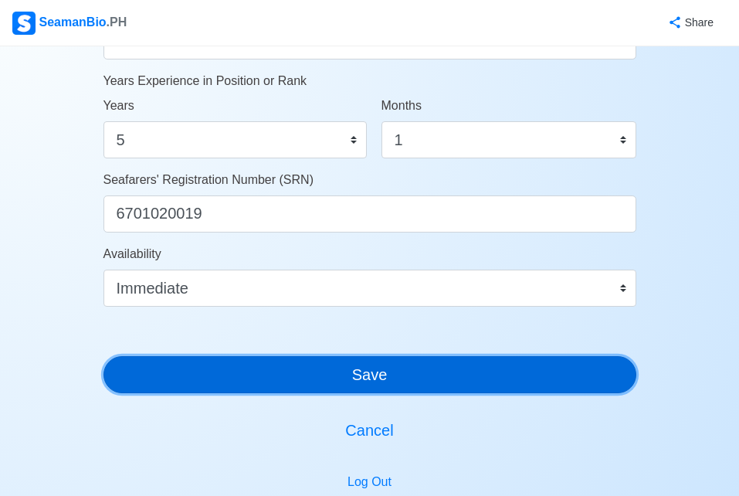
click at [569, 386] on button "Save" at bounding box center [369, 374] width 533 height 37
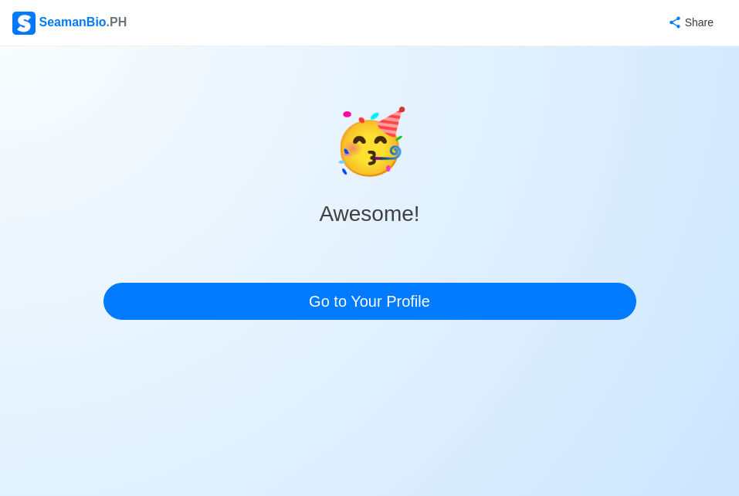
scroll to position [0, 0]
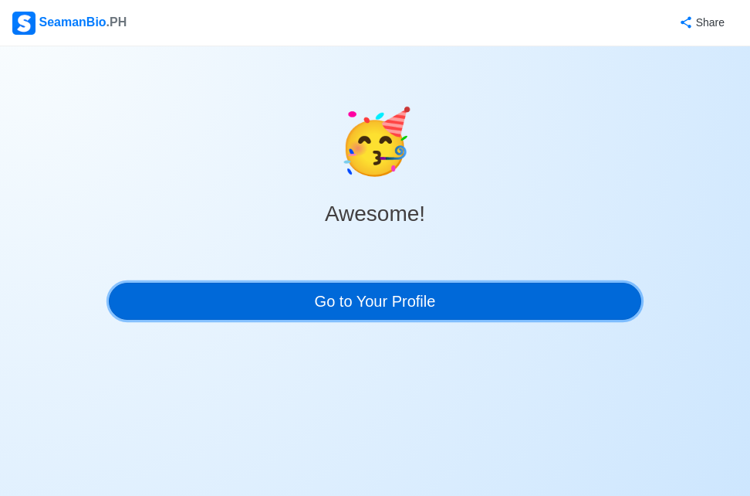
click at [411, 306] on link "Go to Your Profile" at bounding box center [375, 301] width 533 height 37
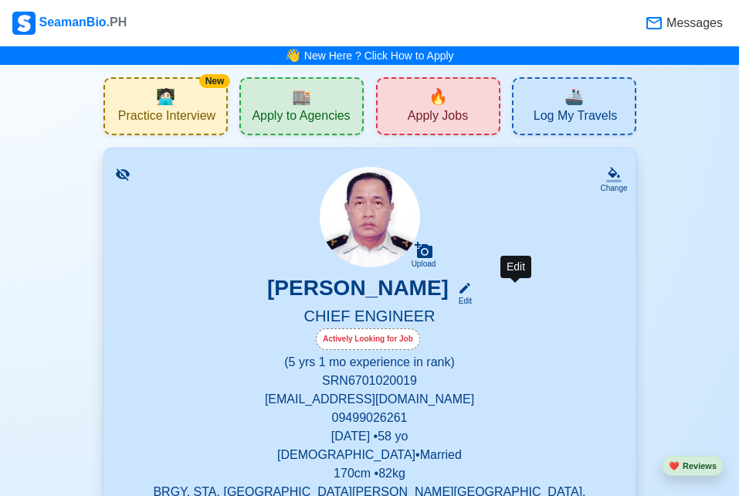
click at [472, 283] on icon at bounding box center [465, 288] width 14 height 14
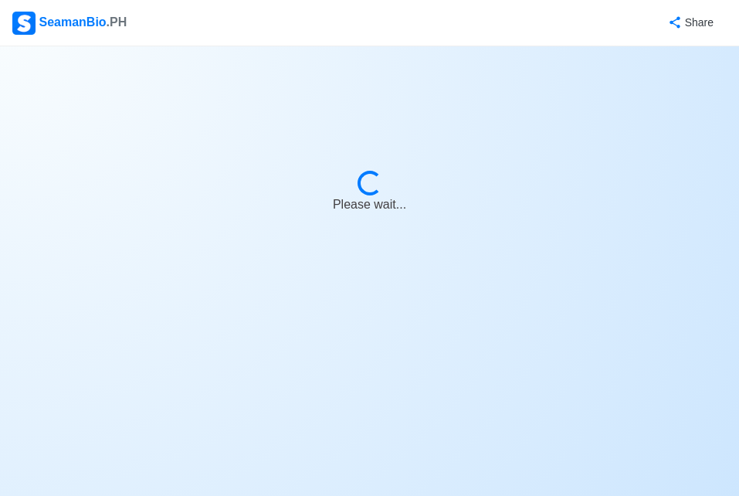
select select "Actively Looking for Job"
select select "Visible for Hiring"
select select "Married"
select select "[DEMOGRAPHIC_DATA]"
select select "PH"
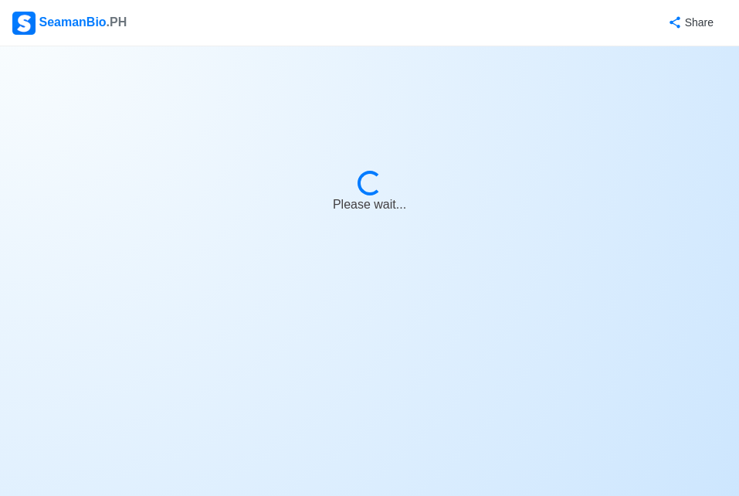
select select "5"
select select "1"
select select "4102416000000"
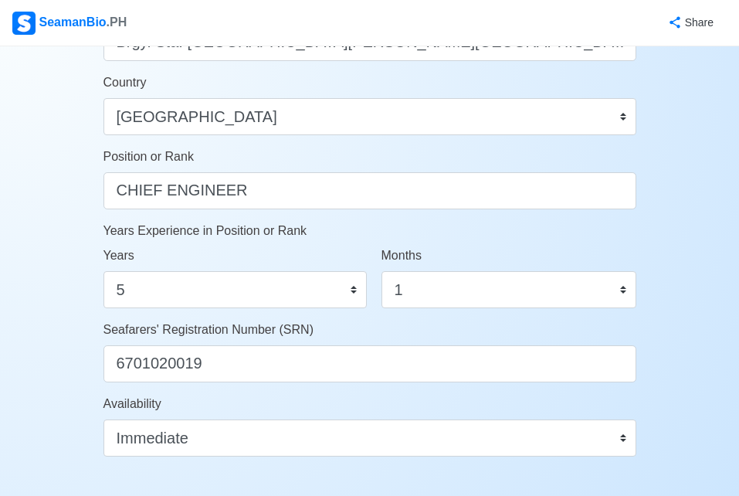
scroll to position [706, 0]
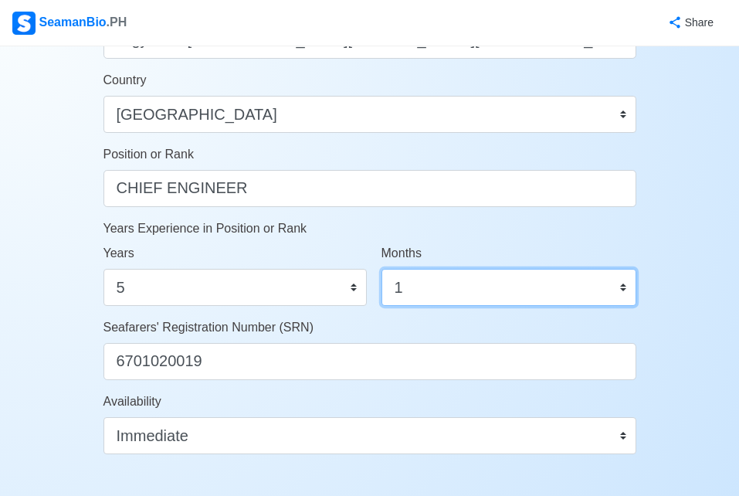
click at [462, 280] on select "0 1 2 3 4 5 6 7 8 9 10 11" at bounding box center [508, 287] width 255 height 37
select select "6"
click at [381, 269] on select "0 1 2 3 4 5 6 7 8 9 10 11" at bounding box center [508, 287] width 255 height 37
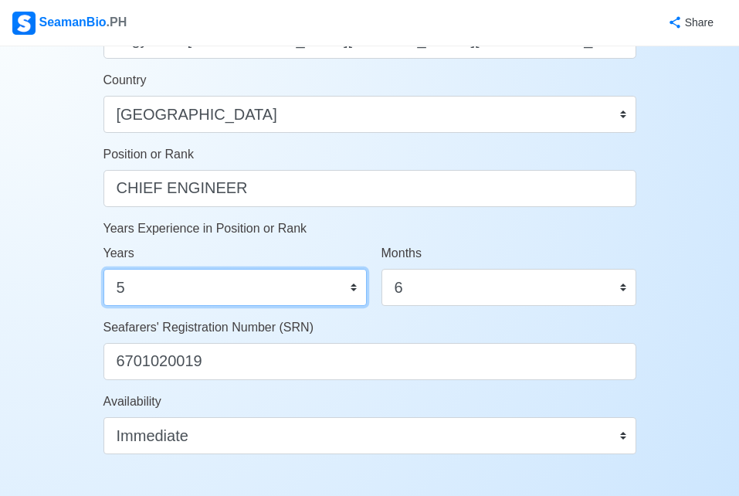
click at [346, 289] on select "0 1 2 3 4 5 6 7 8 9 10 11 12 13 14 15 16 17 18 19 20 21 22 23 24 25 26 27 28 29…" at bounding box center [234, 287] width 263 height 37
select select "0"
click at [103, 269] on select "0 1 2 3 4 5 6 7 8 9 10 11 12 13 14 15 16 17 18 19 20 21 22 23 24 25 26 27 28 29…" at bounding box center [234, 287] width 263 height 37
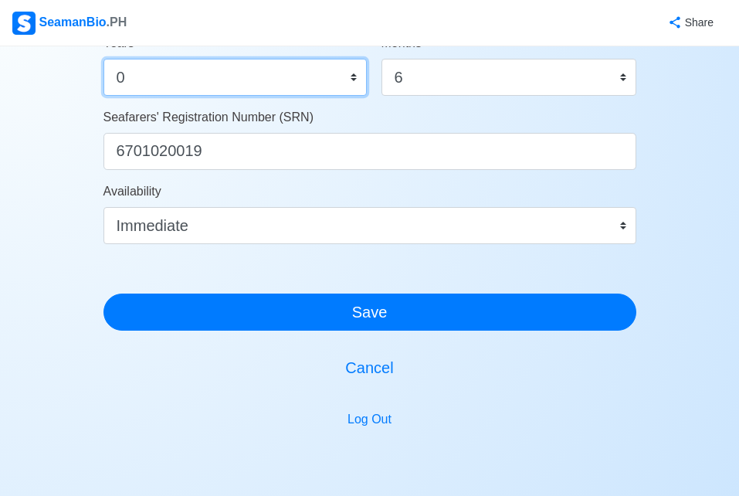
scroll to position [919, 0]
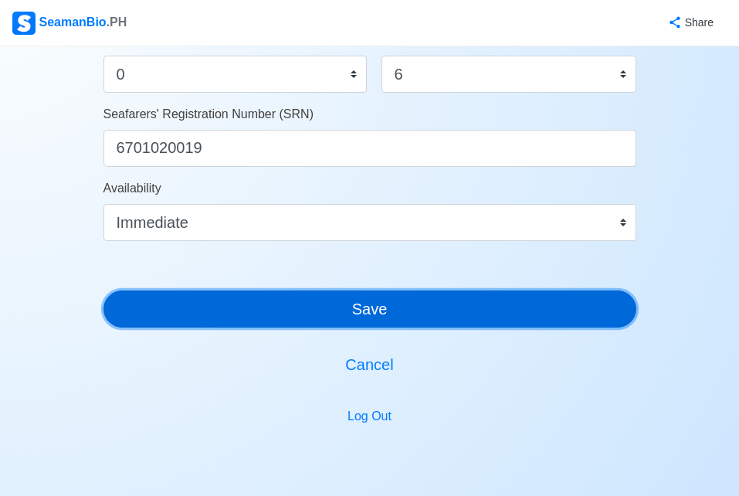
click at [576, 308] on button "Save" at bounding box center [369, 308] width 533 height 37
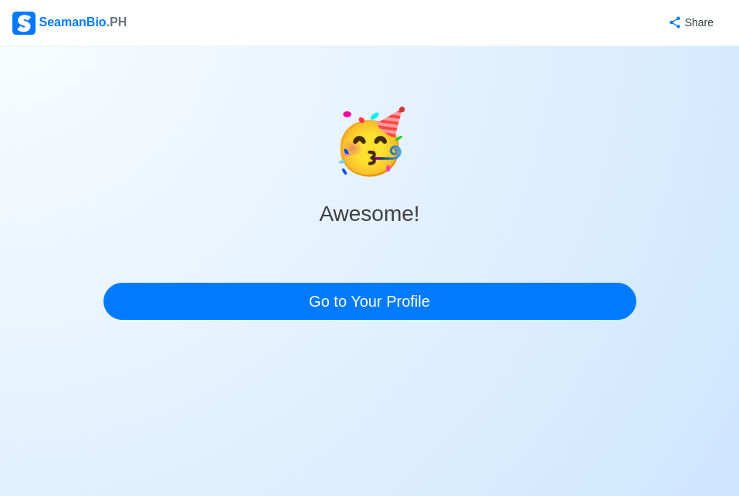
scroll to position [0, 0]
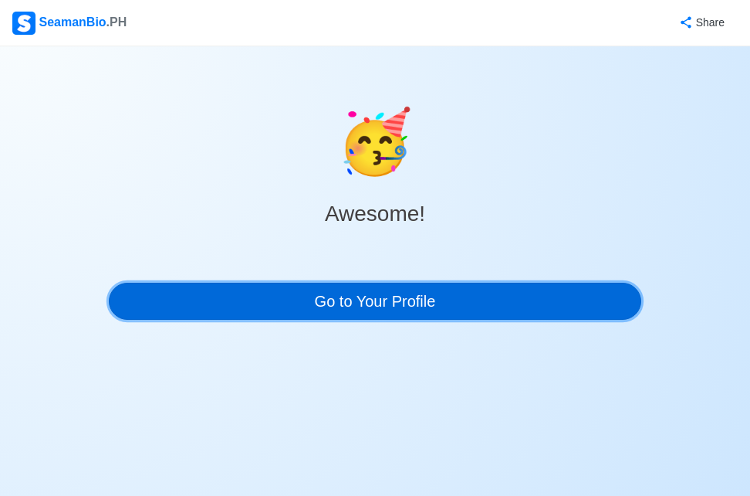
click at [576, 308] on link "Go to Your Profile" at bounding box center [375, 301] width 533 height 37
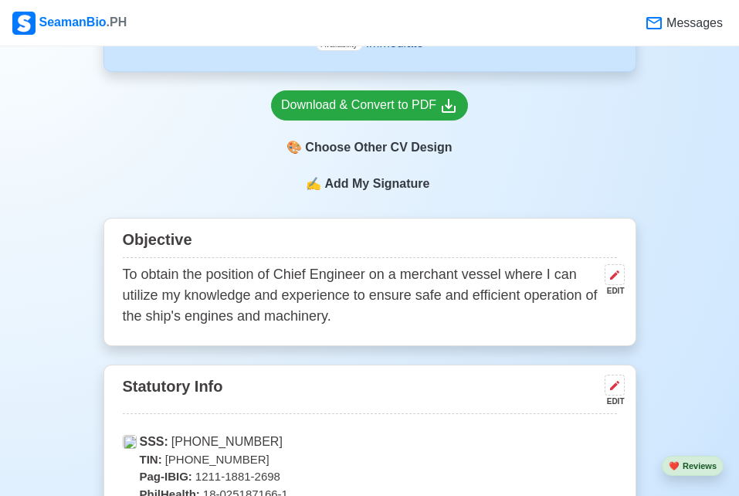
scroll to position [554, 0]
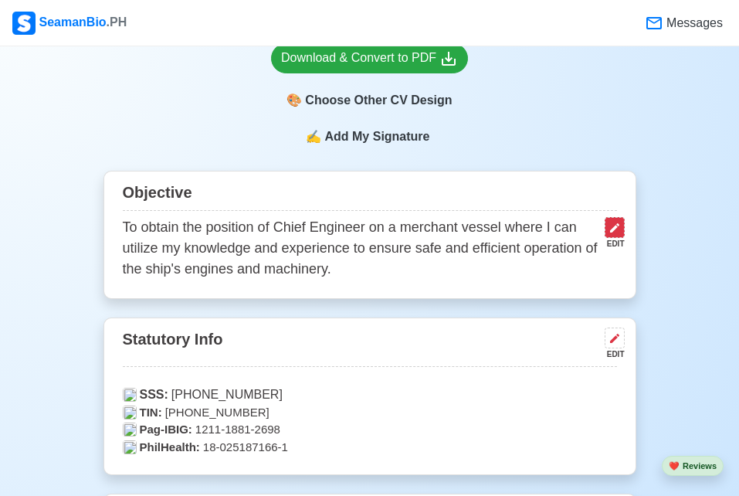
click at [611, 217] on button at bounding box center [614, 227] width 20 height 21
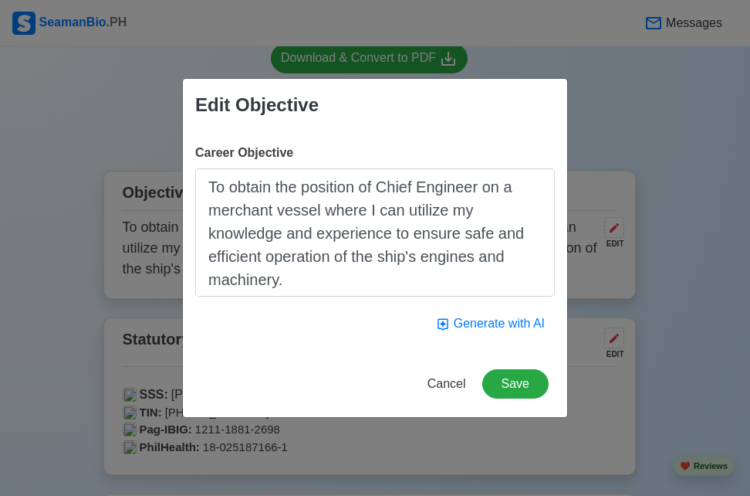
drag, startPoint x: 229, startPoint y: 191, endPoint x: 405, endPoint y: 213, distance: 177.3
click at [405, 213] on textarea "To obtain the position of Chief Engineer on a merchant vessel where I can utili…" at bounding box center [375, 232] width 360 height 128
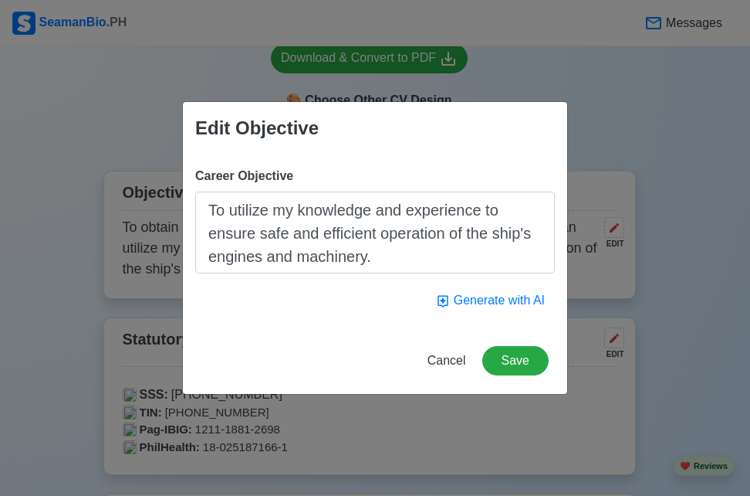
click at [351, 230] on textarea "To utilize my knowledge and experience to ensure safe and efficient operation o…" at bounding box center [375, 232] width 360 height 82
click at [357, 232] on textarea "To utilize my knowledge and experience to ensure safe and efficient operation o…" at bounding box center [375, 232] width 360 height 82
type textarea "To utilize my knowledge and experience to ensure safe operation of the ship's e…"
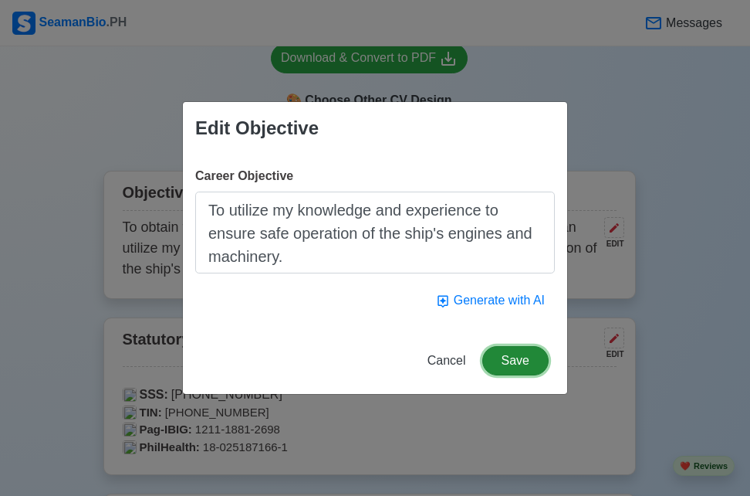
click at [512, 361] on button "Save" at bounding box center [515, 360] width 66 height 29
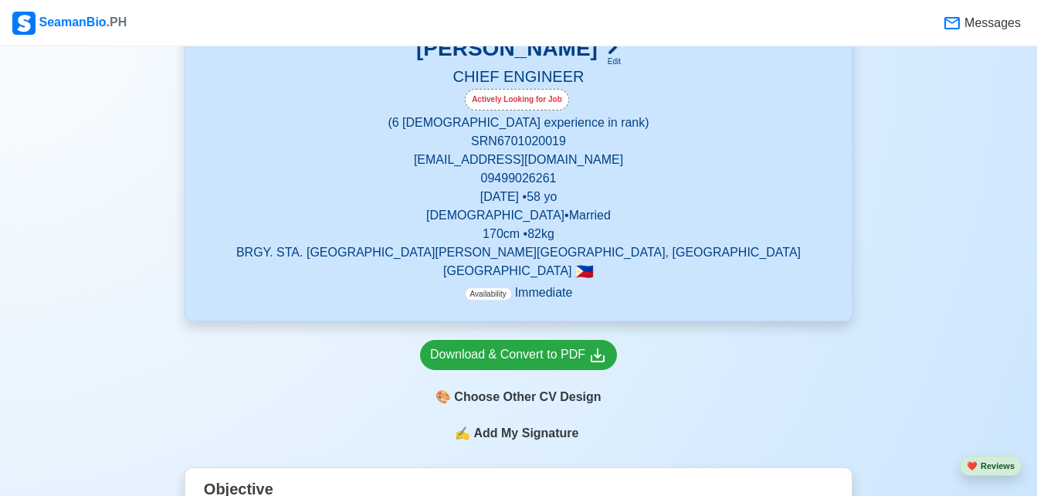
scroll to position [286, 0]
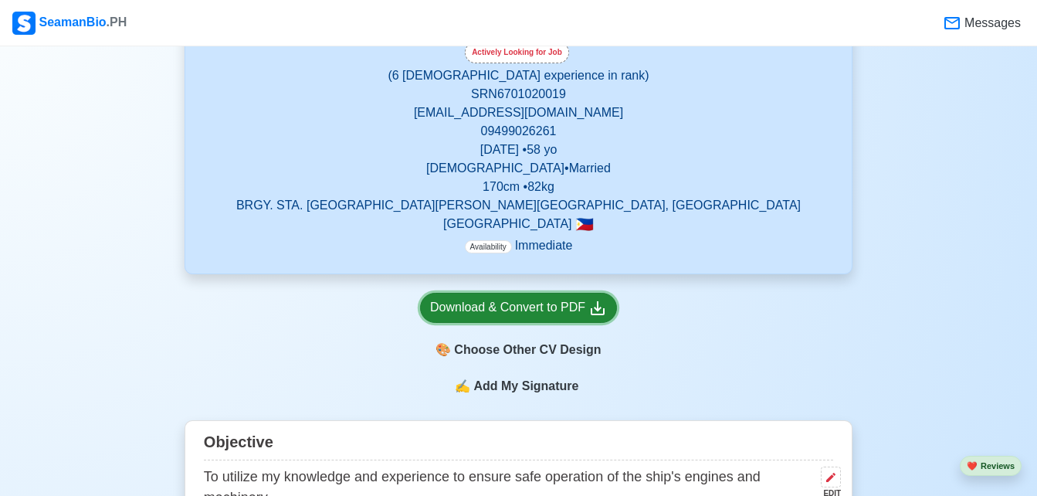
click at [569, 294] on link "Download & Convert to PDF" at bounding box center [518, 308] width 197 height 30
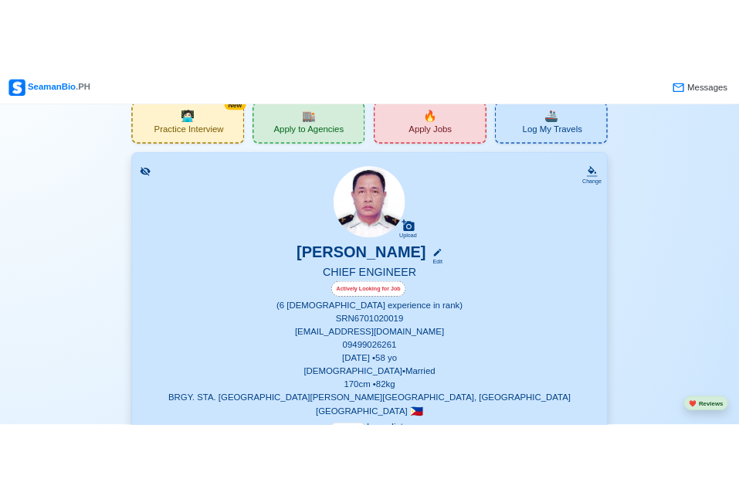
scroll to position [0, 0]
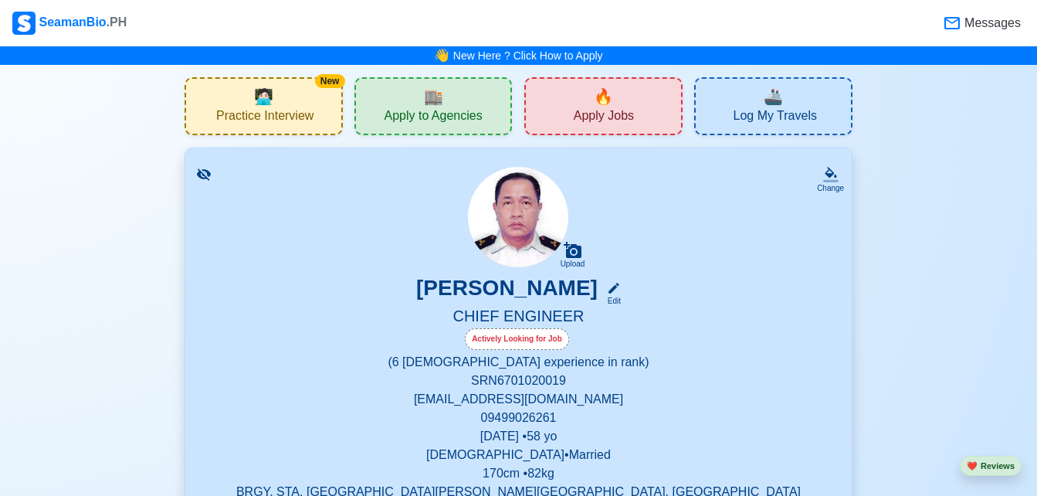
click at [584, 113] on span "Apply Jobs" at bounding box center [604, 117] width 60 height 19
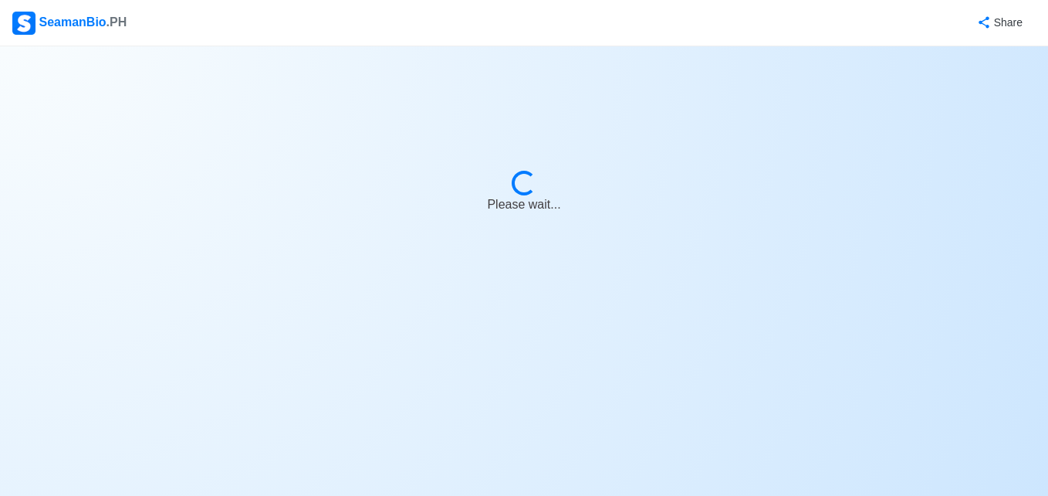
select select "Chief Engineer"
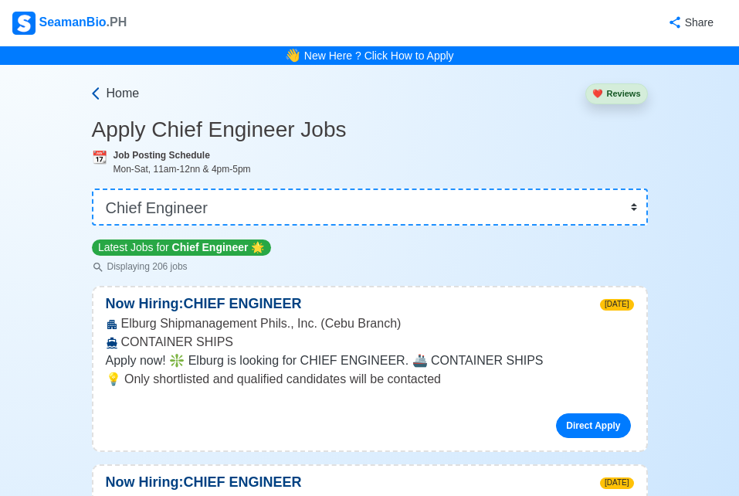
click at [113, 98] on span "Home" at bounding box center [123, 93] width 33 height 19
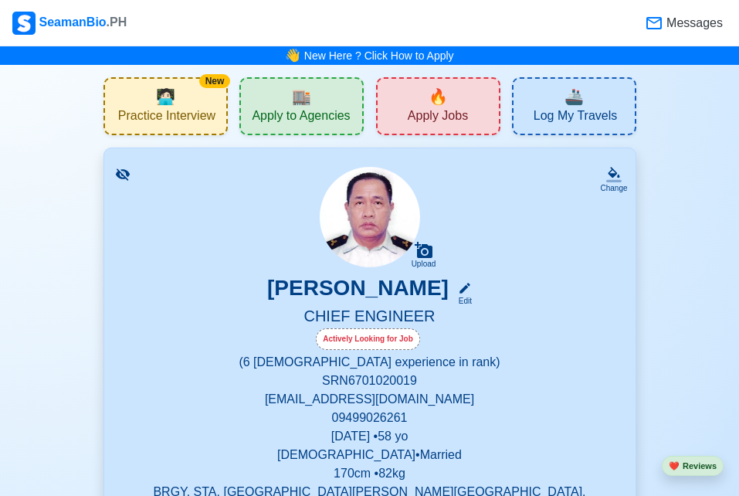
click at [279, 103] on div "🏬 Apply to Agencies" at bounding box center [301, 106] width 124 height 58
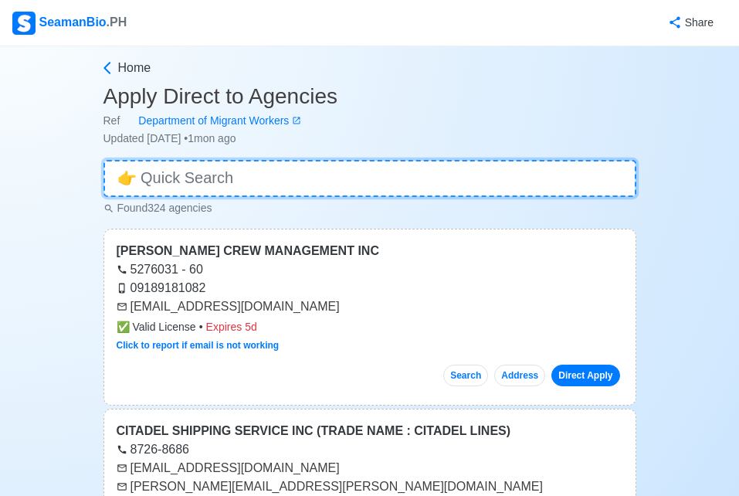
click at [293, 181] on input at bounding box center [369, 178] width 533 height 37
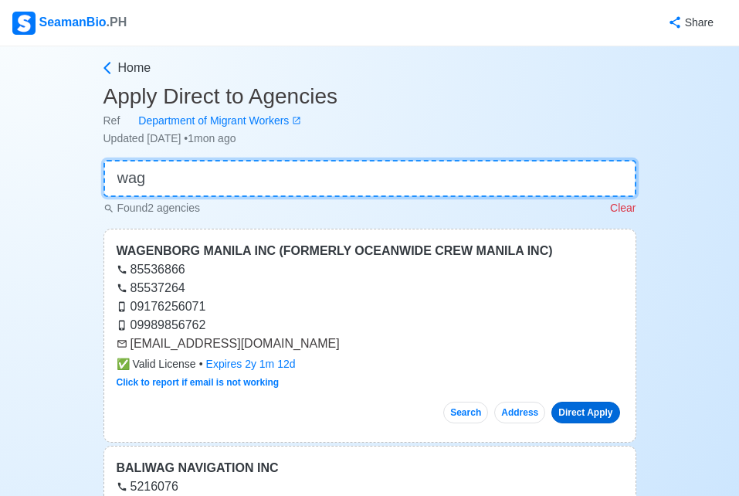
type input "wag"
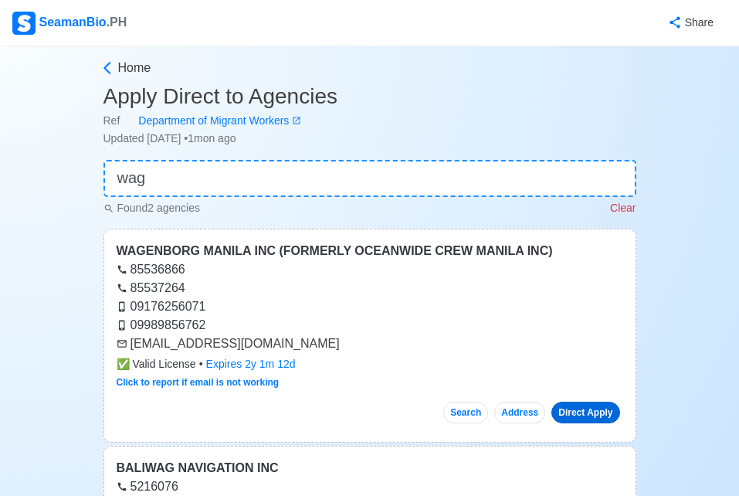
click at [577, 412] on link "Direct Apply" at bounding box center [585, 412] width 68 height 22
